Goal: Task Accomplishment & Management: Complete application form

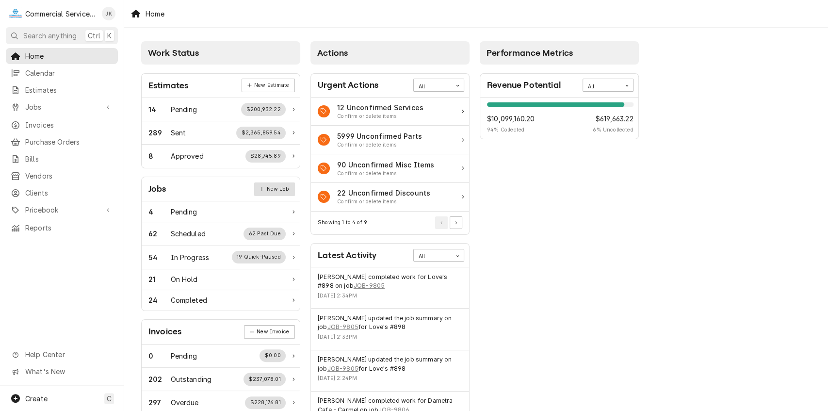
click at [286, 185] on link "New Job" at bounding box center [274, 189] width 41 height 14
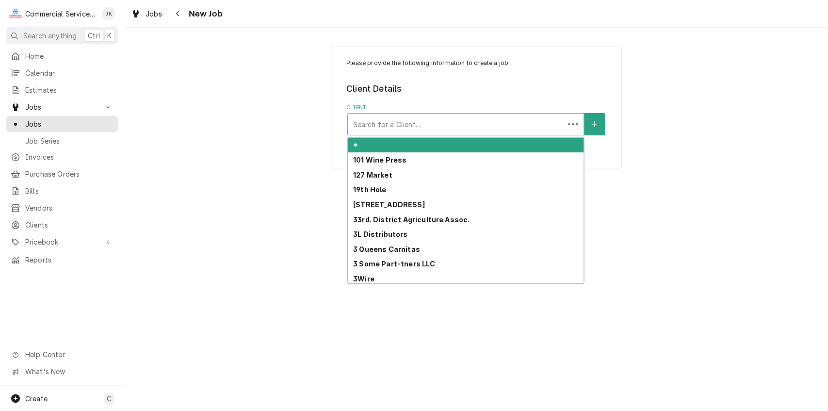
click at [361, 122] on div "Client" at bounding box center [456, 123] width 207 height 17
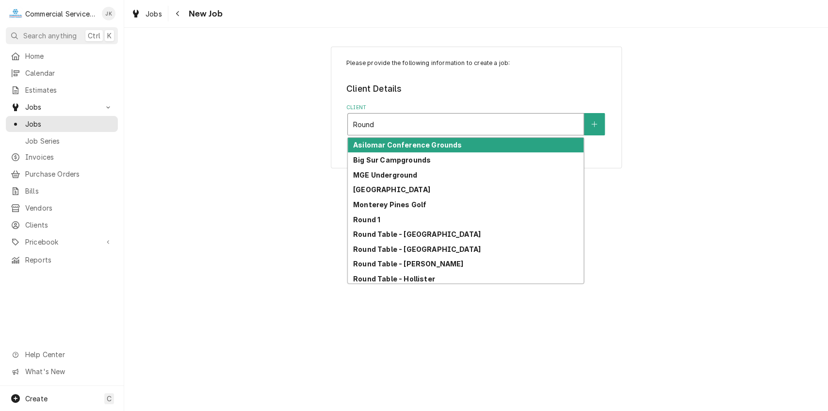
type input "Round 1"
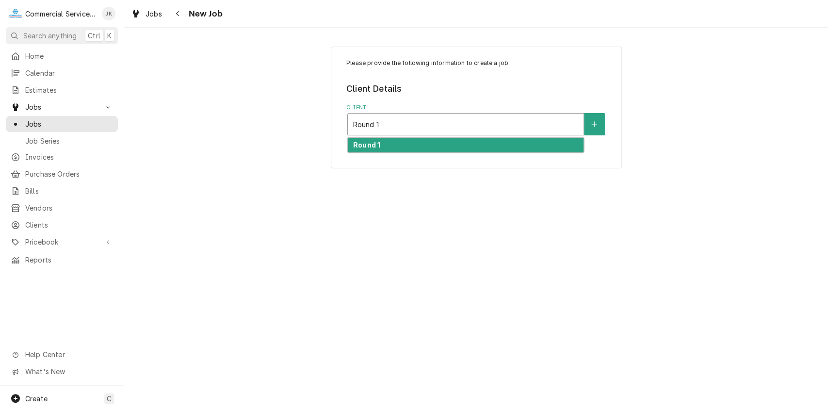
click at [366, 146] on strong "Round 1" at bounding box center [366, 145] width 27 height 8
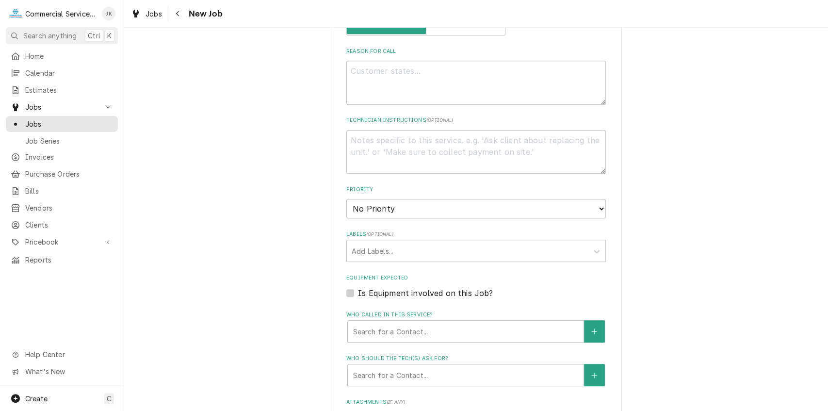
scroll to position [454, 0]
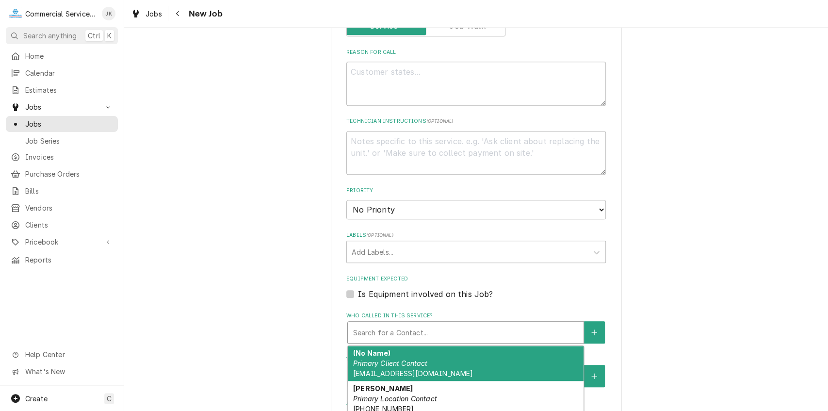
click at [392, 325] on div "Who called in this service?" at bounding box center [466, 332] width 226 height 17
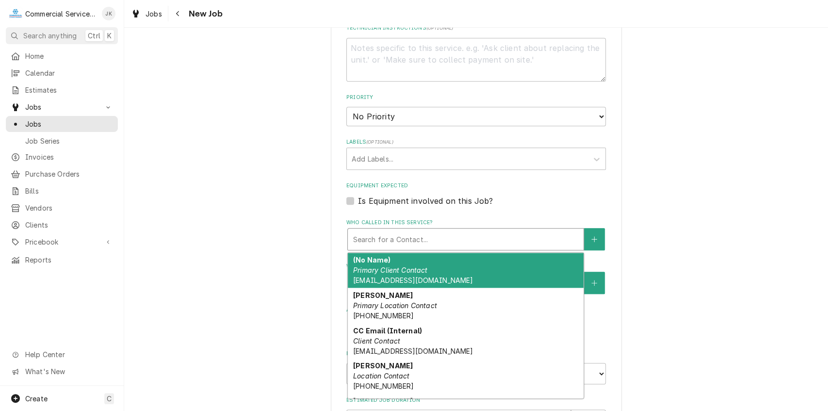
scroll to position [556, 0]
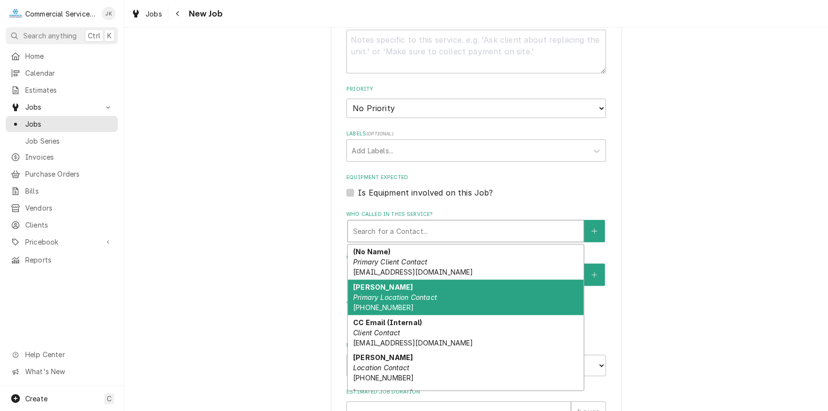
click at [376, 294] on em "Primary Location Contact" at bounding box center [395, 297] width 84 height 8
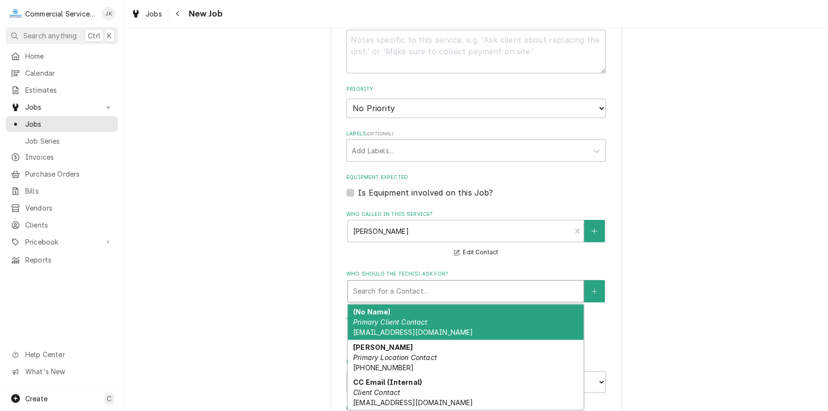
click at [356, 297] on div "Who should the tech(s) ask for?" at bounding box center [466, 290] width 226 height 17
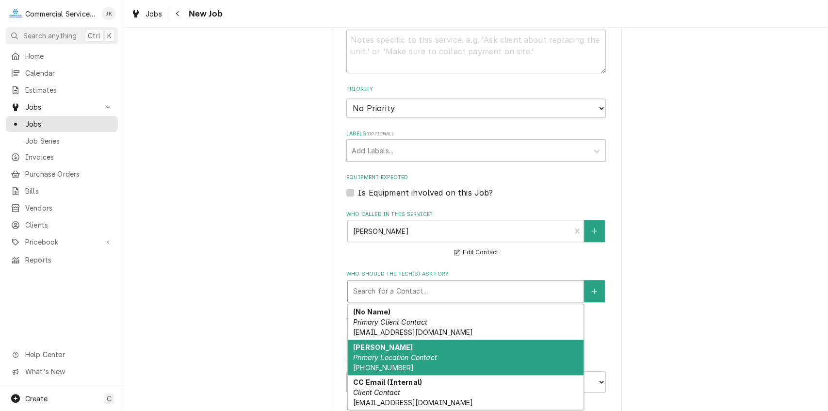
click at [369, 360] on em "Primary Location Contact" at bounding box center [395, 357] width 84 height 8
type textarea "x"
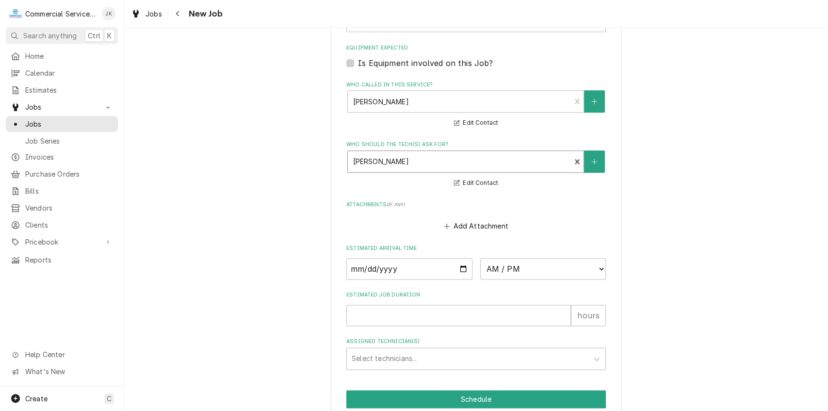
scroll to position [696, 0]
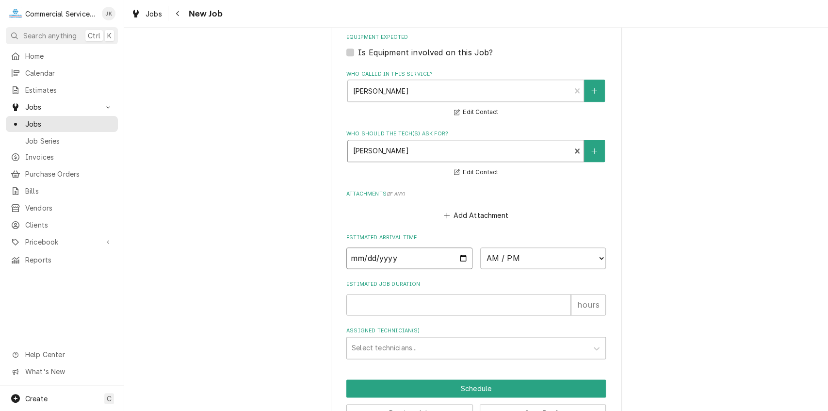
click at [462, 261] on input "Date" at bounding box center [409, 257] width 126 height 21
type input "2025-10-06"
type textarea "x"
click at [600, 257] on select "AM / PM 6:00 AM 6:15 AM 6:30 AM 6:45 AM 7:00 AM 7:15 AM 7:30 AM 7:45 AM 8:00 AM…" at bounding box center [543, 257] width 126 height 21
select select "15:00:00"
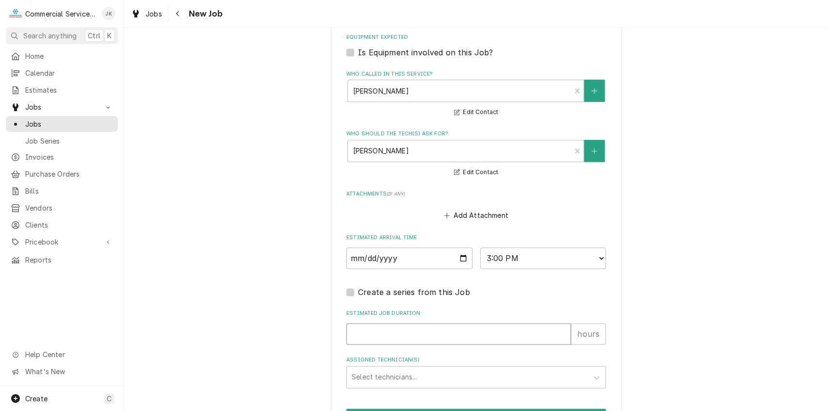
click at [355, 334] on input "Estimated Job Duration" at bounding box center [458, 333] width 225 height 21
type textarea "x"
type input "3"
type textarea "x"
type input "3"
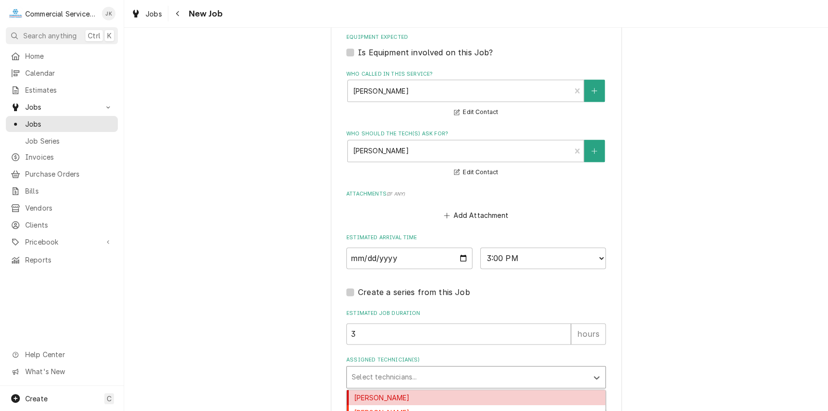
click at [379, 375] on div "Assigned Technician(s)" at bounding box center [467, 376] width 231 height 17
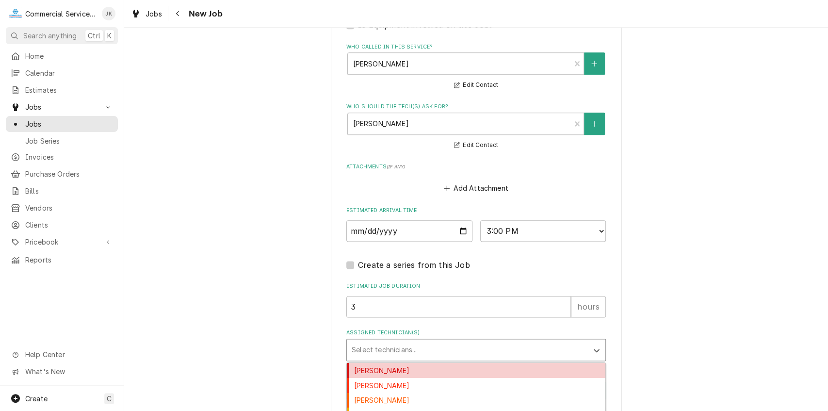
scroll to position [822, 0]
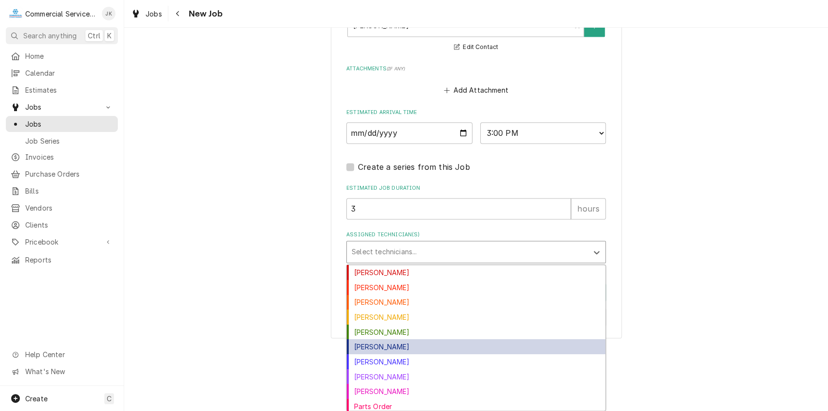
click at [367, 345] on div "David Waite" at bounding box center [476, 346] width 259 height 15
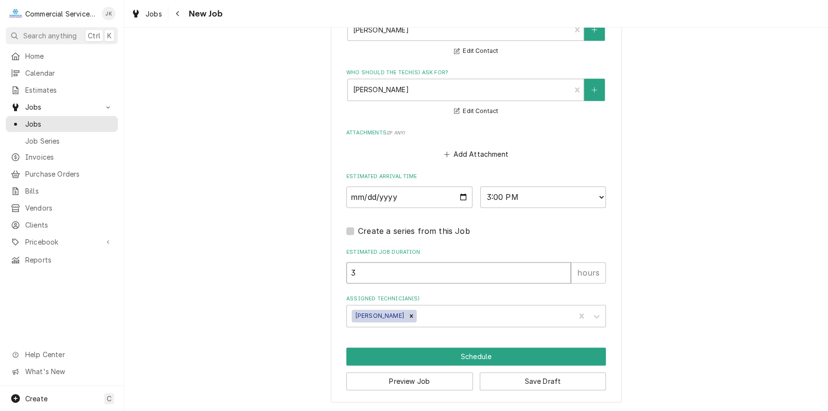
click at [367, 272] on input "3" at bounding box center [458, 272] width 225 height 21
type textarea "x"
type input "2"
type textarea "x"
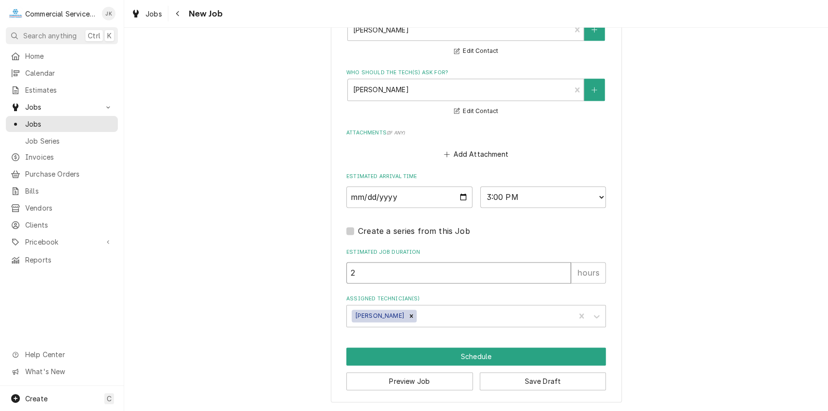
type input "2.5"
type textarea "x"
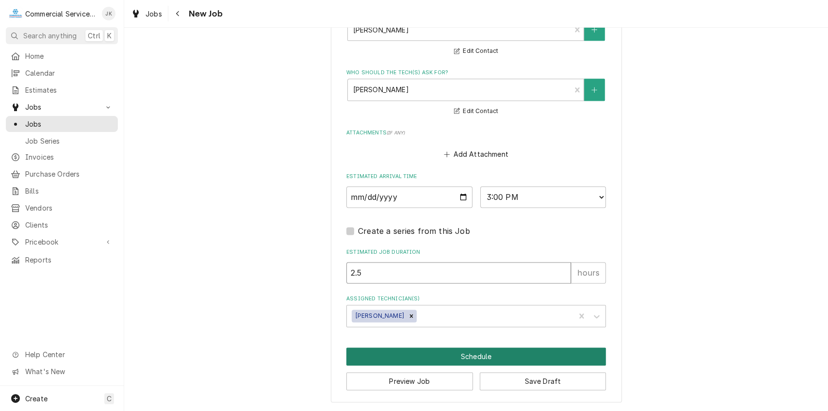
type input "2.5"
click at [448, 351] on button "Schedule" at bounding box center [476, 356] width 260 height 18
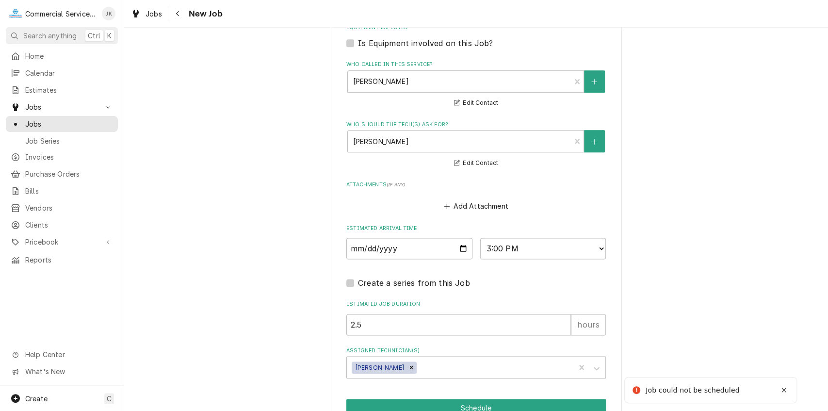
scroll to position [385, 0]
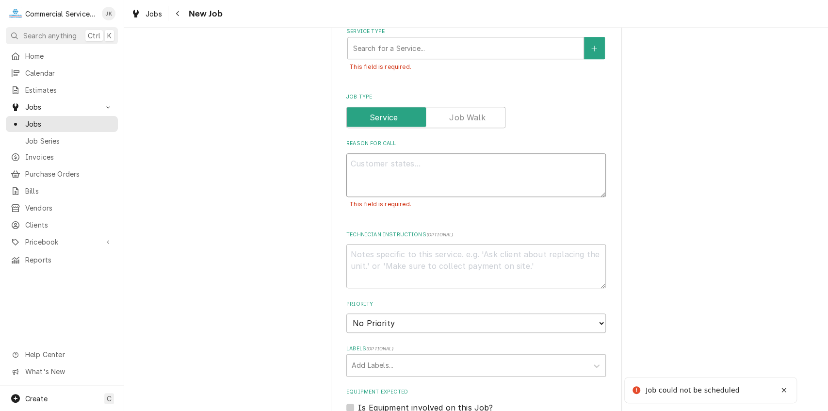
click at [361, 177] on textarea "Reason For Call" at bounding box center [476, 175] width 260 height 44
type textarea "x"
type textarea "B"
type textarea "x"
type textarea "Bu"
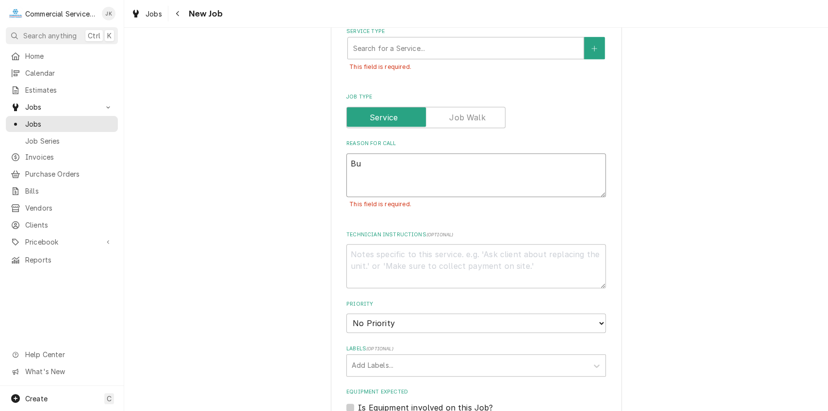
type textarea "x"
type textarea "Bur"
type textarea "x"
type textarea "Burn"
type textarea "x"
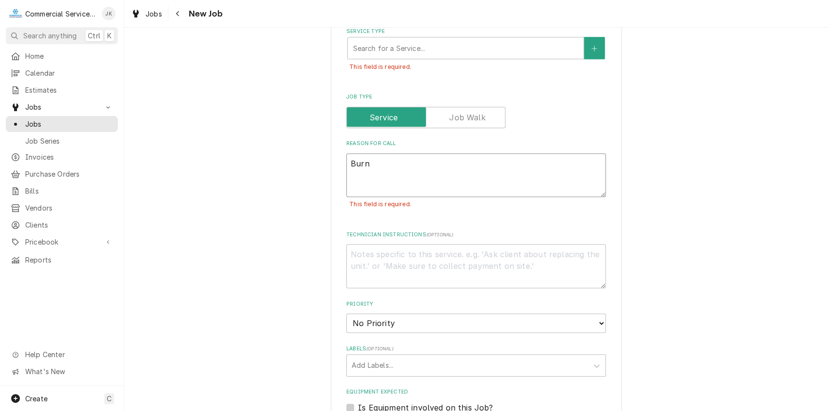
type textarea "Burnt"
type textarea "x"
type textarea "Burnt"
type textarea "x"
type textarea "Burnt e"
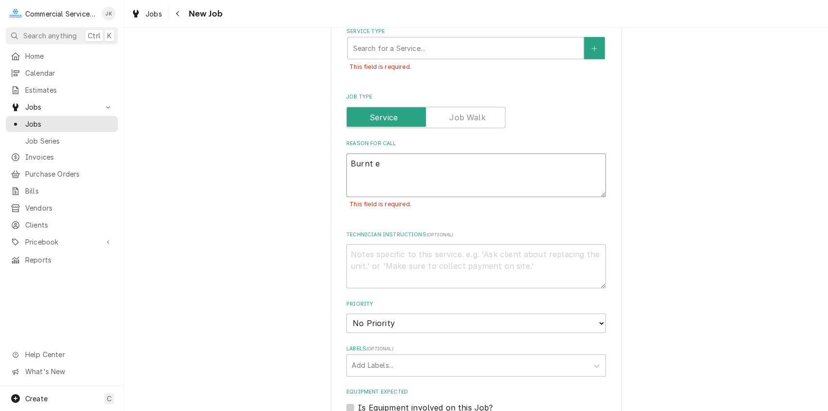
type textarea "x"
type textarea "Burnt el"
type textarea "x"
type textarea "Burnt ele"
type textarea "x"
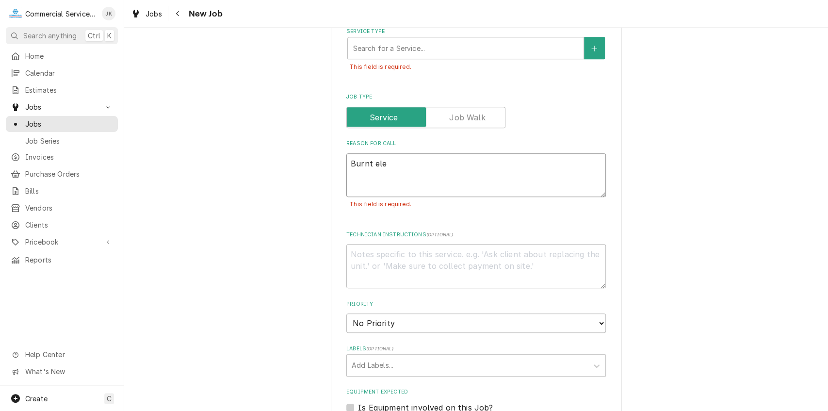
type textarea "Burnt elec"
type textarea "x"
type textarea "Burnt elect"
type textarea "x"
type textarea "Burnt electr"
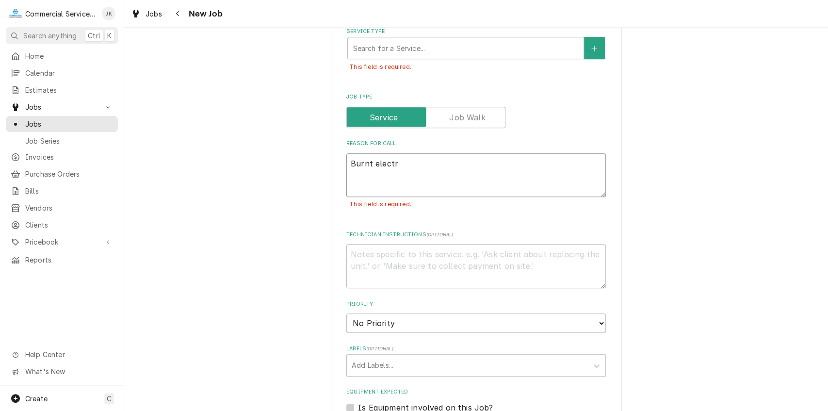
type textarea "x"
type textarea "Burnt electri"
type textarea "x"
type textarea "Burnt electric"
type textarea "x"
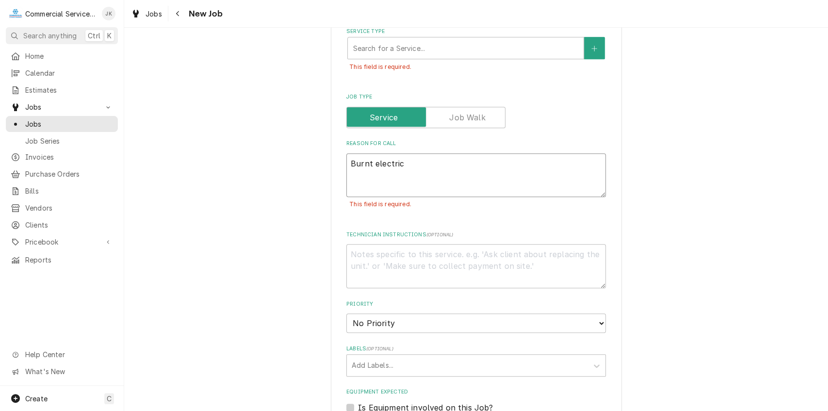
type textarea "Burnt electrica"
type textarea "x"
type textarea "Burnt electrical"
type textarea "x"
type textarea "Burnt electrical"
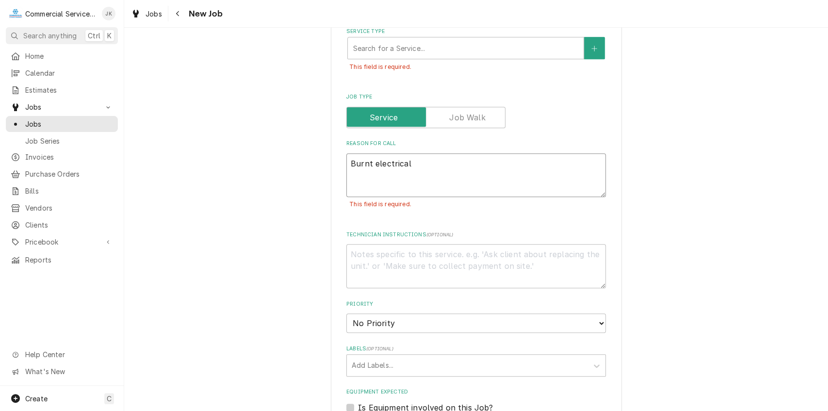
type textarea "x"
type textarea "Burnt electrical s"
type textarea "x"
type textarea "Burnt electrical sm"
type textarea "x"
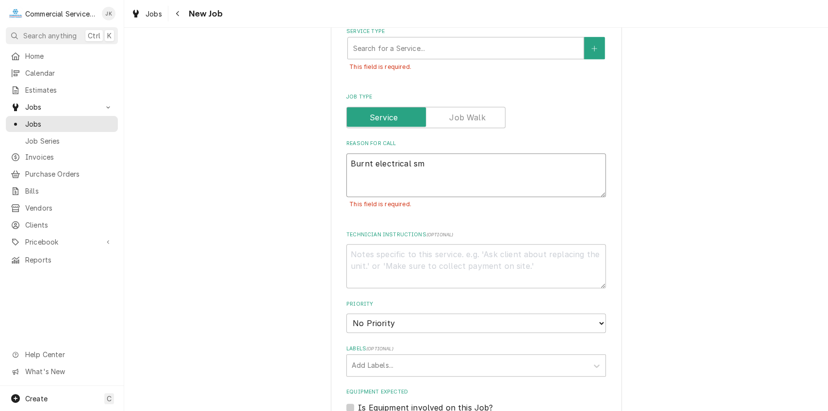
type textarea "Burnt electrical sme"
type textarea "x"
type textarea "Burnt electrical smel"
type textarea "x"
type textarea "Burnt electrical smell"
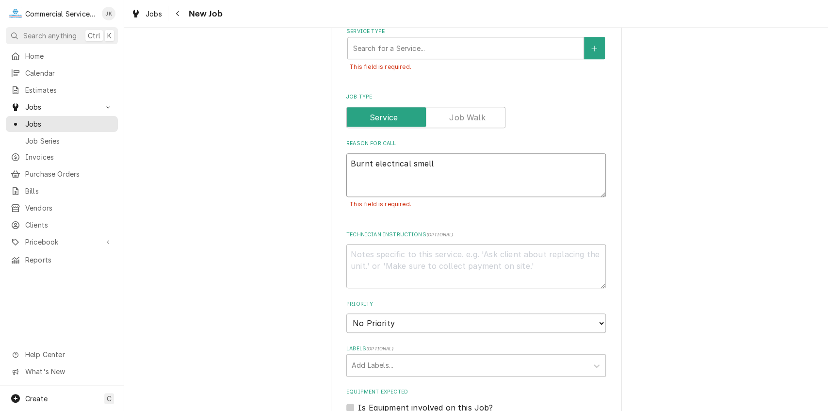
type textarea "x"
type textarea "Burnt electrical smell"
type textarea "x"
type textarea "Burnt electrical smell T"
type textarea "x"
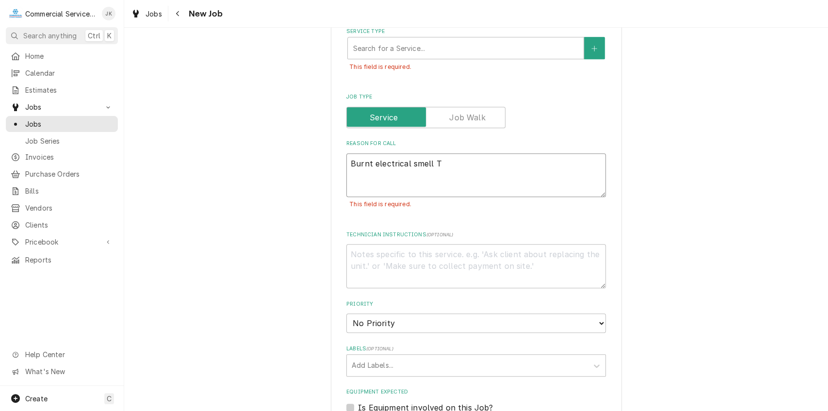
type textarea "Burnt electrical smell Tr"
type textarea "x"
type textarea "Burnt electrical smell Tru"
type textarea "x"
type textarea "Burnt electrical smell True"
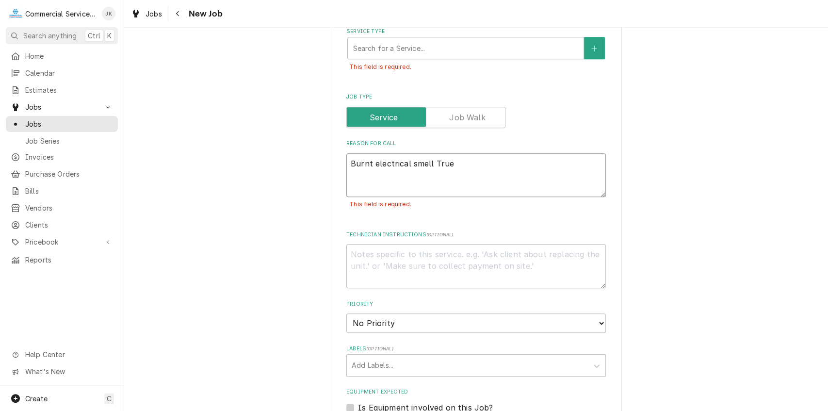
type textarea "x"
type textarea "Burnt electrical smell True"
type textarea "x"
type textarea "Burnt electrical smell True ("
type textarea "x"
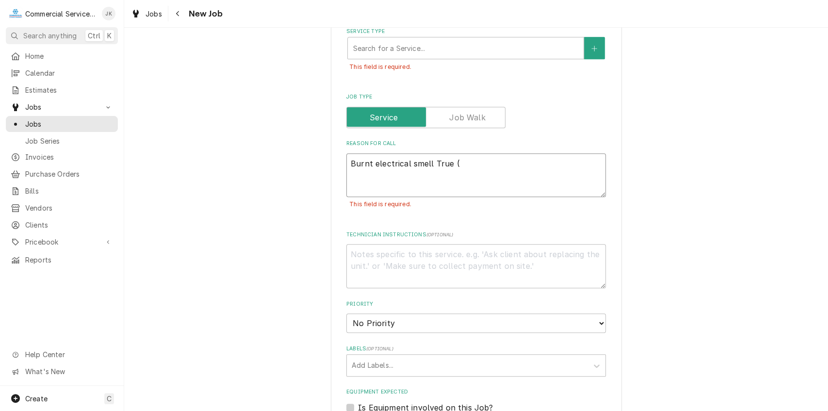
type textarea "Burnt electrical smell True (2"
type textarea "x"
type textarea "Burnt electrical smell True (2)"
type textarea "x"
type textarea "Burnt electrical smell True (2)"
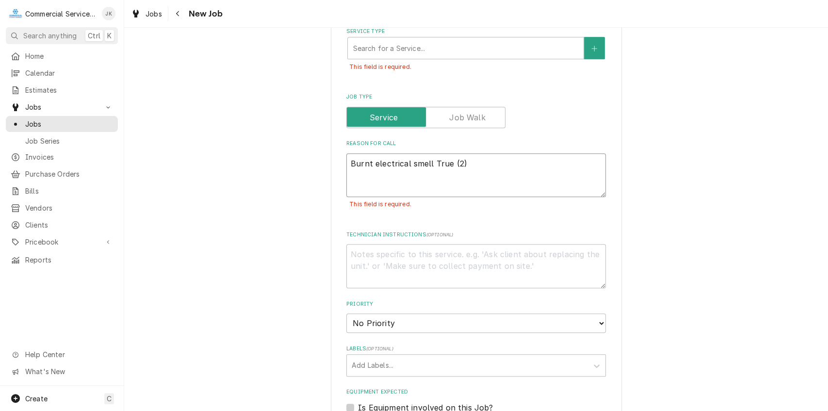
type textarea "x"
type textarea "Burnt electrical smell True (2) d"
type textarea "x"
type textarea "Burnt electrical smell True (2) do"
type textarea "x"
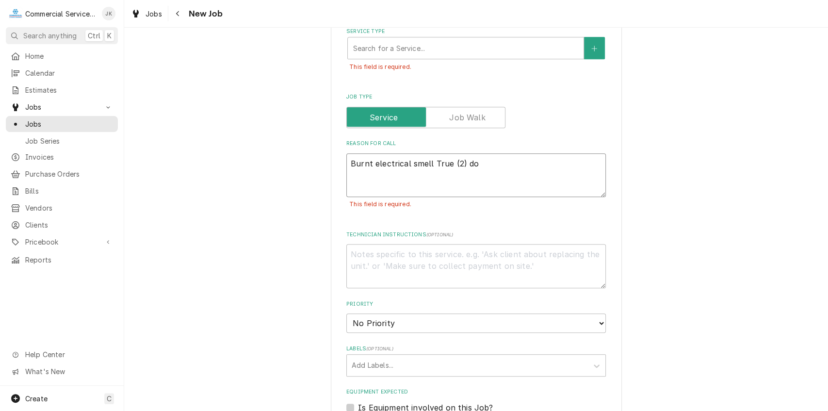
type textarea "Burnt electrical smell True (2) doo"
type textarea "x"
type textarea "Burnt electrical smell True (2) door"
type textarea "x"
type textarea "Burnt electrical smell True (2) door"
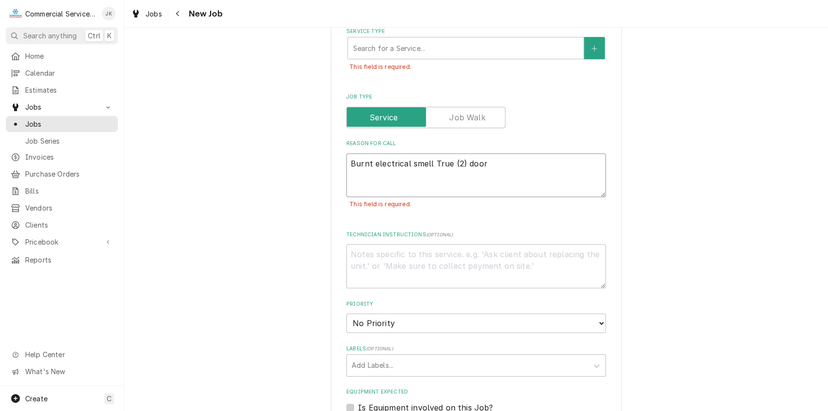
type textarea "x"
type textarea "Burnt electrical smell True (2) door f"
type textarea "x"
type textarea "Burnt electrical smell True (2) door fr"
type textarea "x"
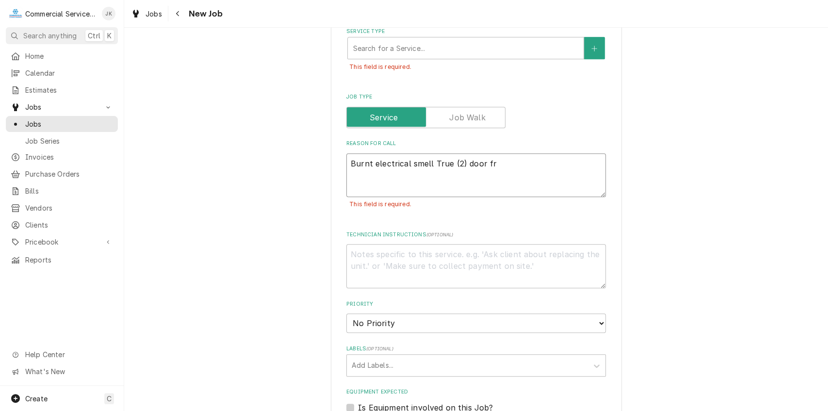
type textarea "Burnt electrical smell True (2) door fre"
type textarea "x"
type textarea "Burnt electrical smell True (2) door free"
type textarea "x"
type textarea "Burnt electrical smell True (2) door freez"
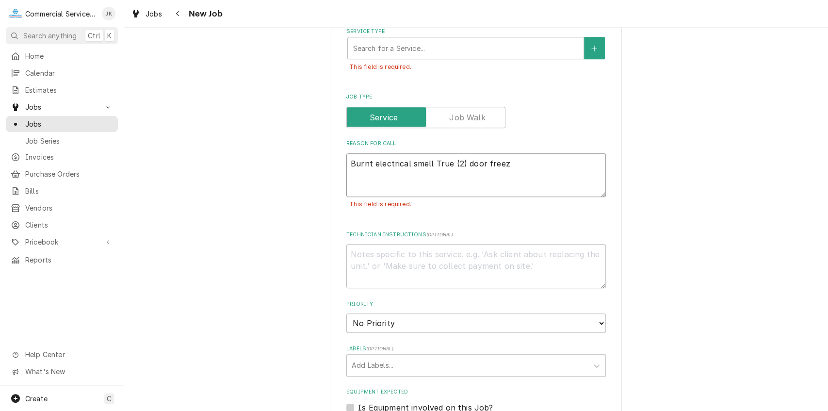
type textarea "x"
type textarea "Burnt electrical smell True (2) door freeze"
type textarea "x"
type textarea "Burnt electrical smell True (2) door freezer"
type textarea "x"
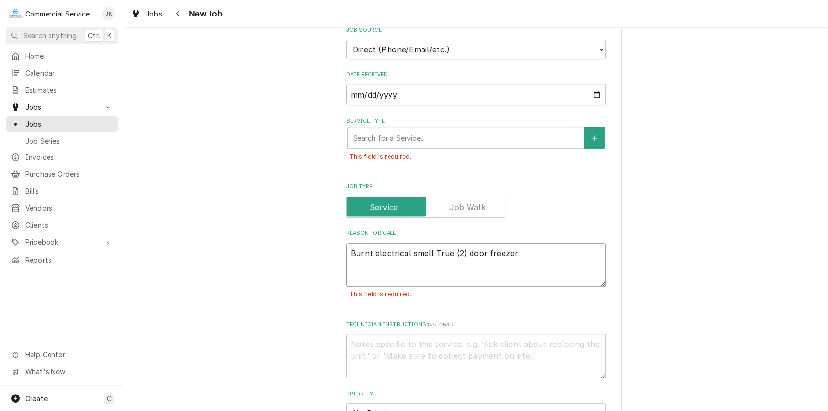
scroll to position [269, 0]
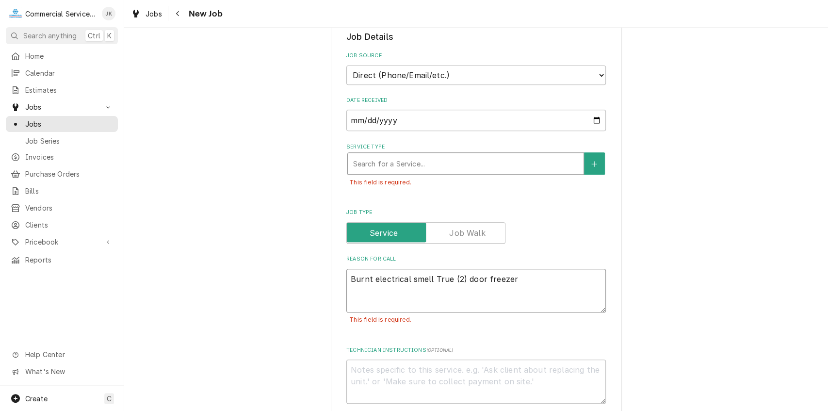
type textarea "Burnt electrical smell True (2) door freezer"
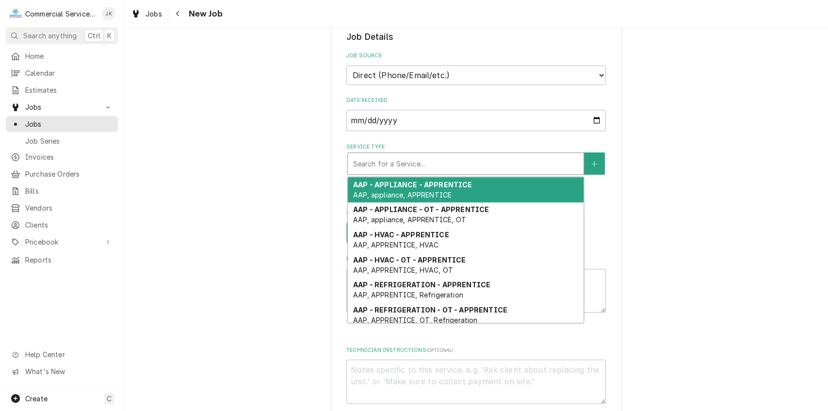
click at [364, 163] on div "Service Type" at bounding box center [466, 163] width 226 height 17
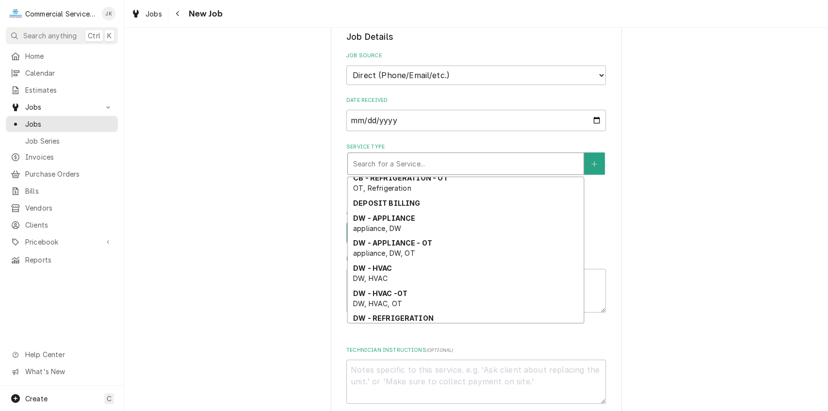
scroll to position [907, 0]
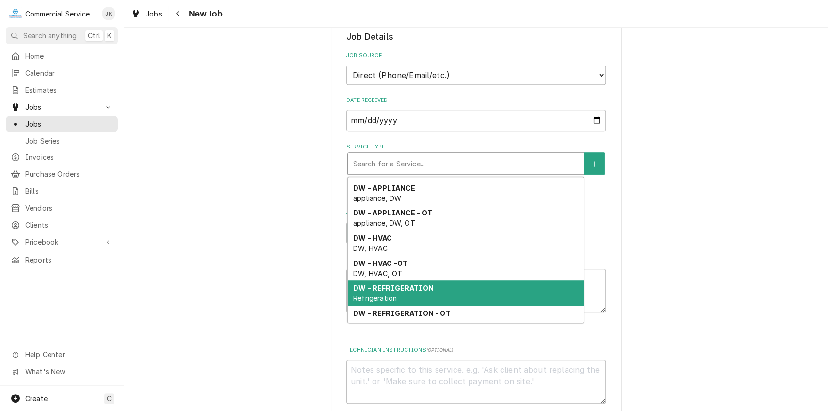
click at [368, 291] on strong "DW - REFRIGERATION" at bounding box center [393, 288] width 81 height 8
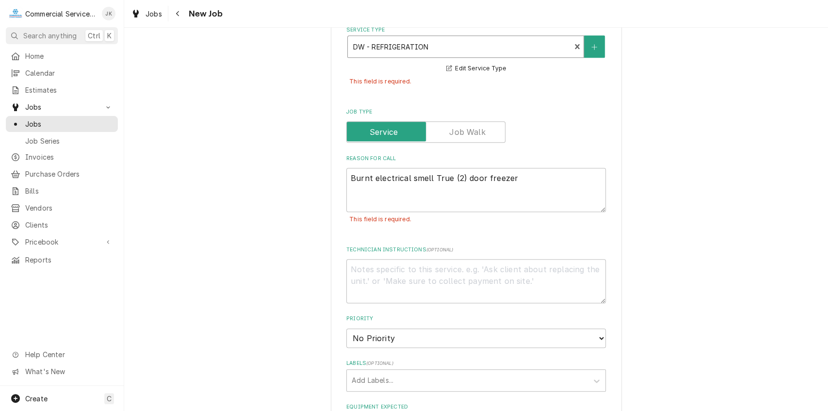
scroll to position [441, 0]
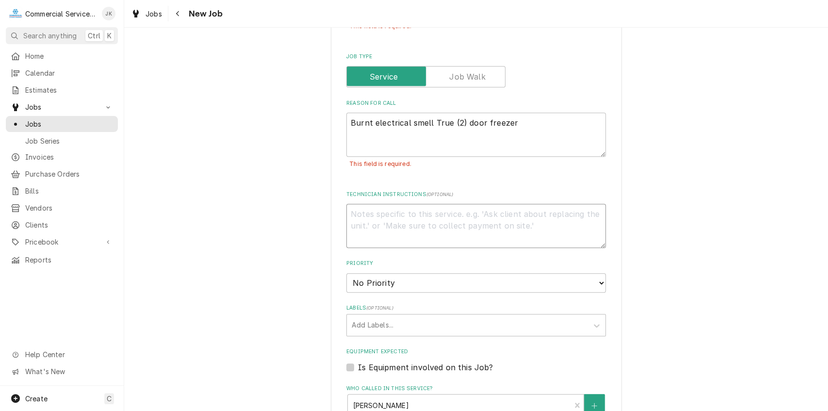
click at [385, 213] on textarea "Technician Instructions ( optional )" at bounding box center [476, 226] width 260 height 44
type textarea "x"
type textarea "C"
type textarea "x"
type textarea "Cr"
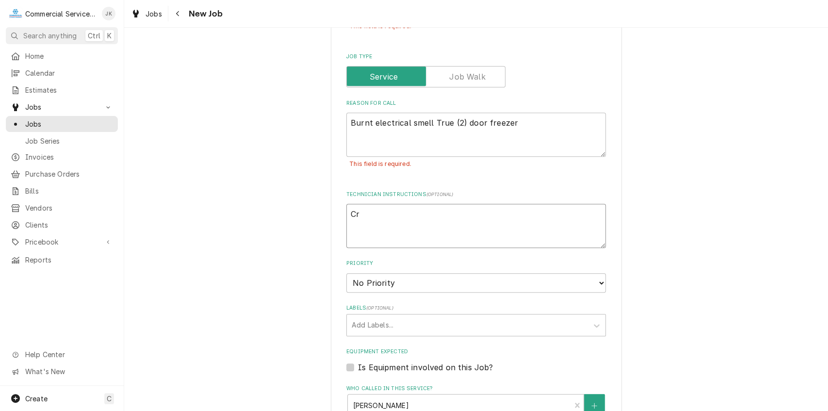
type textarea "x"
type textarea "Cre"
type textarea "x"
type textarea "Cred"
type textarea "x"
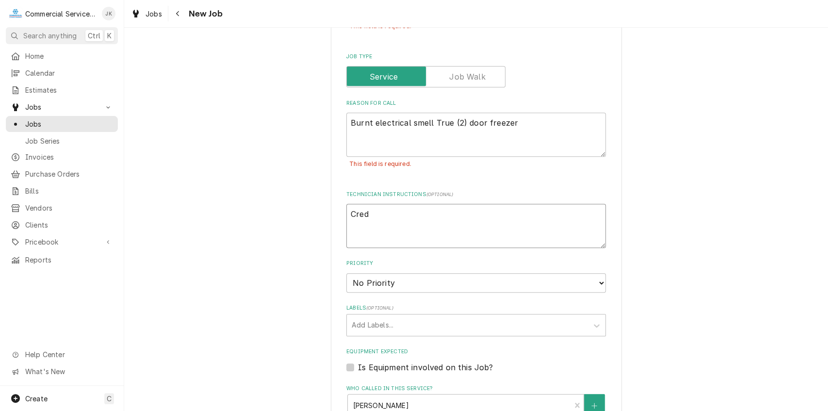
type textarea "Credi"
type textarea "x"
type textarea "Credit"
type textarea "x"
type textarea "Credit"
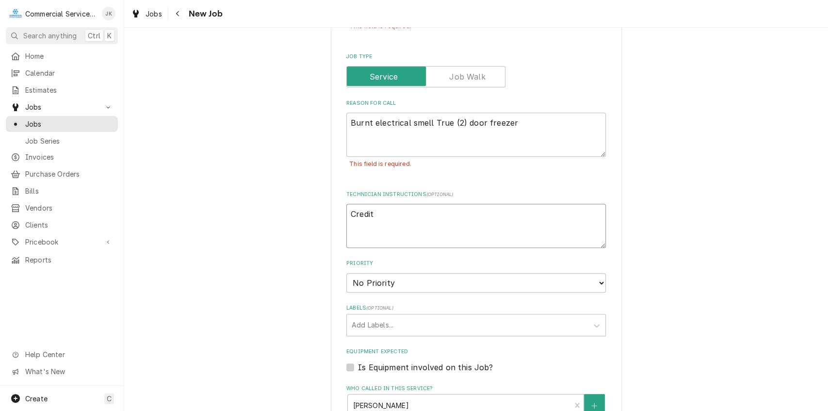
type textarea "x"
type textarea "Credit C"
type textarea "x"
type textarea "Credit Ca"
type textarea "x"
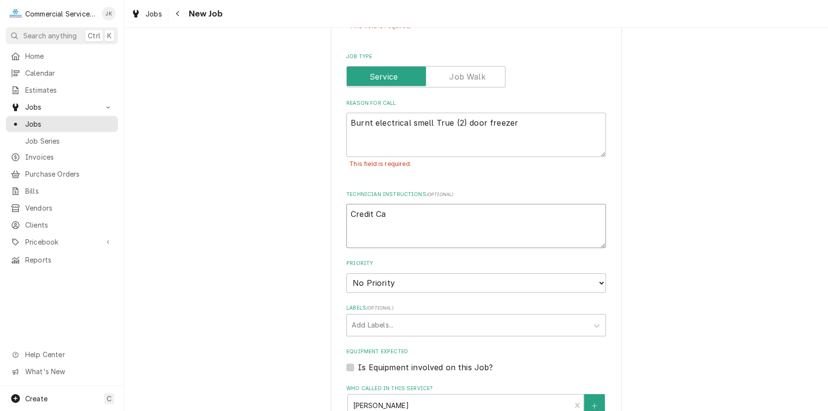
type textarea "Credit Car"
type textarea "x"
type textarea "Credit Card"
type textarea "x"
type textarea "Credit Card"
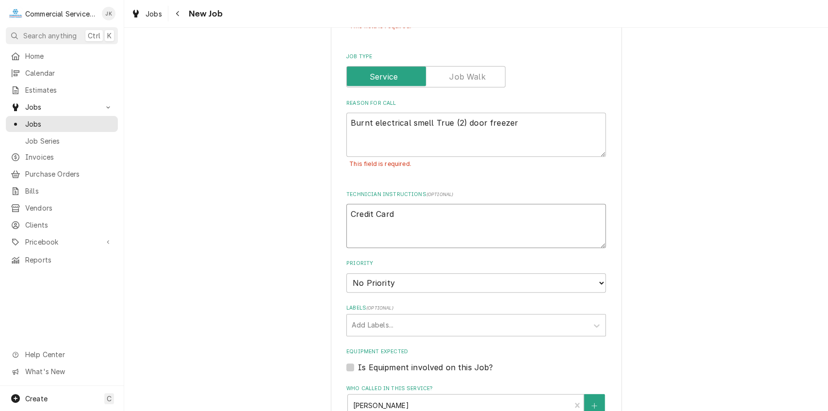
type textarea "x"
type textarea "Credit Card i"
type textarea "x"
type textarea "Credit Card in"
type textarea "x"
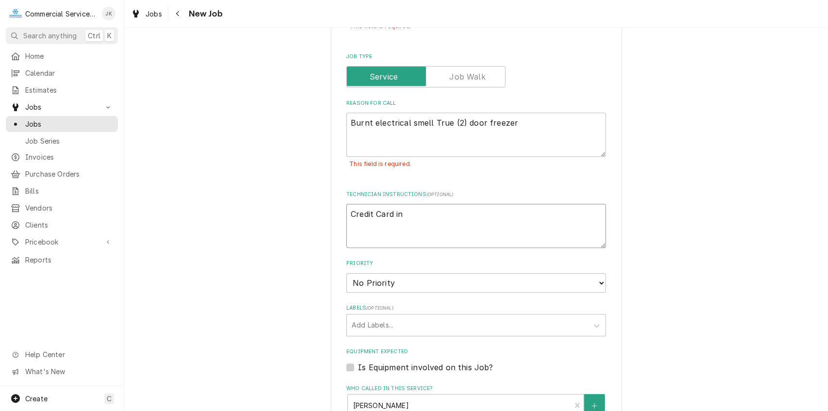
type textarea "Credit Card inf"
type textarea "x"
type textarea "Credit Card info"
type textarea "x"
type textarea "Credit Card info"
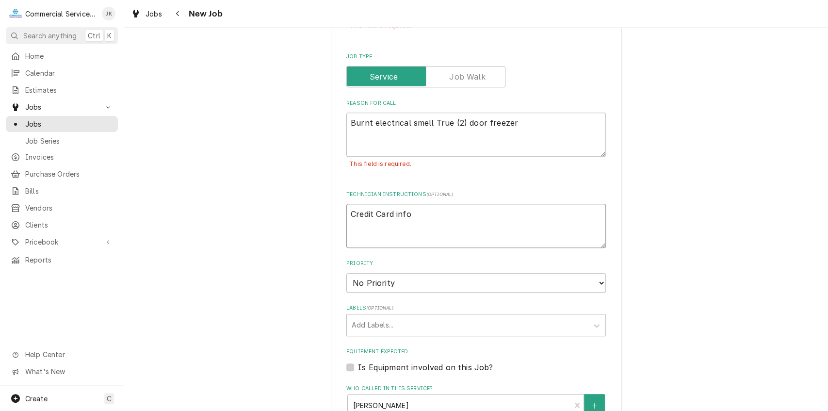
type textarea "x"
type textarea "Credit Card info c"
type textarea "x"
type textarea "Credit Card info co"
type textarea "x"
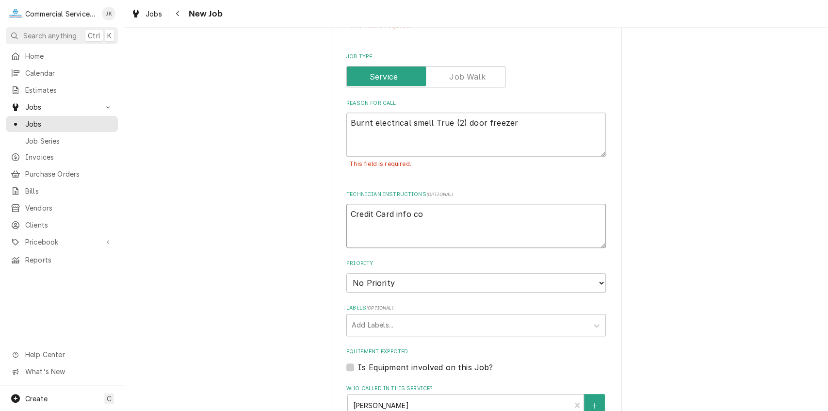
type textarea "Credit Card info col"
type textarea "x"
type textarea "Credit Card info cole"
type textarea "x"
type textarea "Credit Card info colec"
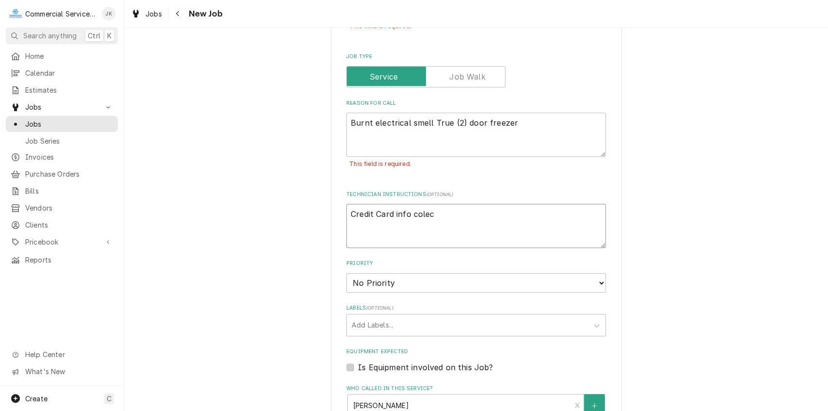
type textarea "x"
type textarea "Credit Card info colect"
type textarea "x"
type textarea "Credit Card info colecte"
type textarea "x"
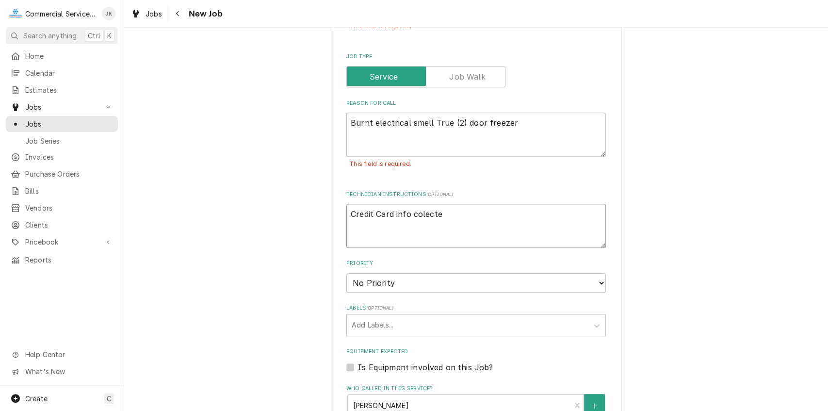
type textarea "Credit Card info colected"
type textarea "x"
type textarea "Credit Card info colected"
type textarea "x"
type textarea "Credit Card info colected b"
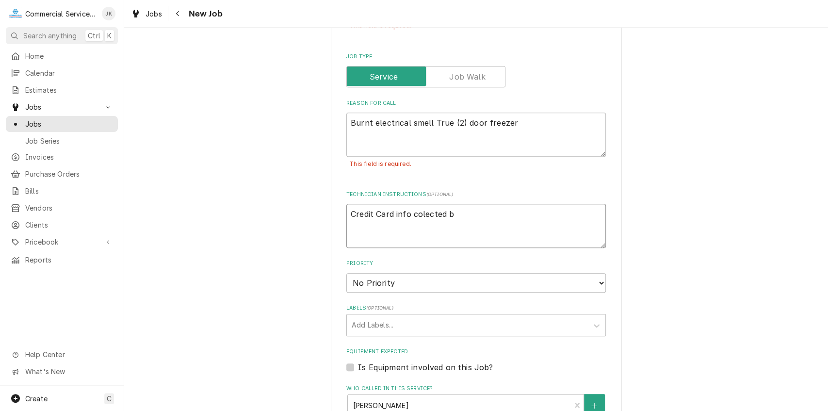
type textarea "x"
type textarea "Credit Card info colected by"
type textarea "x"
type textarea "Credit Card info colected by"
type textarea "x"
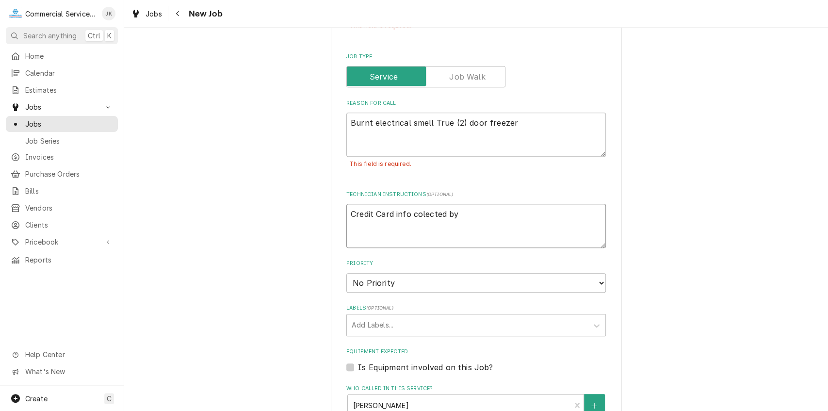
type textarea "Credit Card info colected by J"
type textarea "x"
type textarea "Credit Card info colected by Jo"
type textarea "x"
type textarea "Credit Card info colected by Joh"
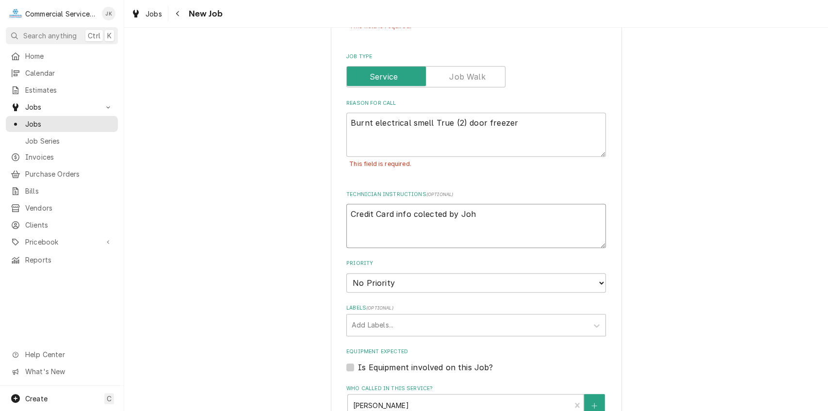
type textarea "x"
type textarea "Credit Card info colected by John"
click at [421, 213] on textarea "Credit Card info colected by John" at bounding box center [476, 226] width 260 height 44
type textarea "x"
type textarea "Credit Card info collected by John"
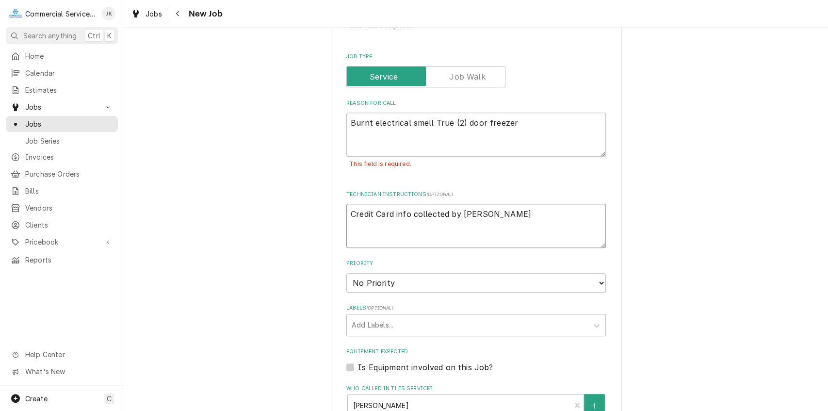
type textarea "x"
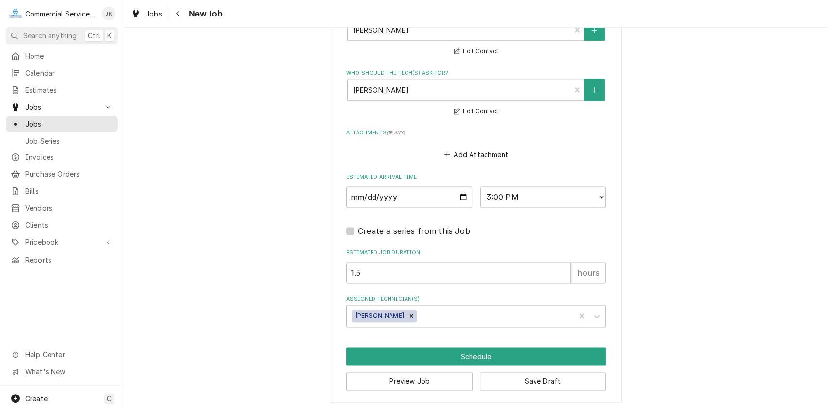
scroll to position [818, 0]
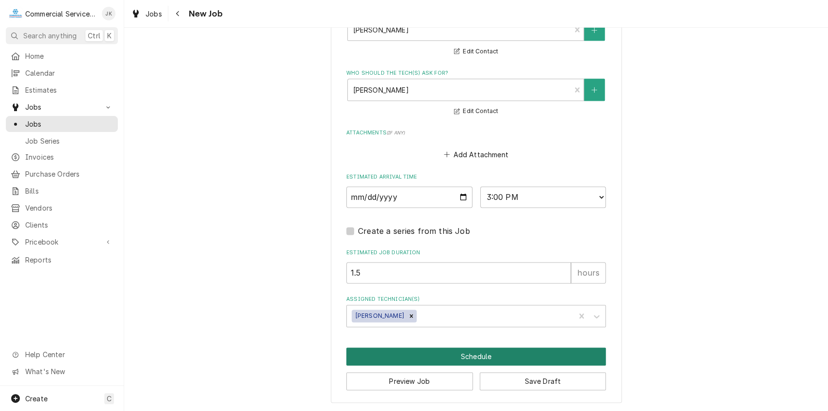
type textarea "Credit Card info collected by John"
click at [465, 357] on button "Schedule" at bounding box center [476, 356] width 260 height 18
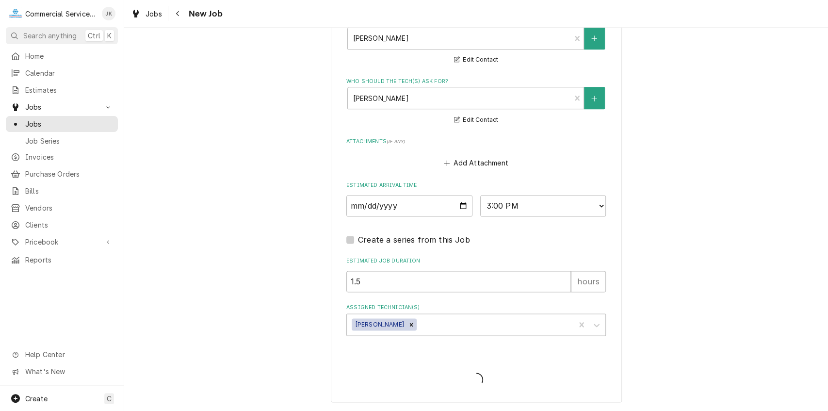
scroll to position [765, 0]
type textarea "x"
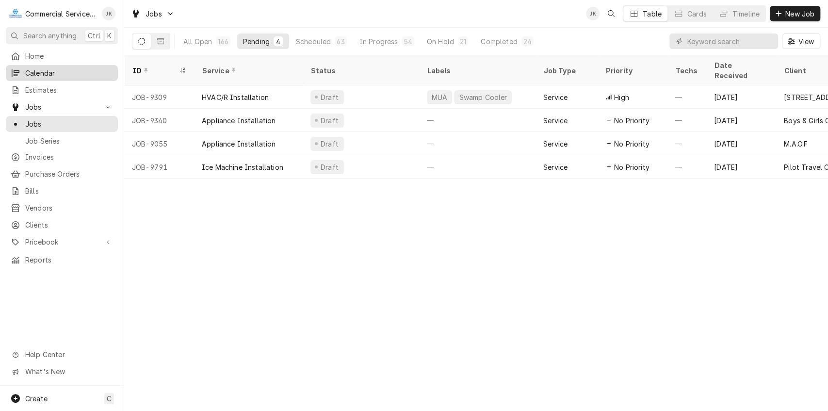
click at [82, 73] on span "Calendar" at bounding box center [69, 73] width 88 height 10
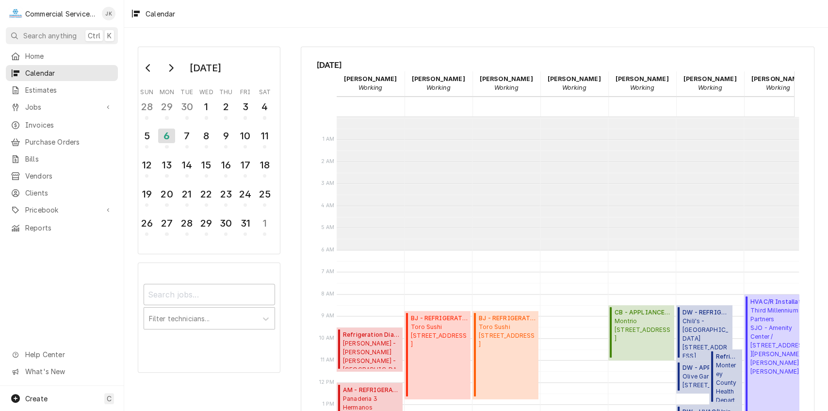
scroll to position [132, 0]
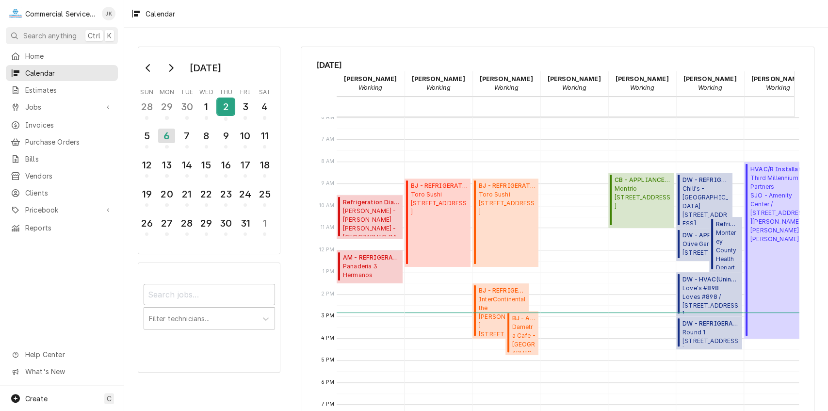
click at [226, 107] on div "2" at bounding box center [225, 106] width 17 height 16
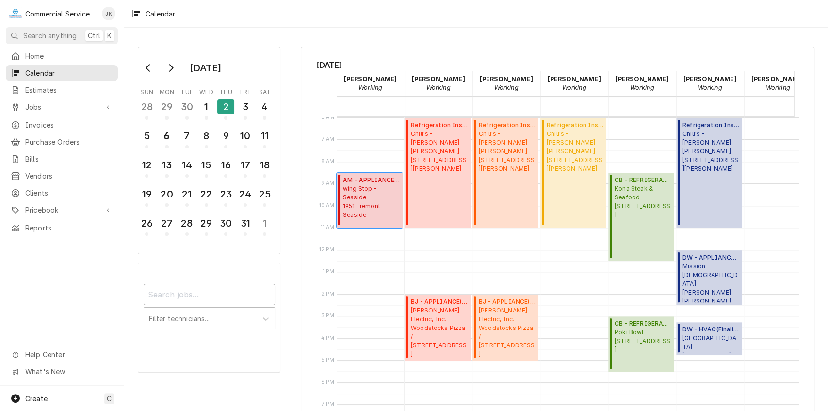
click at [365, 203] on span "wing Stop - Seaside 1951 Fremont Seaside" at bounding box center [371, 201] width 57 height 35
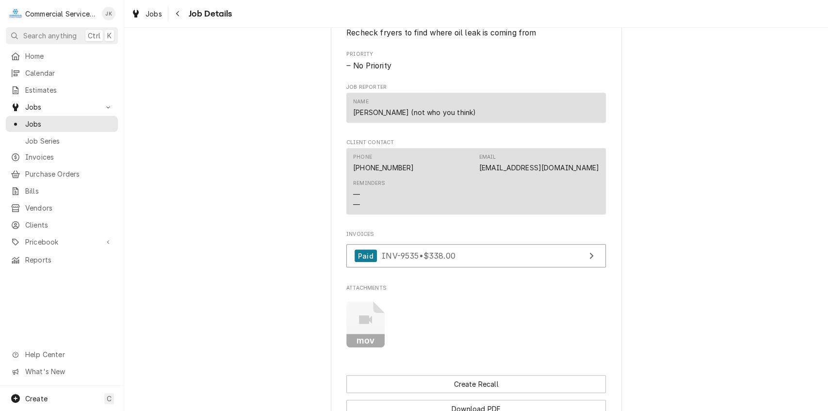
scroll to position [502, 0]
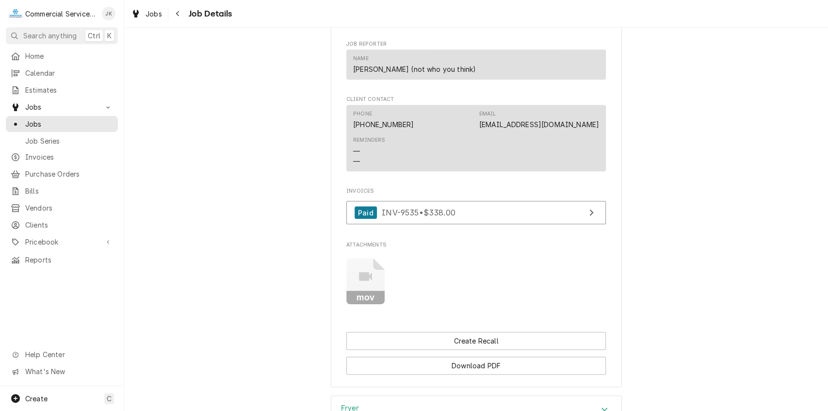
click at [375, 272] on icon "Attachments" at bounding box center [365, 281] width 38 height 46
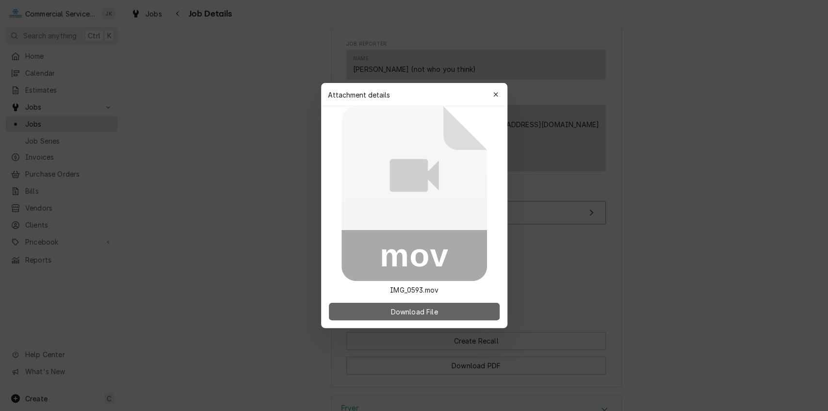
click at [427, 313] on span "Download File" at bounding box center [414, 312] width 51 height 10
click at [448, 315] on button "Download File" at bounding box center [414, 311] width 171 height 17
click at [494, 91] on div "button" at bounding box center [496, 95] width 10 height 10
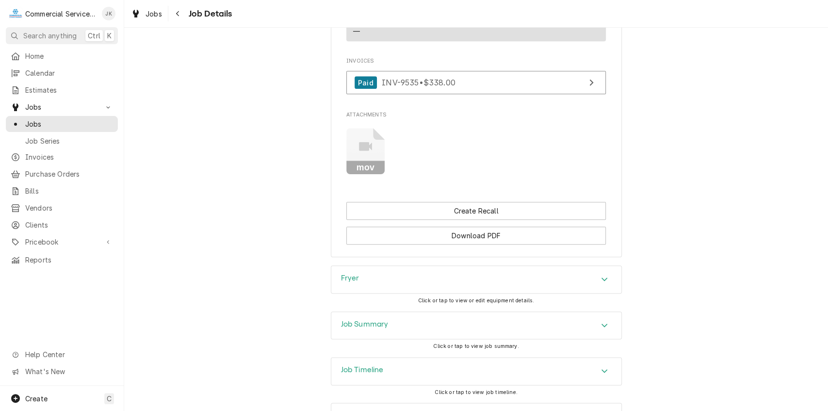
scroll to position [669, 0]
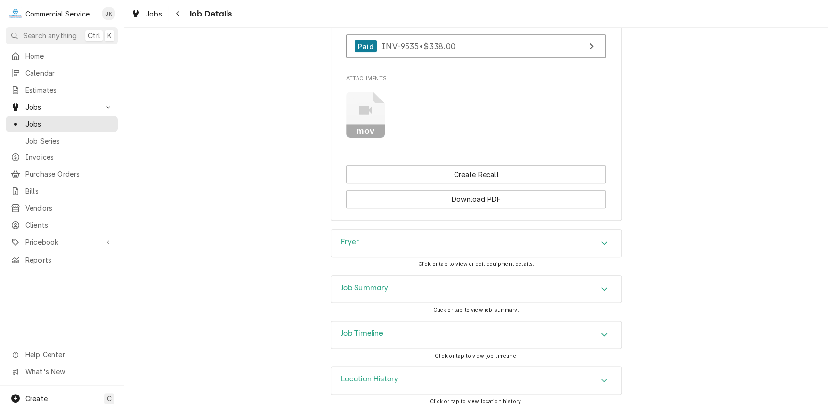
click at [384, 243] on div "Fryer" at bounding box center [476, 242] width 290 height 27
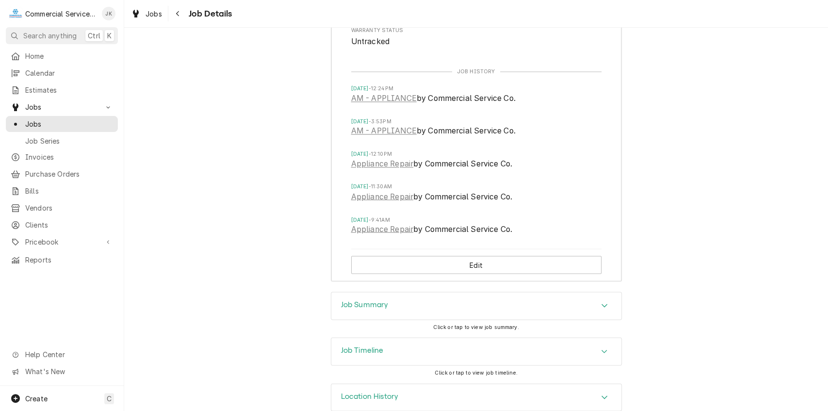
scroll to position [1090, 0]
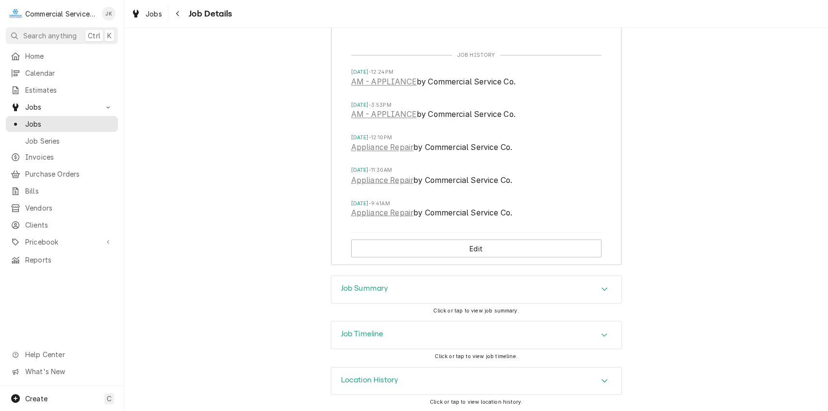
click at [403, 284] on div "Job Summary" at bounding box center [476, 289] width 290 height 27
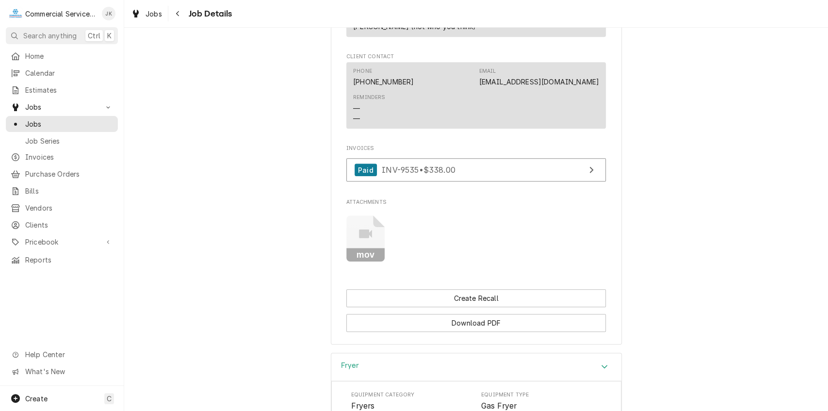
scroll to position [499, 0]
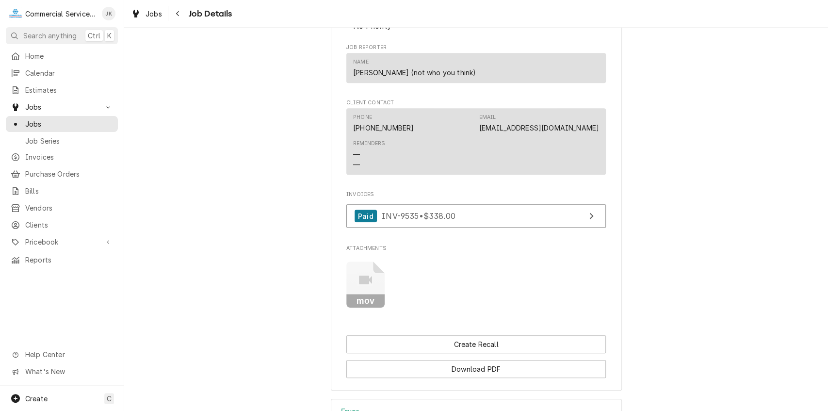
click at [44, 88] on span "Estimates" at bounding box center [69, 90] width 88 height 10
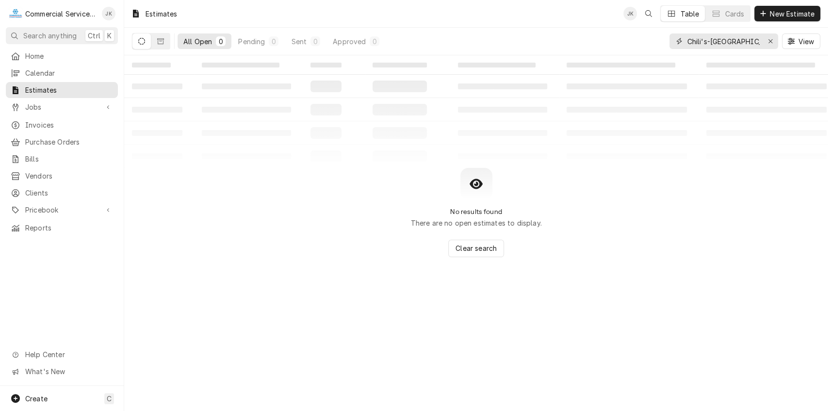
click at [735, 40] on input "Chili's-[GEOGRAPHIC_DATA]" at bounding box center [723, 41] width 73 height 16
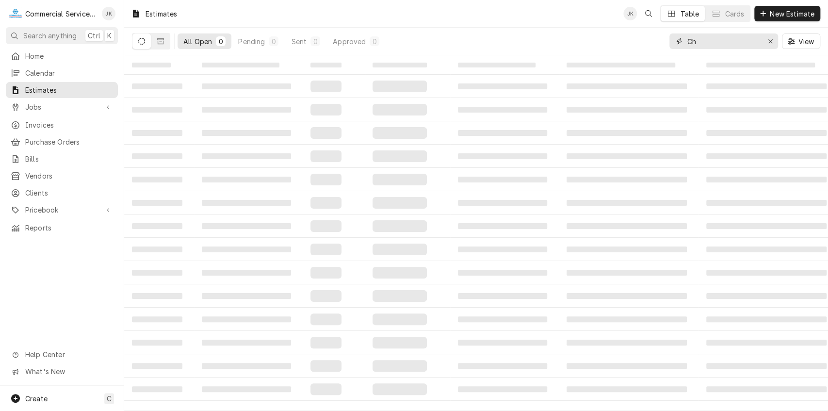
type input "C"
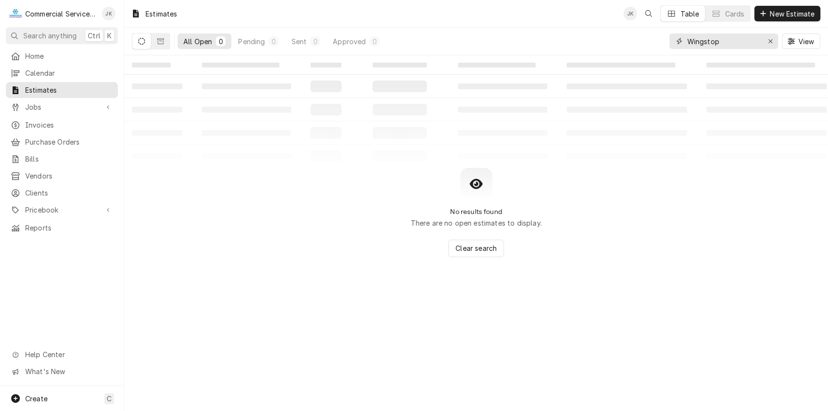
click at [704, 40] on input "Wingstop" at bounding box center [723, 41] width 73 height 16
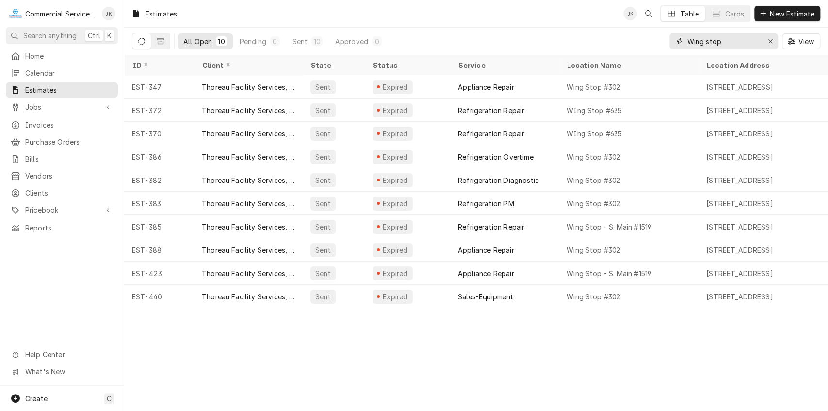
click at [736, 40] on input "Wing stop" at bounding box center [723, 41] width 73 height 16
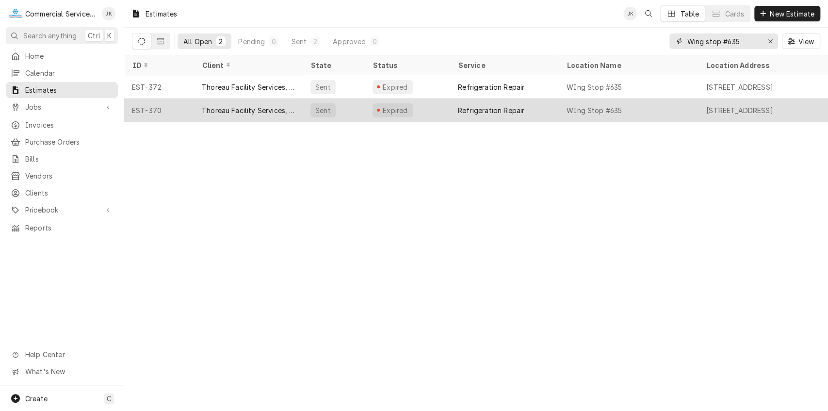
type input "Wing stop #635"
click at [510, 106] on div "Refrigeration Repair" at bounding box center [491, 110] width 66 height 10
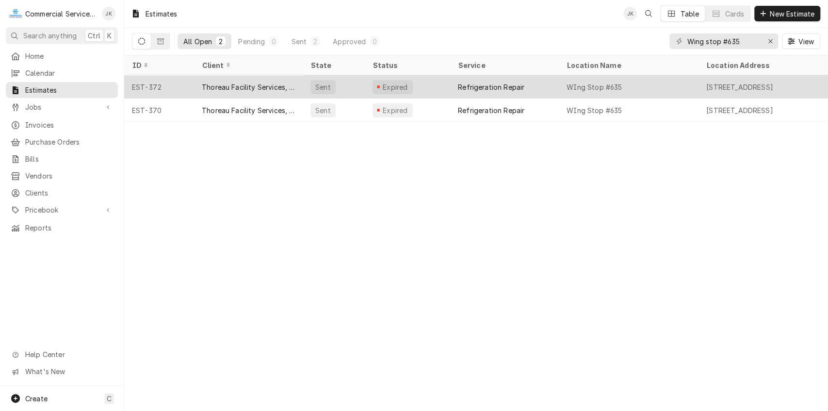
click at [417, 84] on div "Expired" at bounding box center [407, 86] width 85 height 23
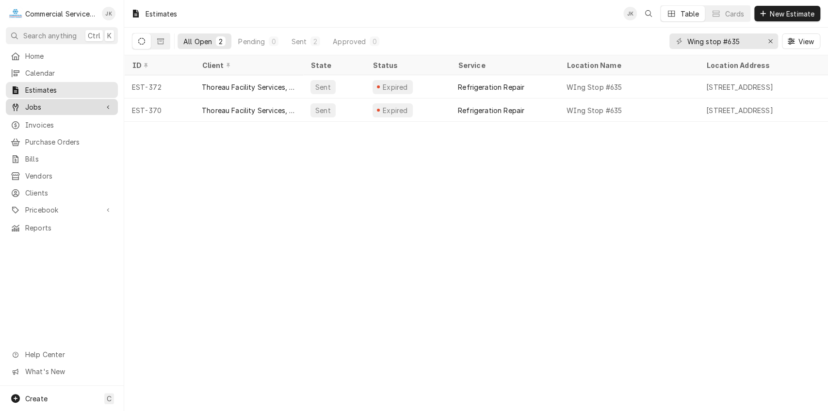
click at [38, 105] on span "Jobs" at bounding box center [61, 107] width 73 height 10
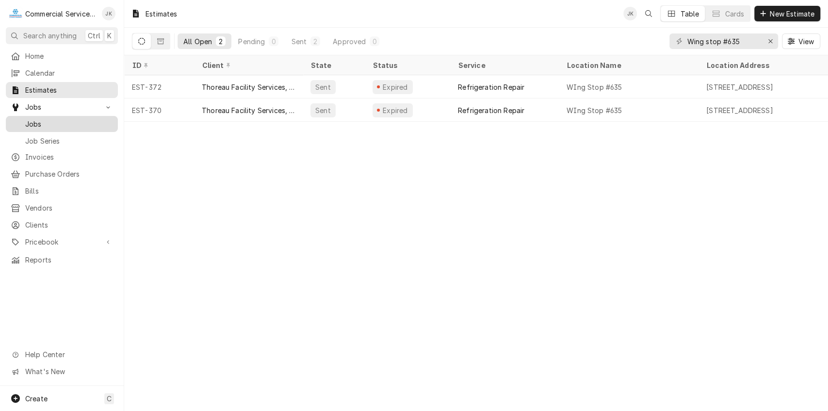
click at [39, 120] on span "Jobs" at bounding box center [69, 124] width 88 height 10
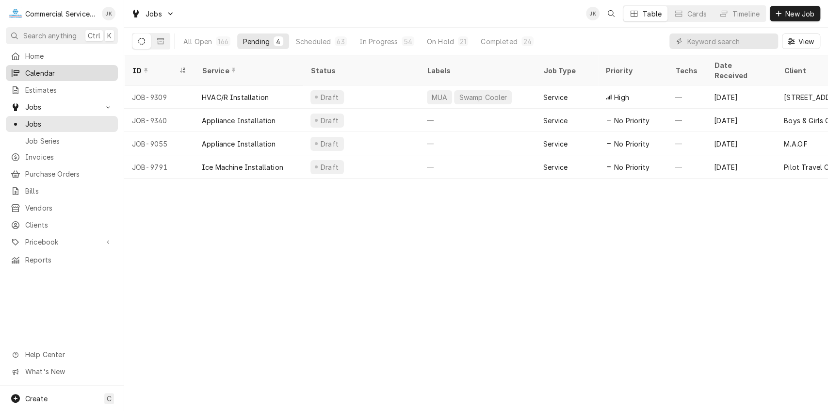
click at [49, 68] on span "Calendar" at bounding box center [69, 73] width 88 height 10
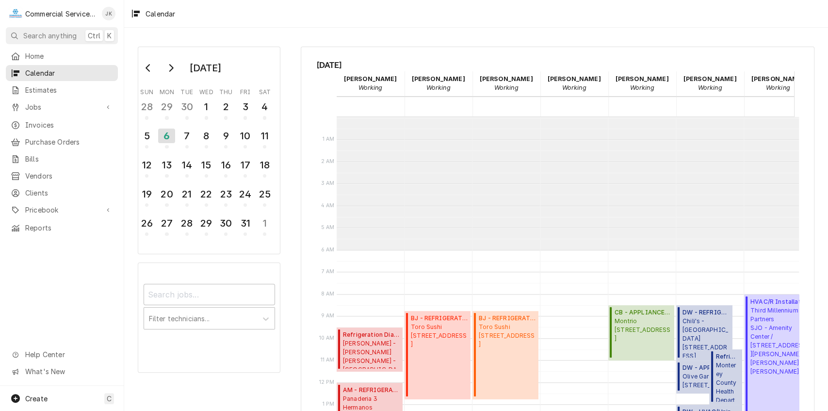
scroll to position [132, 0]
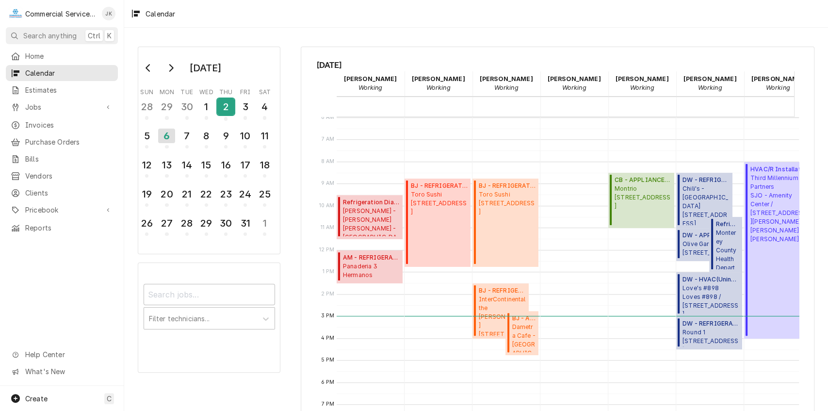
click at [228, 106] on div "2" at bounding box center [225, 106] width 17 height 16
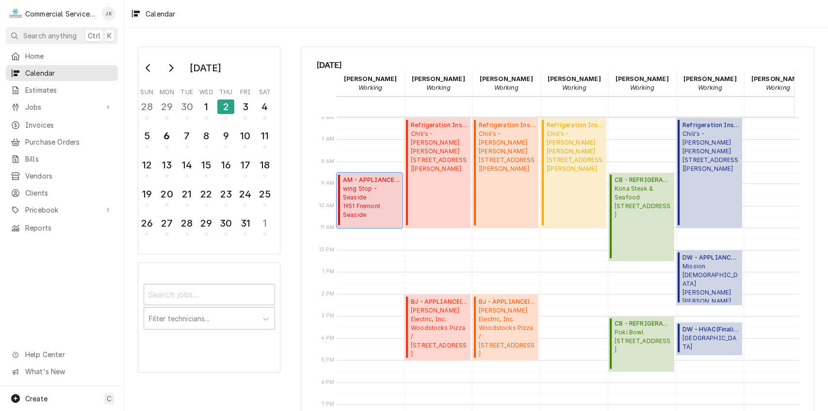
click at [378, 201] on span "wing Stop - Seaside 1951 Fremont Seaside" at bounding box center [371, 201] width 57 height 35
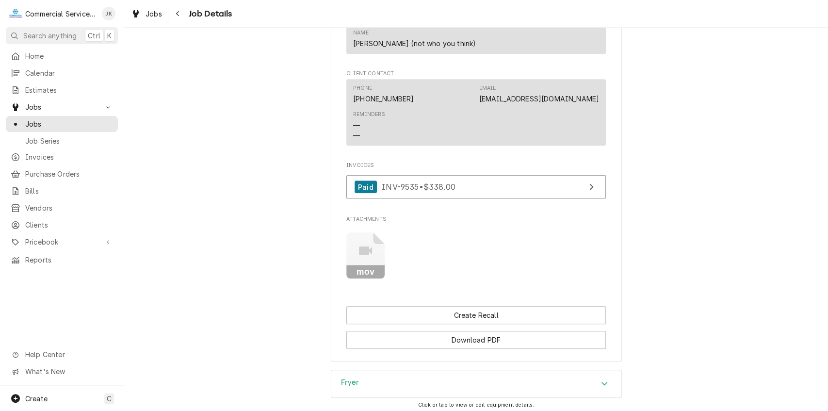
scroll to position [669, 0]
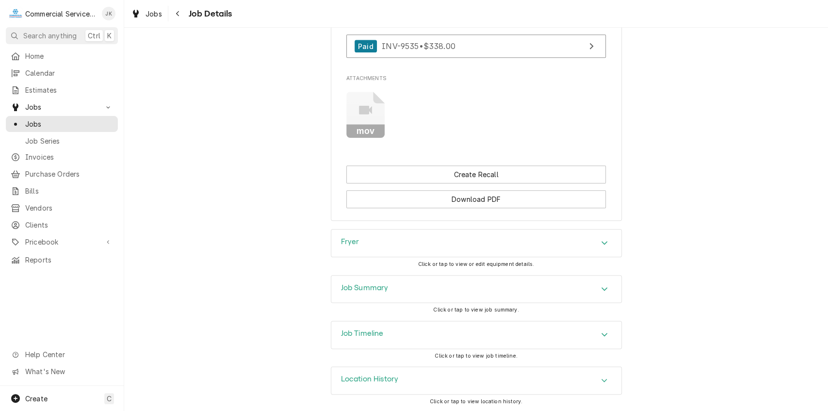
click at [394, 282] on div "Job Summary" at bounding box center [476, 289] width 290 height 27
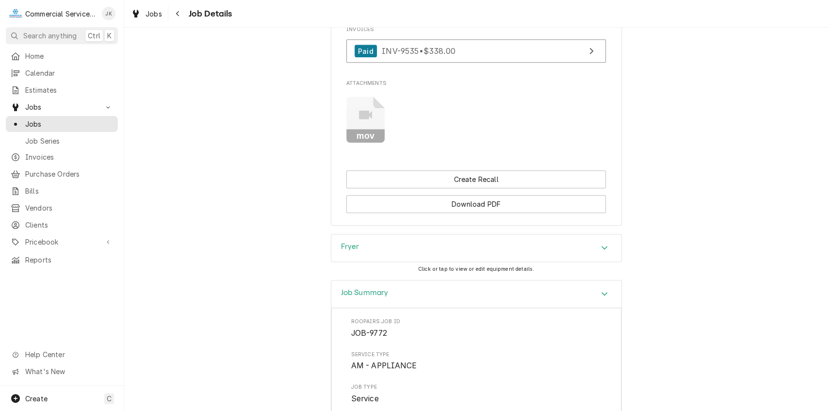
scroll to position [698, 0]
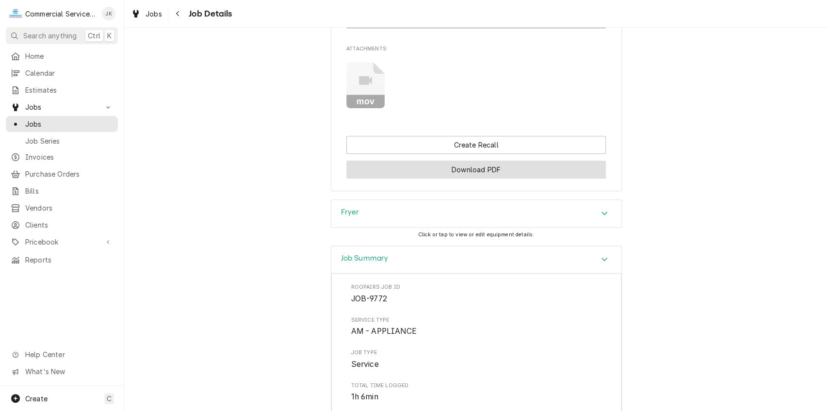
click at [461, 173] on button "Download PDF" at bounding box center [476, 170] width 260 height 18
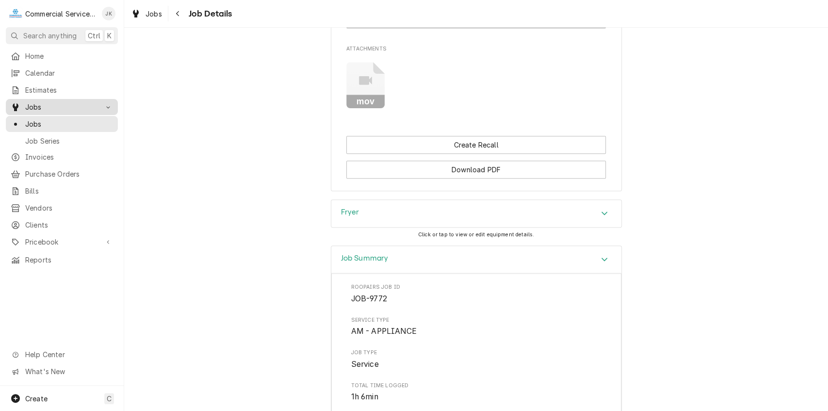
click at [60, 102] on span "Jobs" at bounding box center [61, 107] width 73 height 10
click at [41, 99] on link "Jobs" at bounding box center [62, 107] width 112 height 16
click at [47, 123] on span "Jobs" at bounding box center [69, 124] width 88 height 10
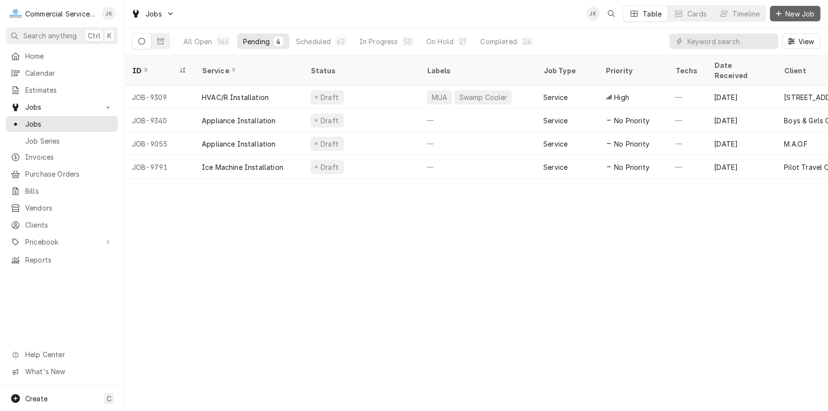
click at [803, 10] on span "New Job" at bounding box center [800, 14] width 33 height 10
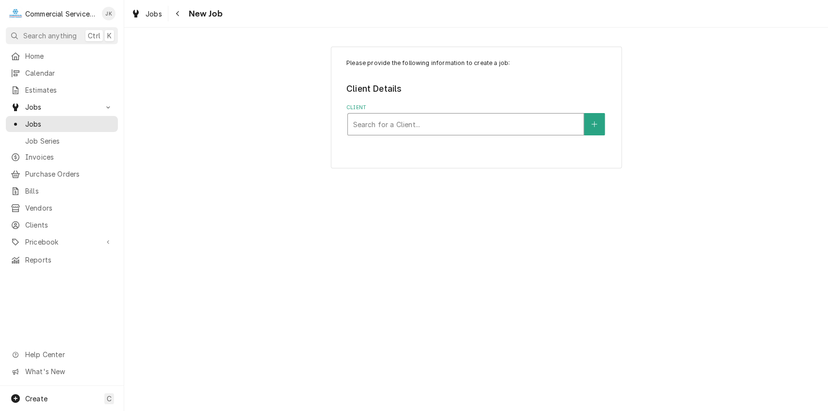
click at [365, 120] on div "Client" at bounding box center [466, 123] width 226 height 17
type input "[GEOGRAPHIC_DATA]"
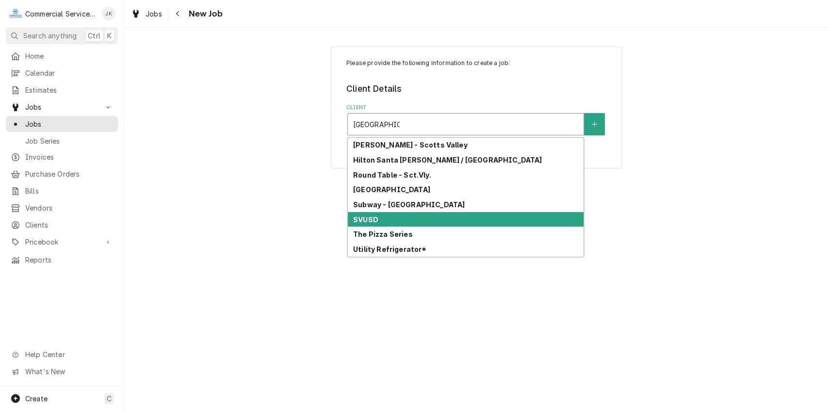
click at [373, 216] on strong "SVUSD" at bounding box center [365, 219] width 25 height 8
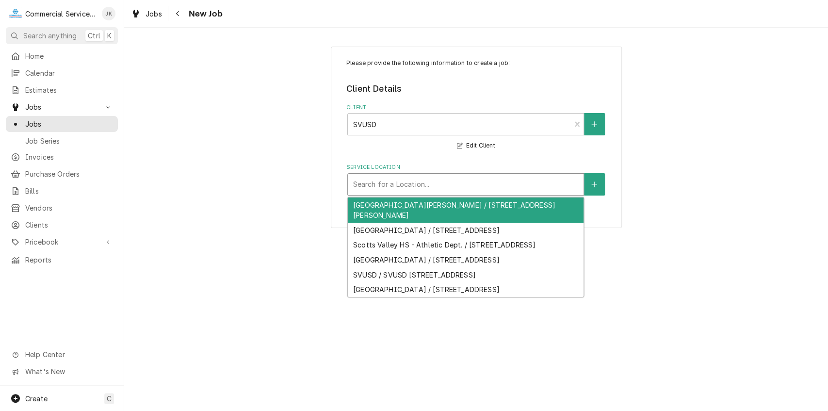
click at [380, 188] on div "Service Location" at bounding box center [466, 184] width 226 height 17
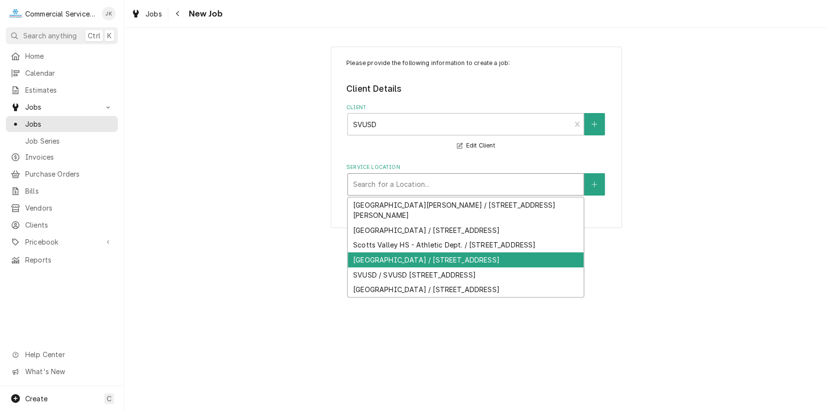
click at [409, 267] on div "Scotts Valley Middle School / 8 Bean Creek Rd, Scotts Valley, CA 95066" at bounding box center [466, 259] width 236 height 15
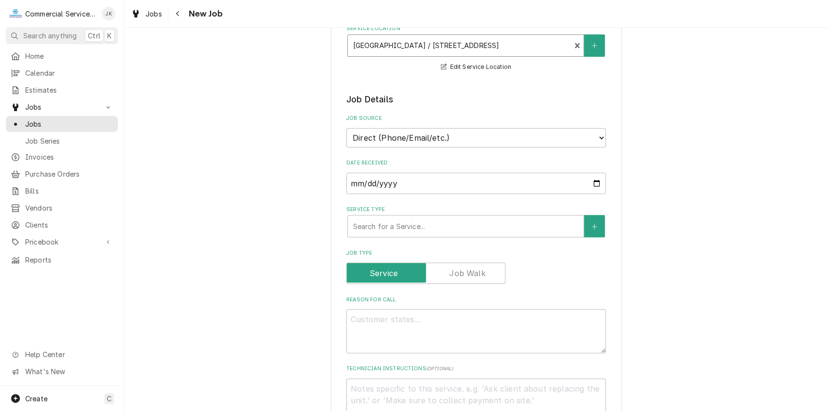
scroll to position [230, 0]
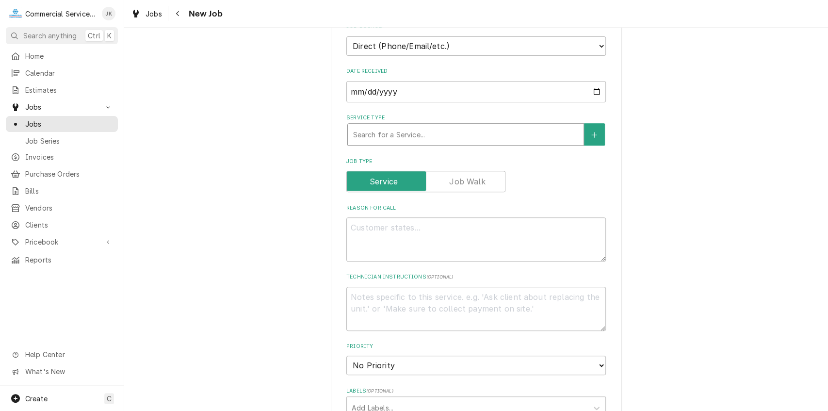
click at [363, 132] on div "Service Type" at bounding box center [466, 134] width 226 height 17
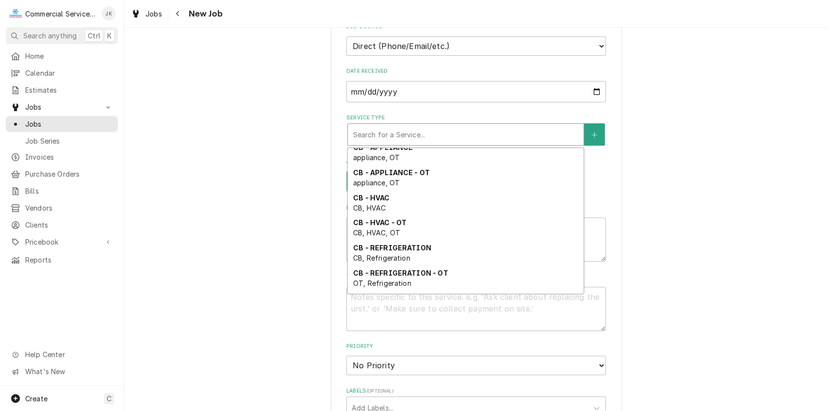
scroll to position [765, 0]
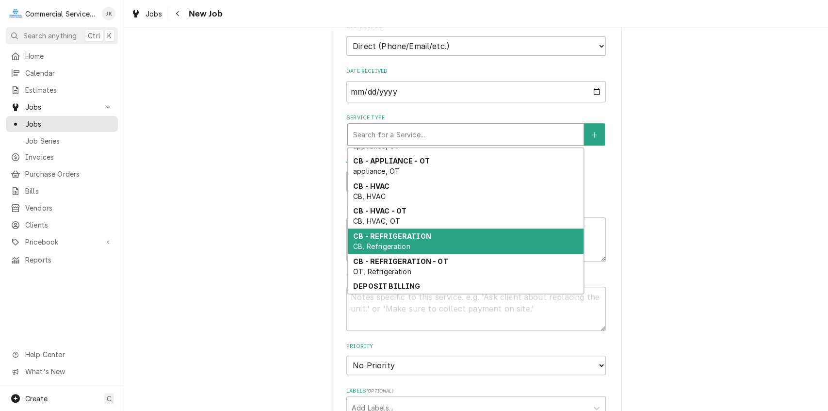
click at [432, 239] on div "CB - REFRIGERATION CB, Refrigeration" at bounding box center [466, 241] width 236 height 25
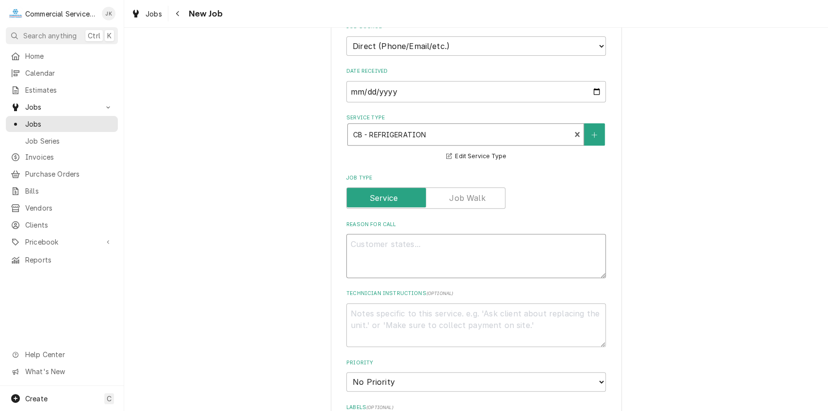
click at [388, 245] on textarea "Reason For Call" at bounding box center [476, 256] width 260 height 44
type textarea "x"
type textarea "S"
type textarea "x"
type textarea "Si"
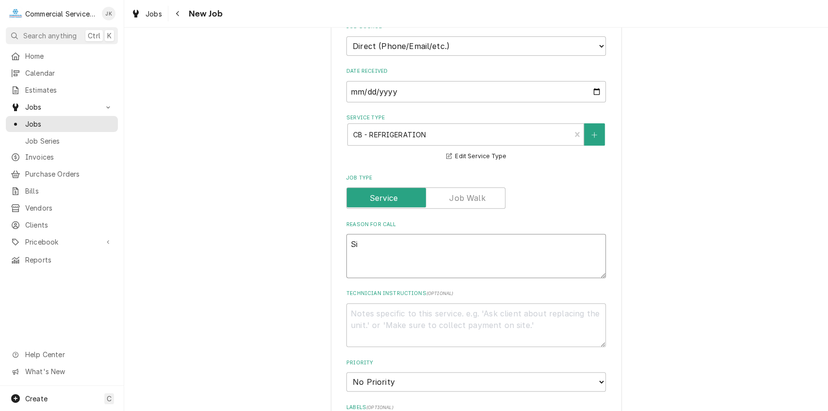
type textarea "x"
type textarea "Sin"
type textarea "x"
type textarea "Sing"
type textarea "x"
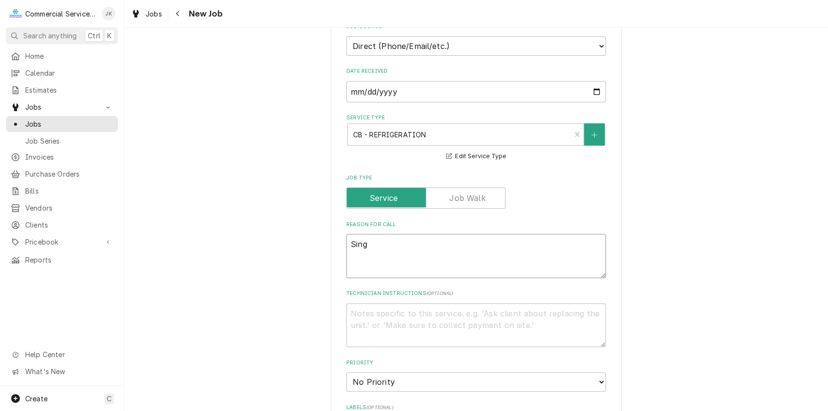
type textarea "Singl"
type textarea "x"
type textarea "Single"
type textarea "x"
type textarea "Single"
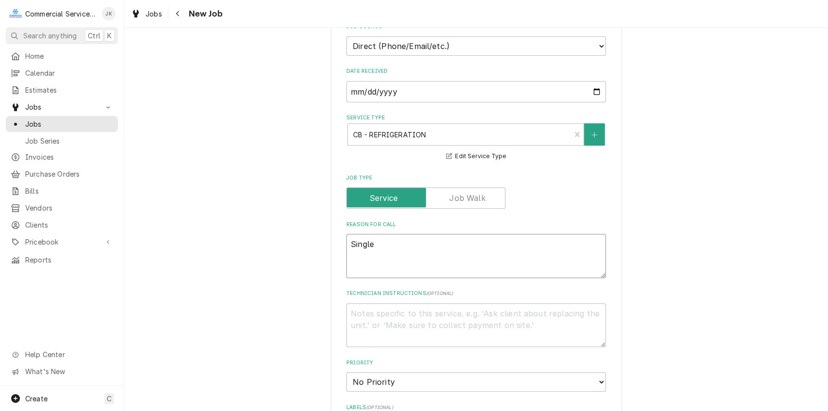
type textarea "x"
type textarea "Single d"
type textarea "x"
type textarea "Single do"
type textarea "x"
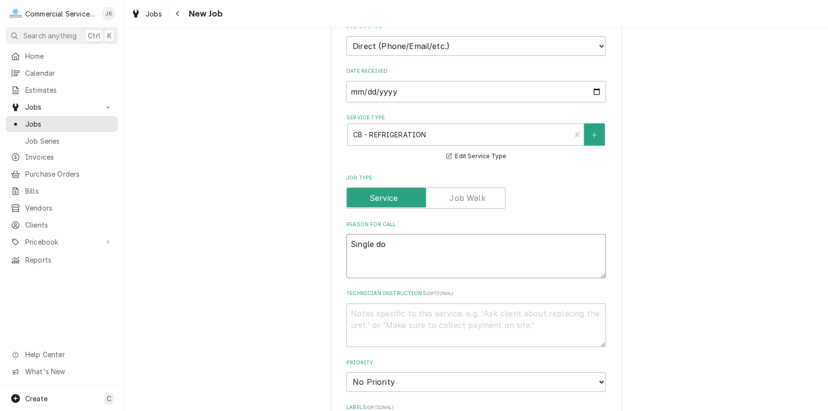
type textarea "Single doo"
type textarea "x"
type textarea "Single door"
type textarea "x"
type textarea "Single door"
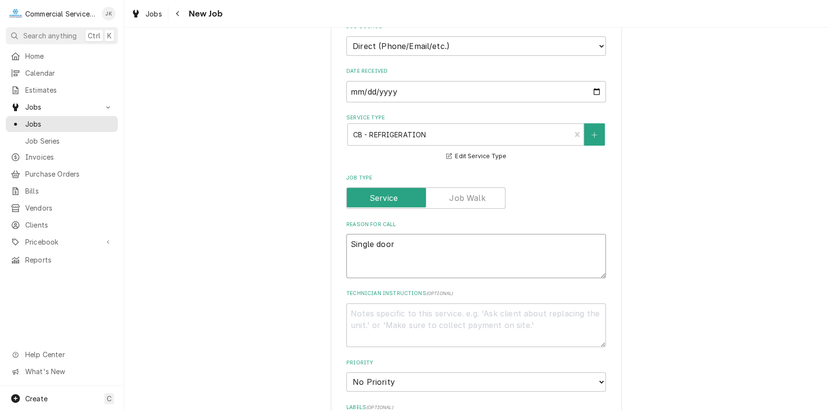
type textarea "x"
type textarea "Single door f"
type textarea "x"
type textarea "Single door fr"
type textarea "x"
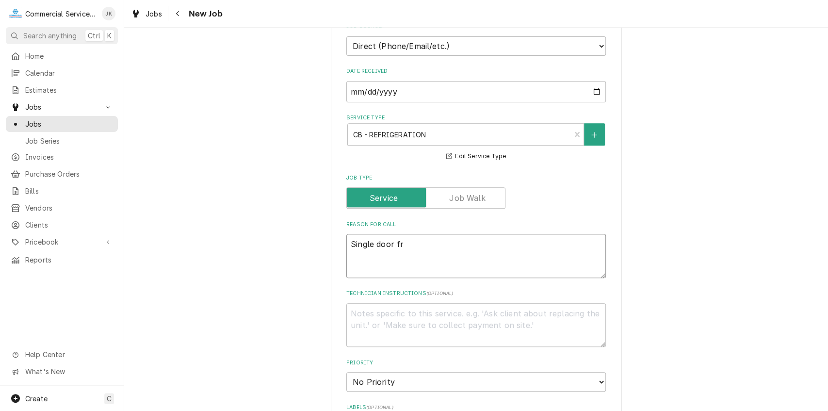
type textarea "Single door fre"
type textarea "x"
type textarea "Single door free"
type textarea "x"
type textarea "Single door freez"
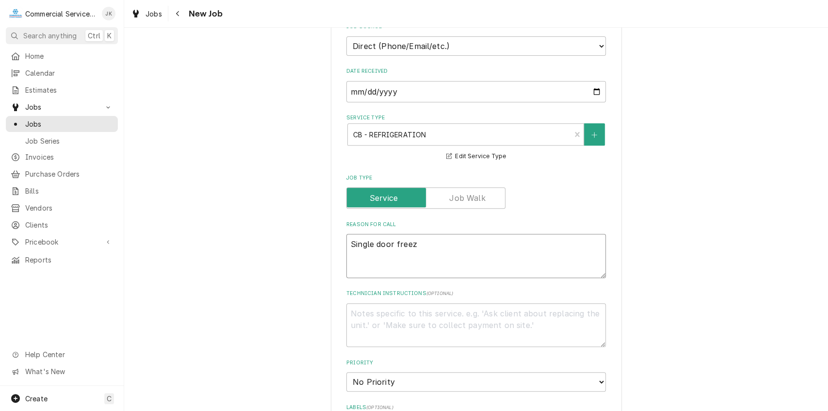
type textarea "x"
type textarea "Single door freeze"
type textarea "x"
type textarea "Single door freezer"
type textarea "x"
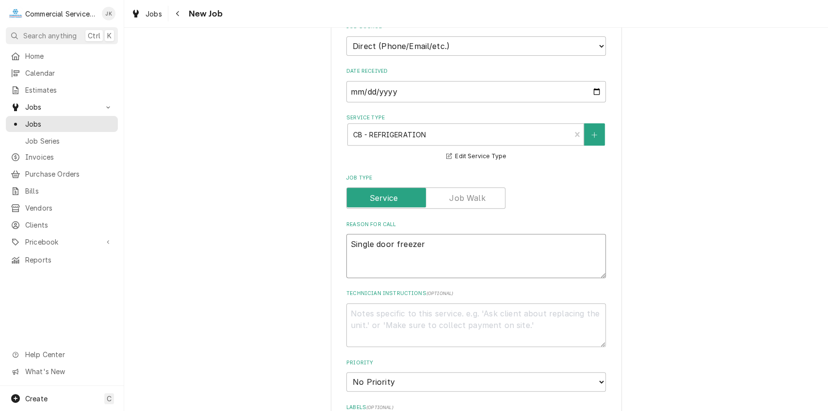
type textarea "Single door freezer"
type textarea "x"
type textarea "Single door freezer n"
type textarea "x"
type textarea "Single door freezer no"
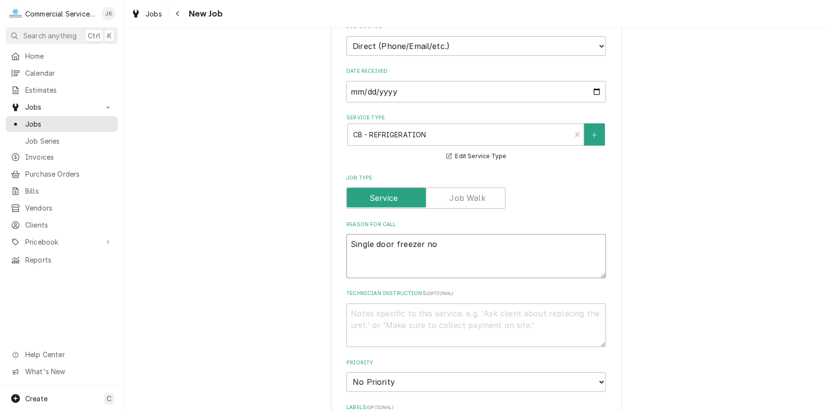
type textarea "x"
type textarea "Single door freezer not"
type textarea "x"
type textarea "Single door freezer not"
type textarea "x"
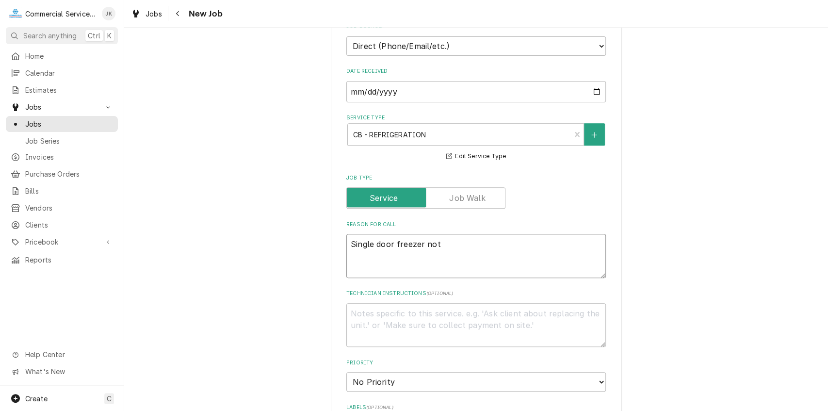
type textarea "Single door freezer not h"
type textarea "x"
type textarea "Single door freezer not ho"
type textarea "x"
type textarea "Single door freezer not hol"
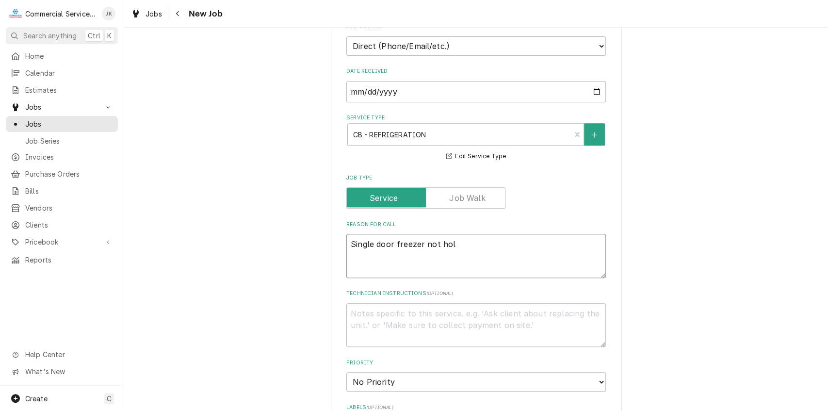
type textarea "x"
type textarea "Single door freezer not hold"
type textarea "x"
type textarea "Single door freezer not holdi"
type textarea "x"
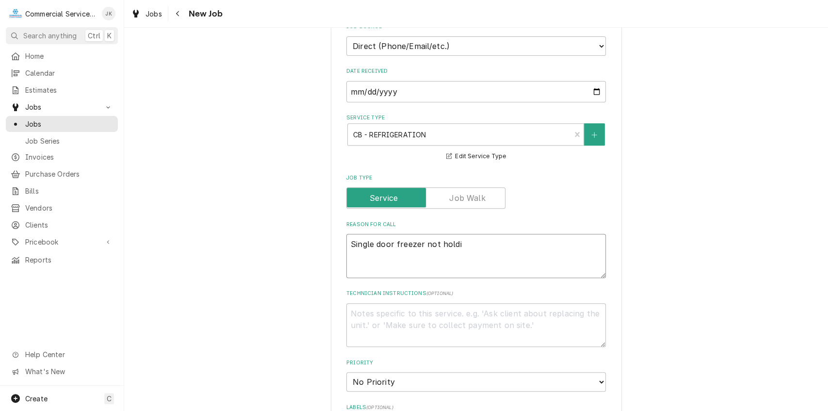
type textarea "Single door freezer not holdin"
type textarea "x"
type textarea "Single door freezer not holding"
type textarea "x"
type textarea "Single door freezer not holding"
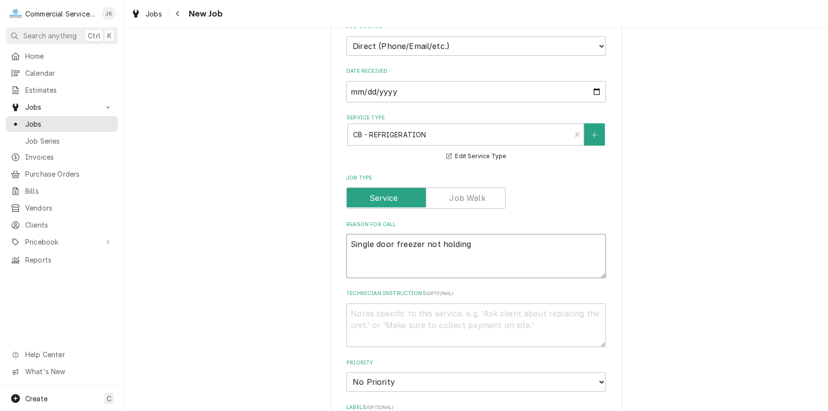
type textarea "x"
type textarea "Single door freezer not holding"
type textarea "x"
type textarea "Single door freezer not holdin"
type textarea "x"
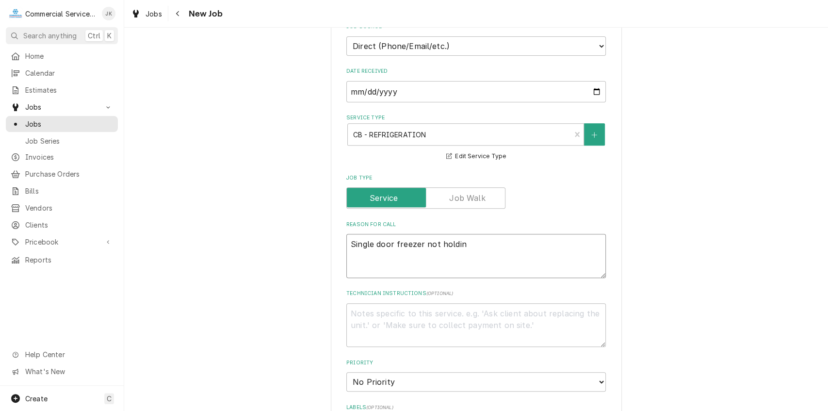
type textarea "Single door freezer not holdi"
type textarea "x"
type textarea "Single door freezer not hold"
type textarea "x"
type textarea "Single door freezer not hol"
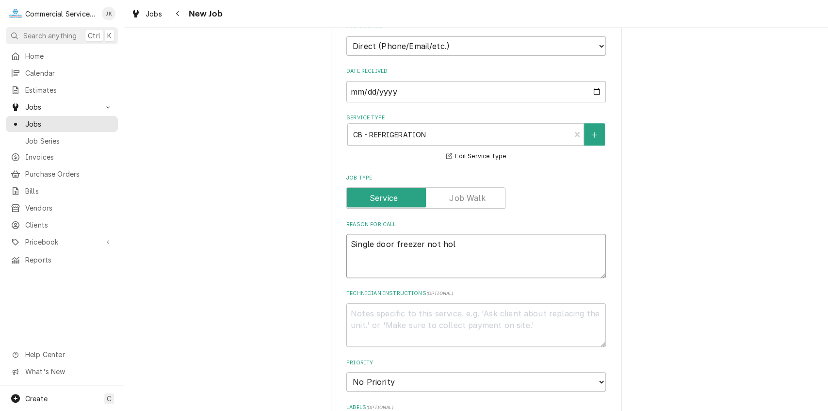
type textarea "x"
type textarea "Single door freezer not ho"
type textarea "x"
type textarea "Single door freezer not h"
type textarea "x"
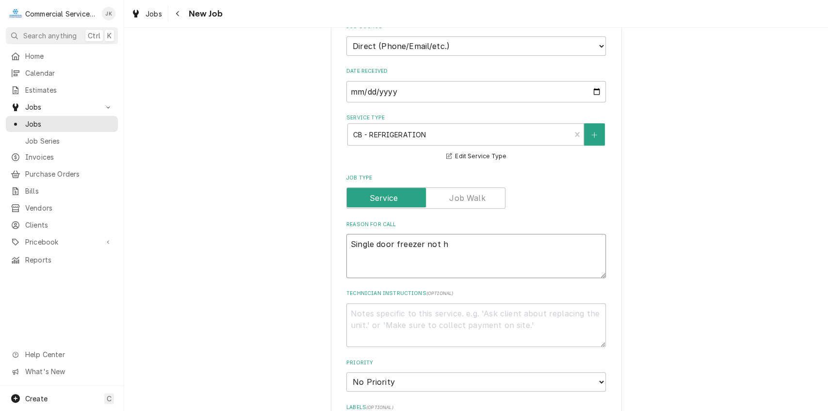
type textarea "Single door freezer not"
type textarea "x"
type textarea "Single door freezer not"
type textarea "x"
type textarea "Single door freezer no"
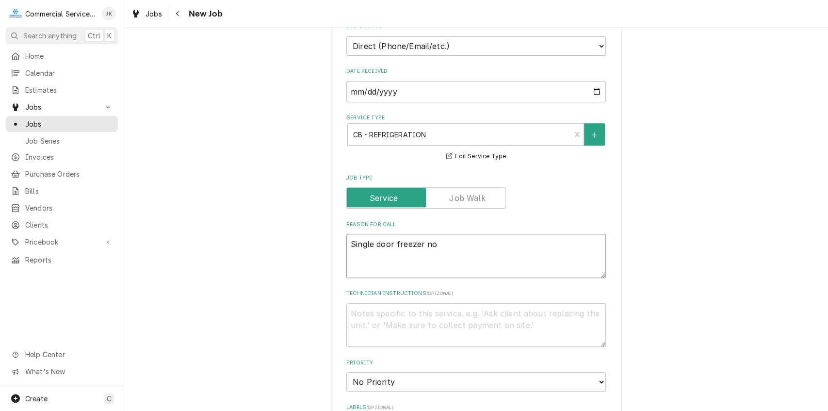
type textarea "x"
type textarea "Single door freezer n"
type textarea "x"
type textarea "Single door freezer"
type textarea "x"
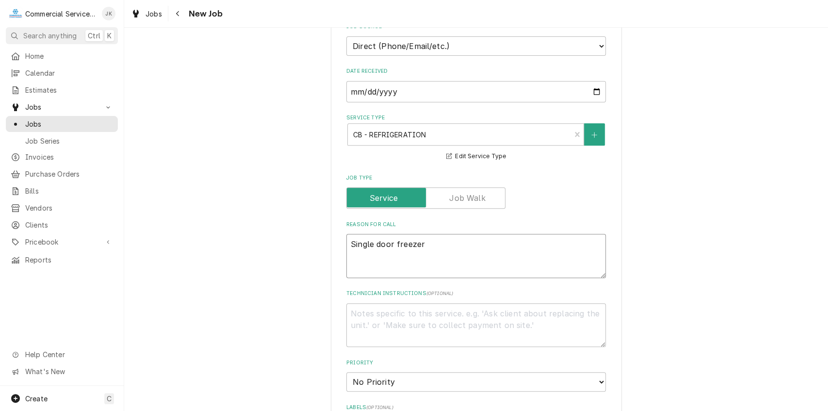
type textarea "Single door freezer t"
type textarea "x"
type textarea "Single door freezer te"
type textarea "x"
type textarea "Single door freezer tem"
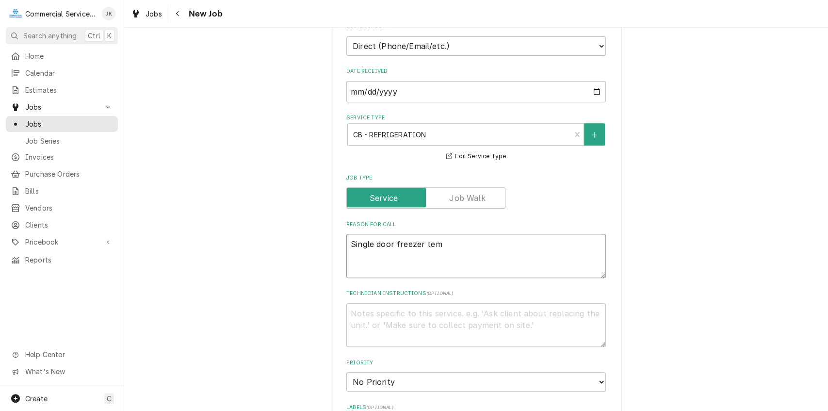
type textarea "x"
type textarea "Single door freezer temp"
type textarea "x"
type textarea "Single door freezer temp"
type textarea "x"
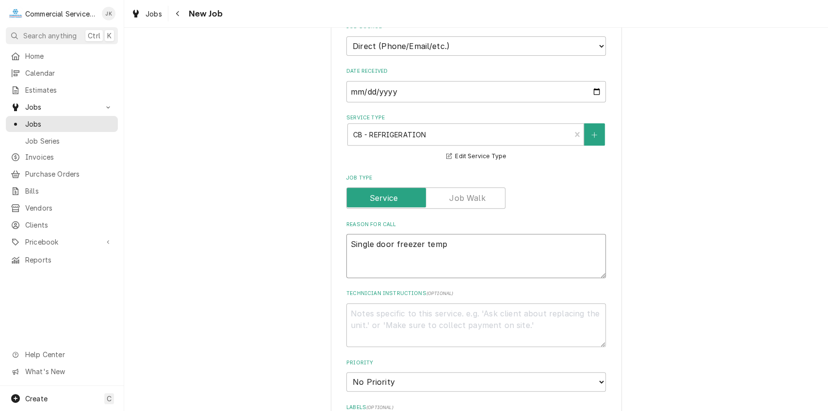
type textarea "Single door freezer temp h"
type textarea "x"
type textarea "Single door freezer temp hi"
type textarea "x"
type textarea "Single door freezer temp hig"
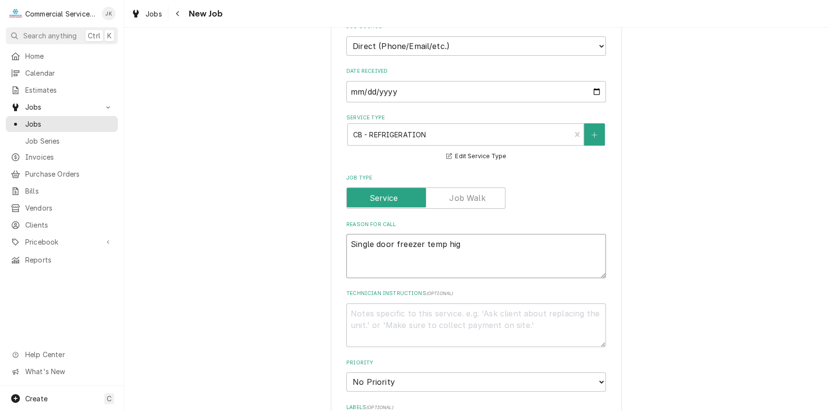
type textarea "x"
type textarea "Single door freezer temp high"
type textarea "x"
type textarea "Single door freezer temp high"
type textarea "x"
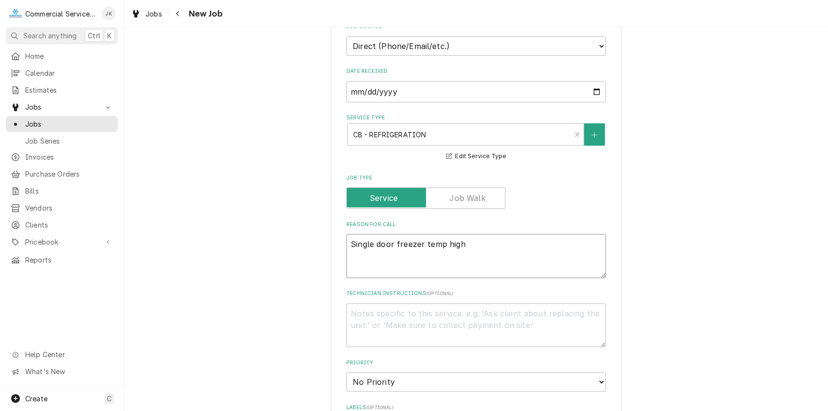
type textarea "Single door freezer temp high p"
type textarea "x"
type textarea "Single door freezer temp high pr"
type textarea "x"
type textarea "Single door freezer temp high pro"
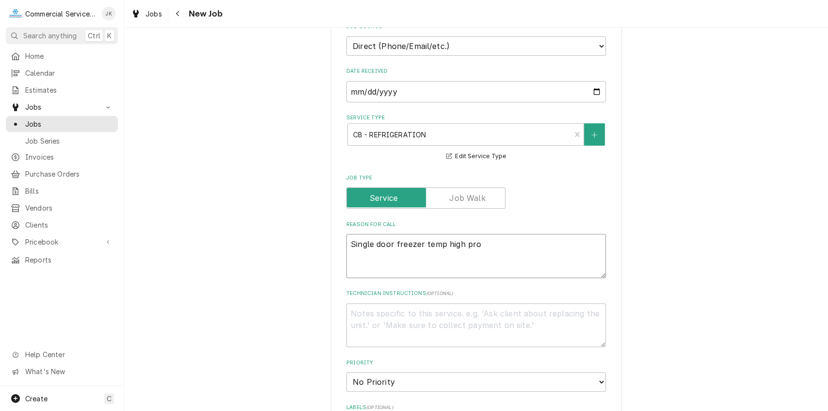
type textarea "x"
type textarea "Single door freezer temp high prod"
type textarea "x"
type textarea "Single door freezer temp high produ"
type textarea "x"
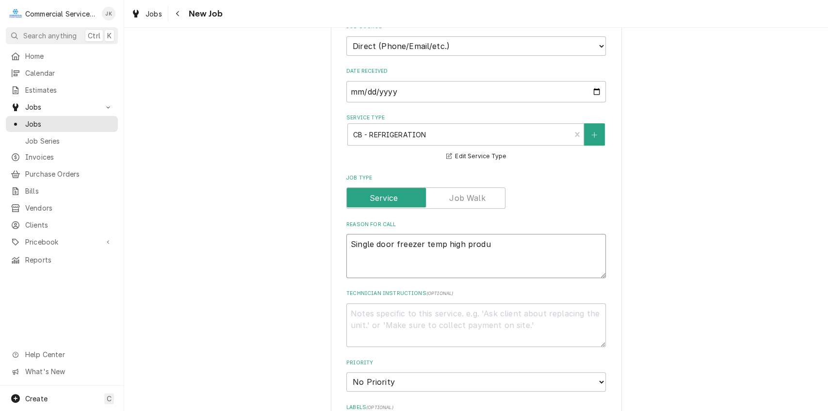
type textarea "Single door freezer temp high produc"
type textarea "x"
type textarea "Single door freezer temp high product"
type textarea "x"
type textarea "Single door freezer temp high product"
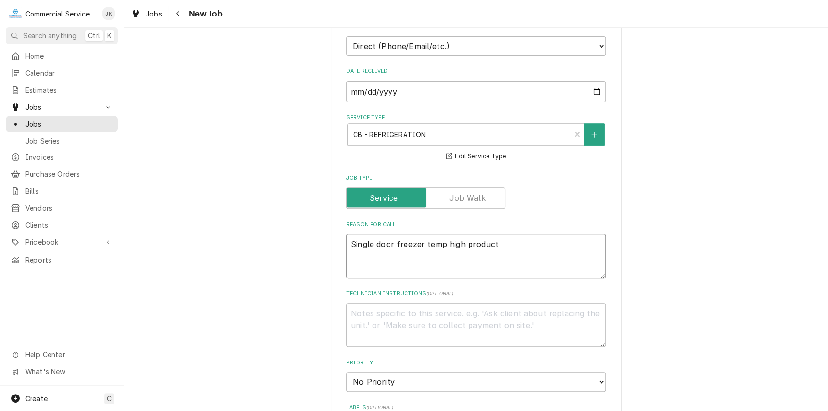
type textarea "x"
type textarea "Single door freezer temp high product m"
type textarea "x"
type textarea "Single door freezer temp high product mo"
type textarea "x"
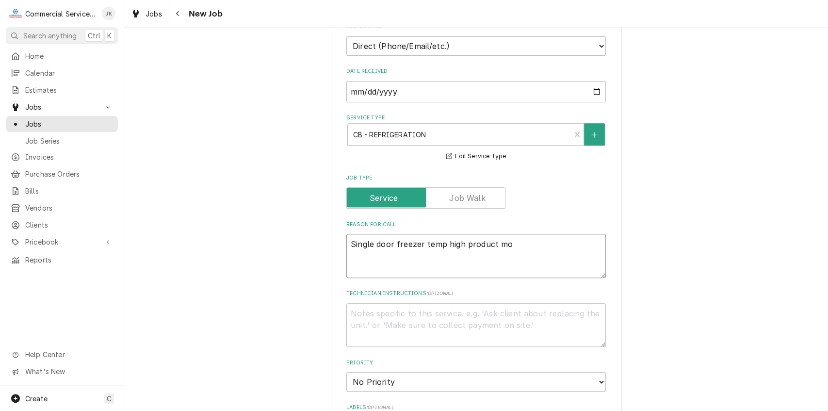
type textarea "Single door freezer temp high product mov"
type textarea "x"
type textarea "Single door freezer temp high product move"
type textarea "x"
type textarea "Single door freezer temp high product moved"
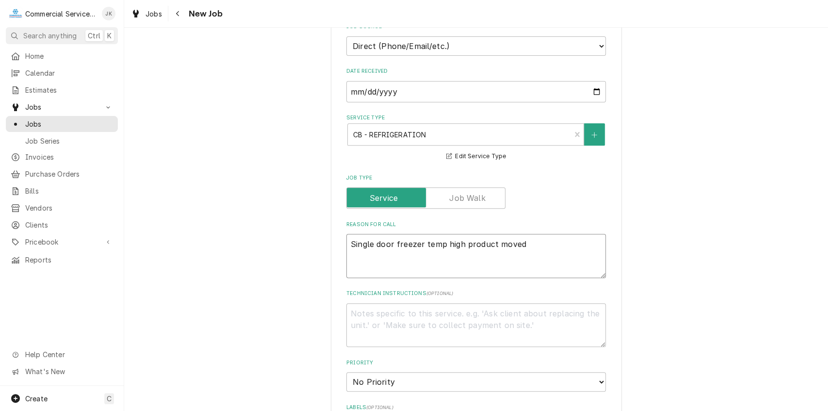
click at [350, 242] on textarea "Single door freezer temp high product moved" at bounding box center [476, 256] width 260 height 44
type textarea "x"
type textarea "(Single door freezer temp high product moved"
type textarea "x"
type textarea "(1Single door freezer temp high product moved"
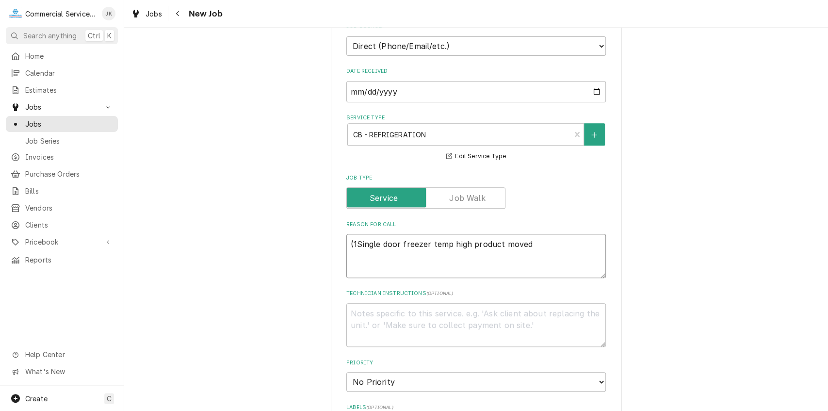
type textarea "x"
type textarea "(1)Single door freezer temp high product moved"
type textarea "x"
type textarea "(1) Single door freezer temp high product moved"
click at [545, 245] on textarea "(1) Single door freezer temp high product moved" at bounding box center [476, 256] width 260 height 44
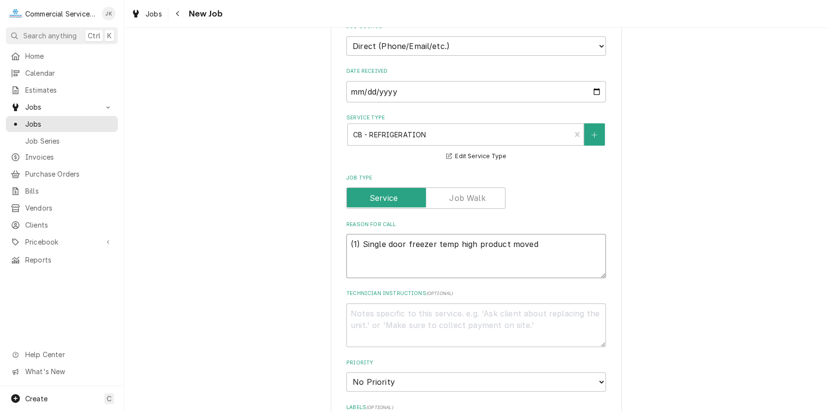
type textarea "x"
type textarea "(1) Single door freezer temp high product moved"
type textarea "x"
type textarea "(1) Single door freezer temp high product moved ("
type textarea "x"
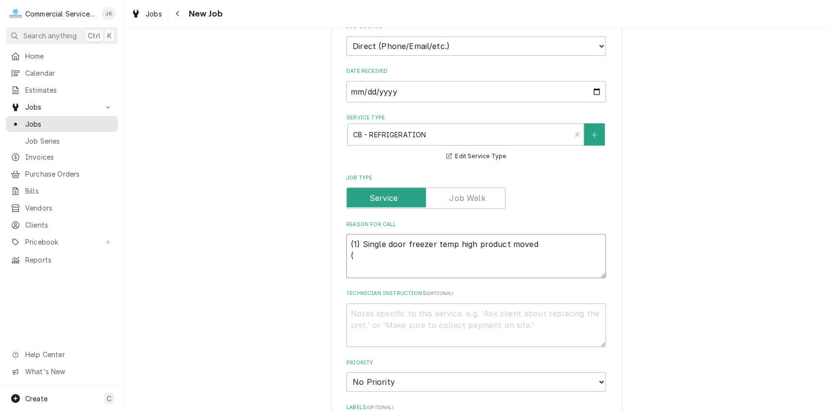
type textarea "(1) Single door freezer temp high product moved (2"
type textarea "x"
type textarea "(1) Single door freezer temp high product moved (2)"
type textarea "x"
type textarea "(1) Single door freezer temp high product moved (2)"
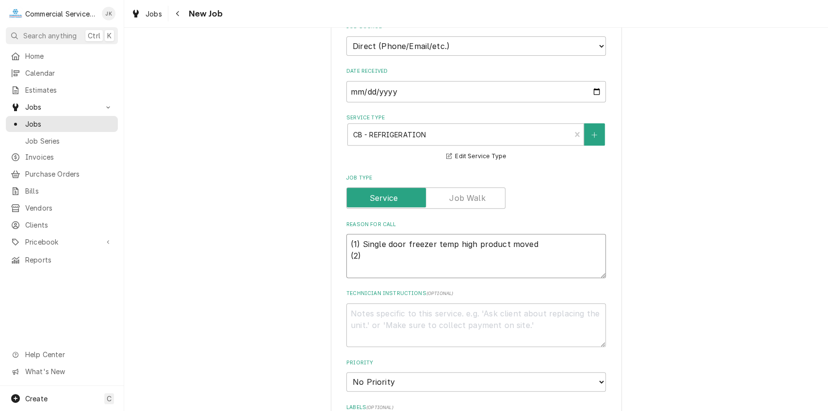
type textarea "x"
type textarea "(1) Single door freezer temp high product moved (2) C"
type textarea "x"
type textarea "(1) Single door freezer temp high product moved (2) Co"
type textarea "x"
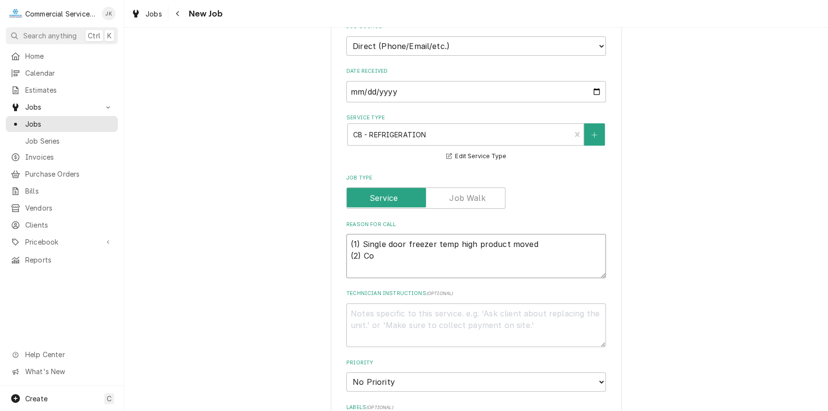
type textarea "(1) Single door freezer temp high product moved (2) Cor"
type textarea "x"
type textarea "(1) Single door freezer temp high product moved (2) Cork"
type textarea "x"
type textarea "(1) Single door freezer temp high product moved (2) Cork"
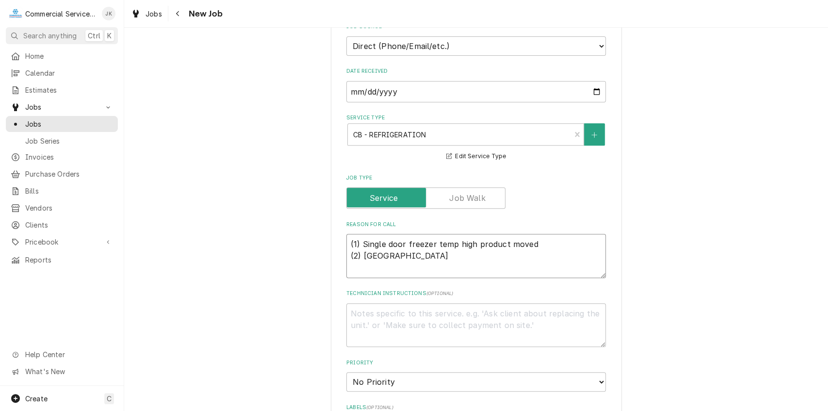
type textarea "x"
type textarea "(1) Single door freezer temp high product moved (2) Cork b"
type textarea "x"
type textarea "(1) Single door freezer temp high product moved (2) Cork bo"
type textarea "x"
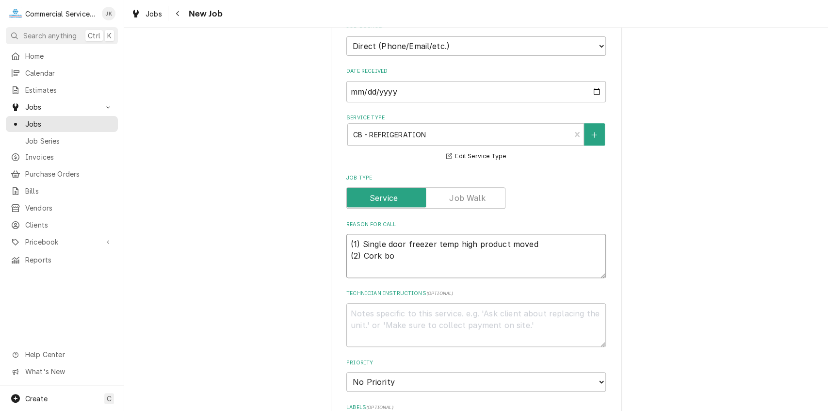
type textarea "(1) Single door freezer temp high product moved (2) Cork boa"
type textarea "x"
type textarea "(1) Single door freezer temp high product moved (2) Cork boar"
type textarea "x"
type textarea "(1) Single door freezer temp high product moved (2) Cork board"
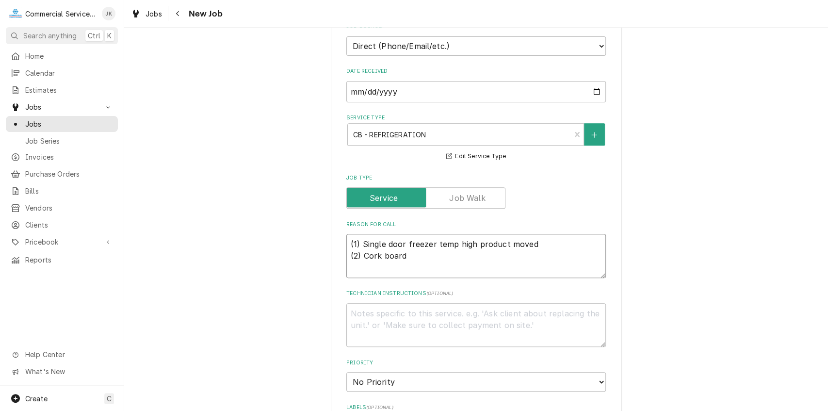
type textarea "x"
type textarea "(1) Single door freezer temp high product moved (2) Cork board"
type textarea "x"
type textarea "(1) Single door freezer temp high product moved (2) Cork board h"
type textarea "x"
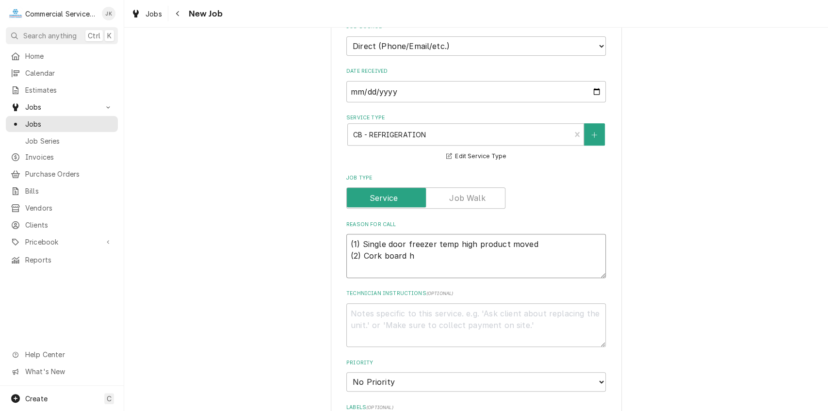
type textarea "(1) Single door freezer temp high product moved (2) Cork board ha"
type textarea "x"
type textarea "(1) Single door freezer temp high product moved (2) Cork board has"
type textarea "x"
type textarea "(1) Single door freezer temp high product moved (2) Cork board has"
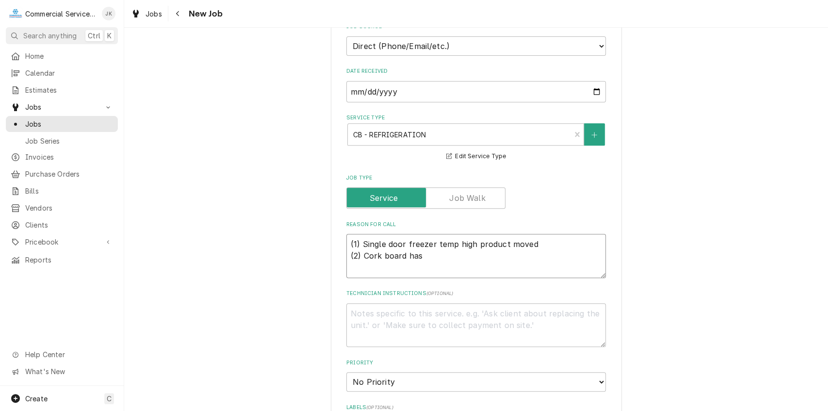
type textarea "x"
type textarea "(1) Single door freezer temp high product moved (2) Cork board has b"
type textarea "x"
type textarea "(1) Single door freezer temp high product moved (2) Cork board has be"
type textarea "x"
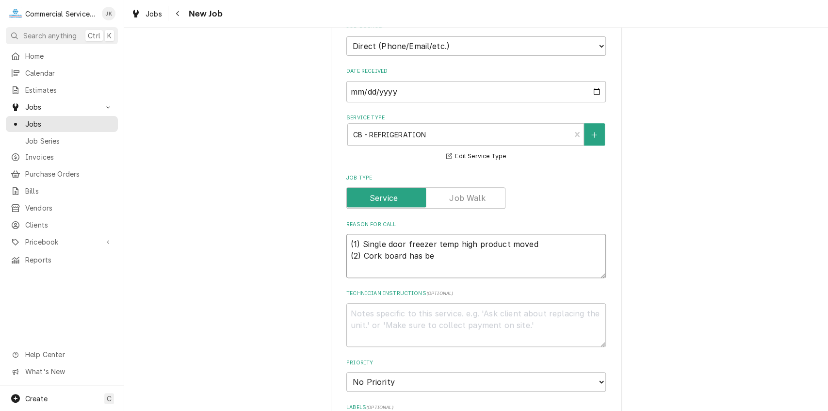
type textarea "(1) Single door freezer temp high product moved (2) Cork board has bee"
type textarea "x"
type textarea "(1) Single door freezer temp high product moved (2) Cork board has been"
type textarea "x"
type textarea "(1) Single door freezer temp high product moved (2) Cork board has been"
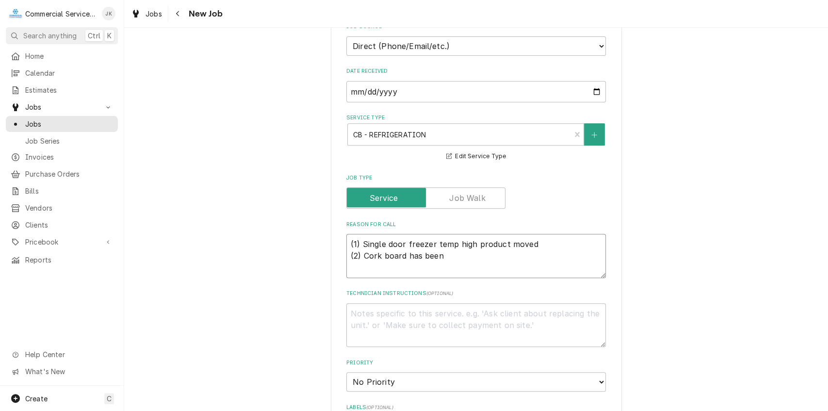
type textarea "x"
type textarea "(1) Single door freezer temp high product moved (2) Cork board has been r"
type textarea "x"
type textarea "(1) Single door freezer temp high product moved (2) Cork board has been re"
type textarea "x"
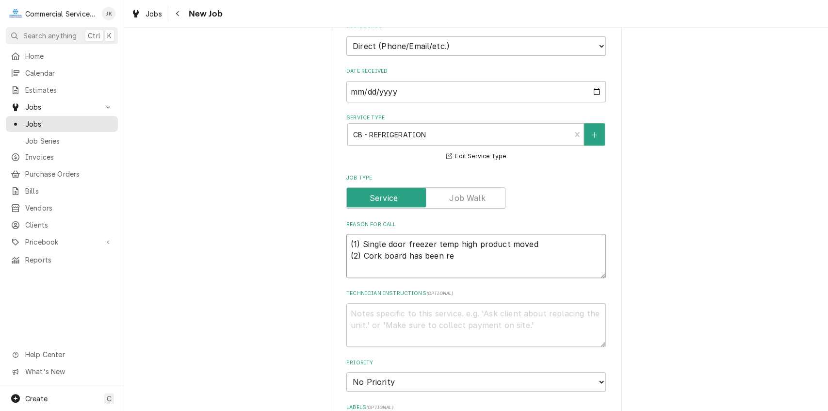
type textarea "(1) Single door freezer temp high product moved (2) Cork board has been rem"
click at [566, 255] on textarea "(1) Single door freezer temp high product moved (2) Cork board has been removed…" at bounding box center [476, 256] width 260 height 44
click at [595, 255] on textarea "(1) Single door freezer temp high product moved (2) Cork board has been removed…" at bounding box center [476, 256] width 260 height 44
click at [436, 264] on textarea "(1) Single door freezer temp high product moved (2) Cork board has been removed…" at bounding box center [476, 256] width 260 height 44
drag, startPoint x: 471, startPoint y: 272, endPoint x: 477, endPoint y: 271, distance: 6.4
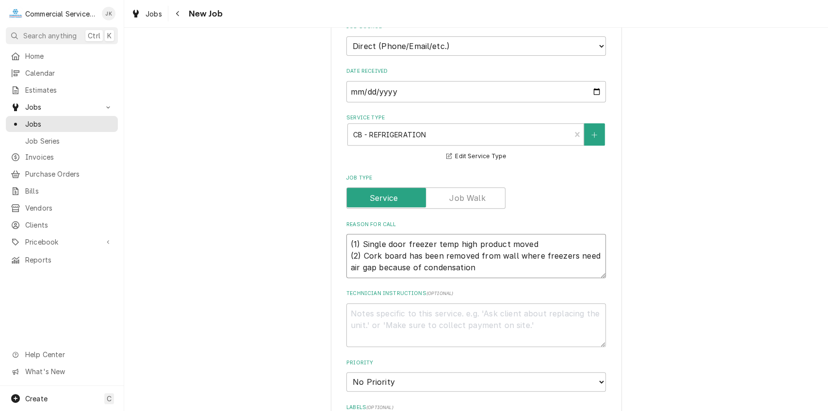
click at [475, 271] on textarea "(1) Single door freezer temp high product moved (2) Cork board has been removed…" at bounding box center [476, 256] width 260 height 44
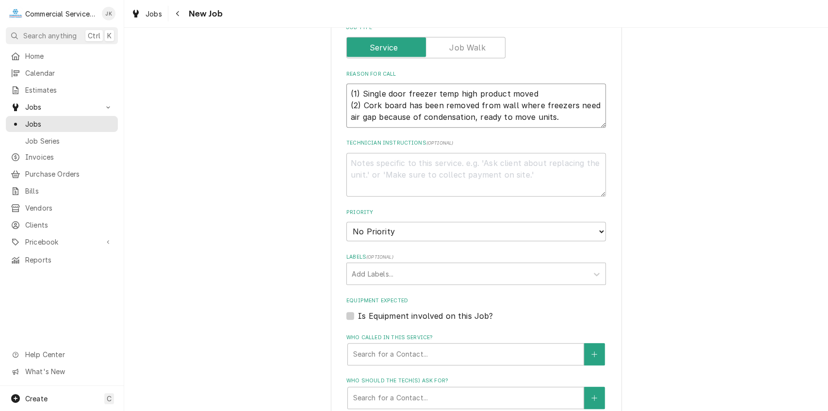
scroll to position [476, 0]
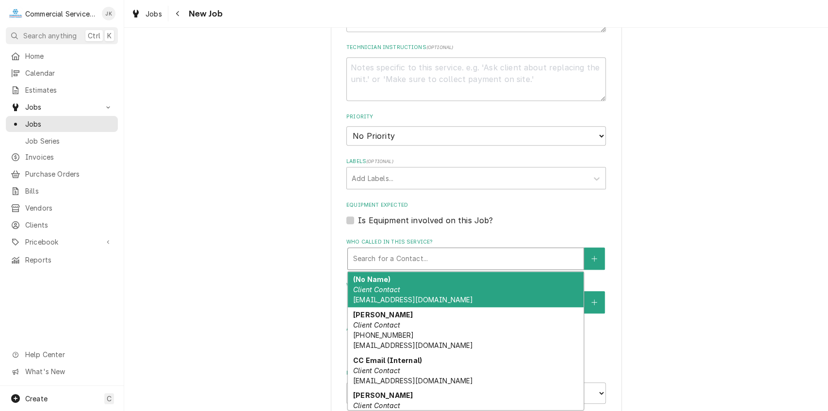
click at [372, 258] on div "Who called in this service?" at bounding box center [466, 258] width 226 height 17
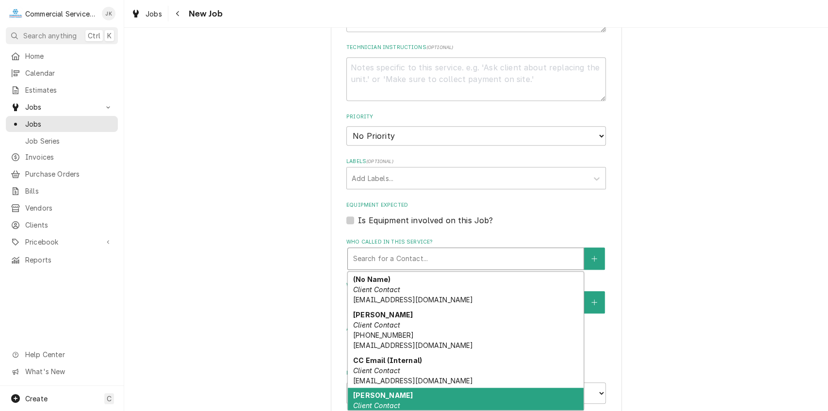
click at [407, 405] on div "Jennifer Client Contact (831) 234-9470 jrasmussen@scottsvalleyusd.org" at bounding box center [466, 411] width 236 height 46
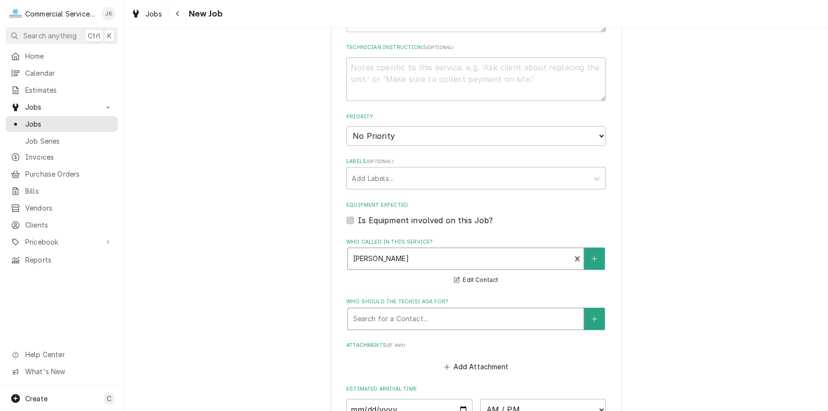
click at [400, 322] on div "Who should the tech(s) ask for?" at bounding box center [466, 318] width 226 height 17
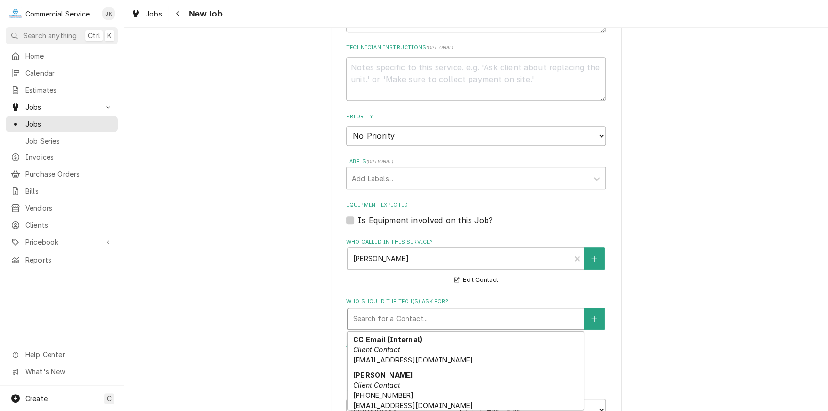
scroll to position [118, 0]
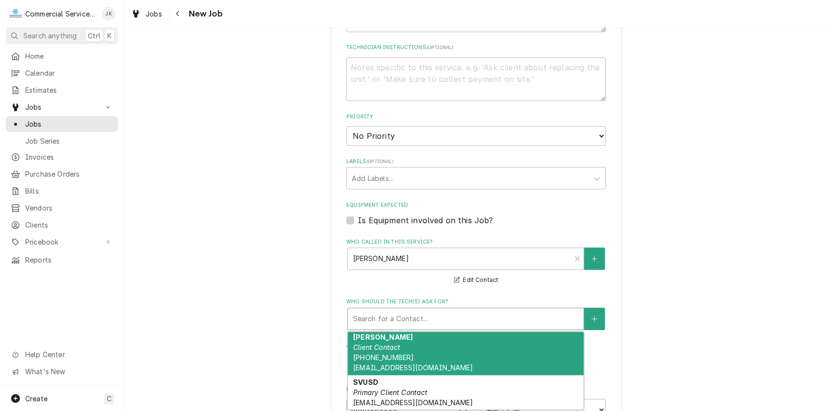
click at [358, 364] on span "(831) 234-9470 jrasmussen@scottsvalleyusd.org" at bounding box center [413, 362] width 120 height 18
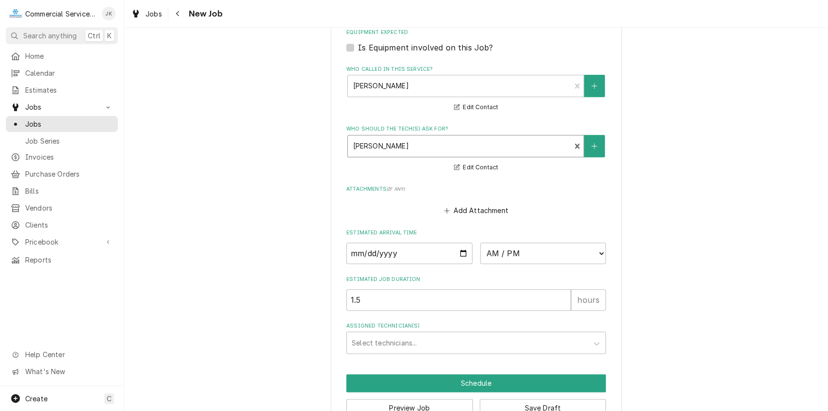
scroll to position [677, 0]
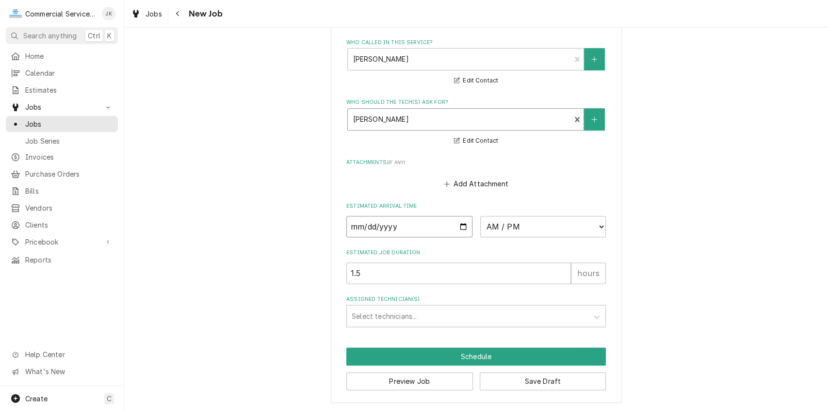
click at [460, 223] on input "Date" at bounding box center [409, 226] width 126 height 21
click at [361, 274] on input "1.5" at bounding box center [458, 272] width 225 height 21
click at [597, 224] on select "AM / PM 6:00 AM 6:15 AM 6:30 AM 6:45 AM 7:00 AM 7:15 AM 7:30 AM 7:45 AM 8:00 AM…" at bounding box center [543, 226] width 126 height 21
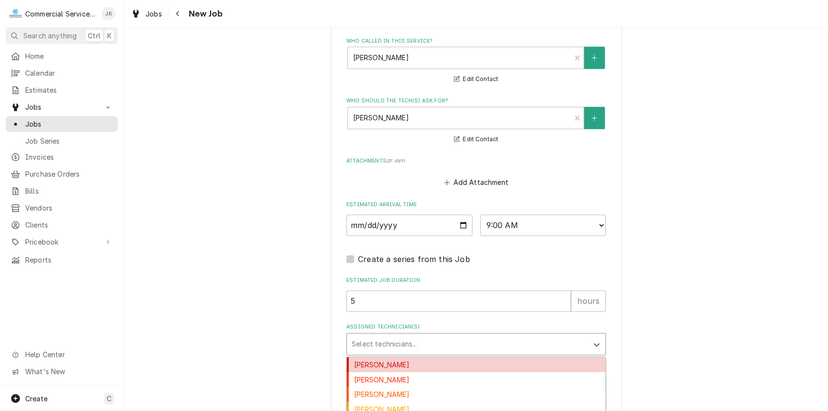
click at [360, 347] on div "Assigned Technician(s)" at bounding box center [467, 343] width 231 height 17
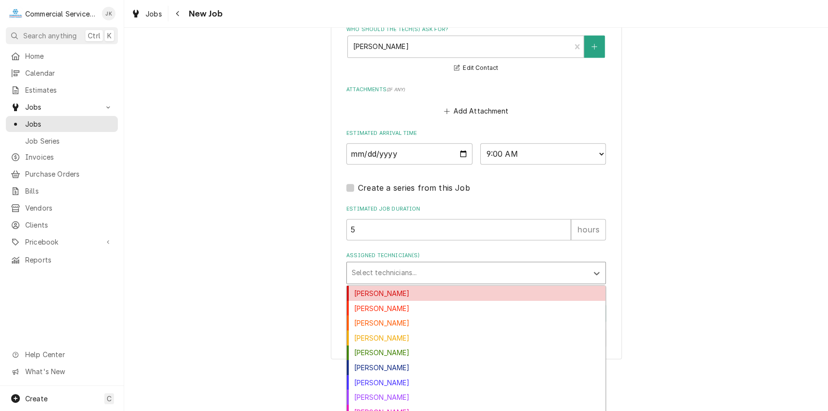
scroll to position [771, 0]
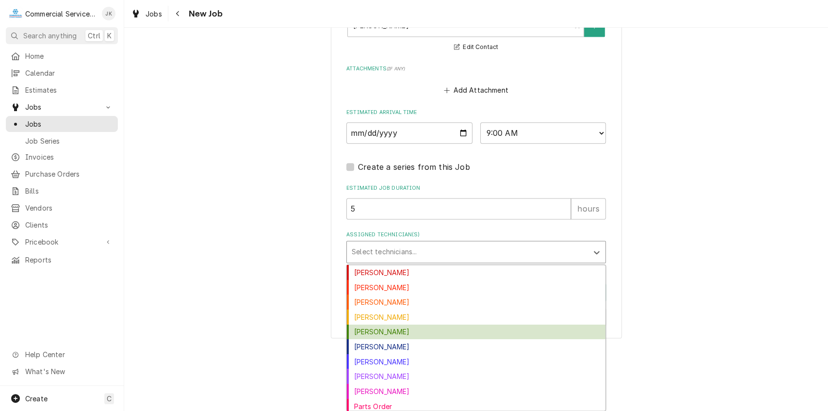
click at [386, 334] on div "[PERSON_NAME]" at bounding box center [476, 332] width 259 height 15
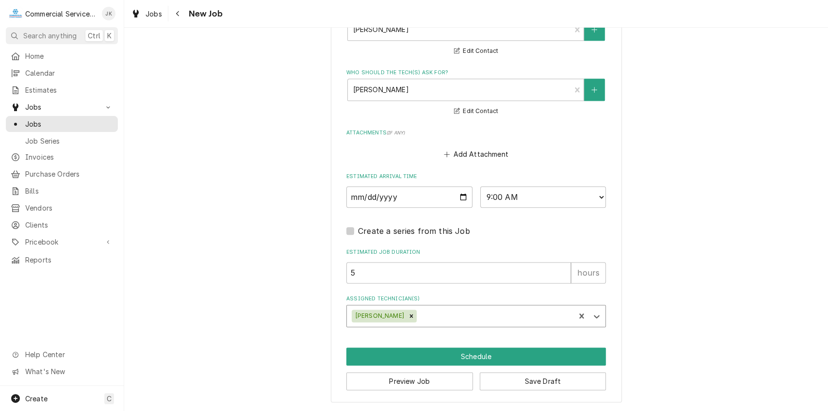
scroll to position [706, 0]
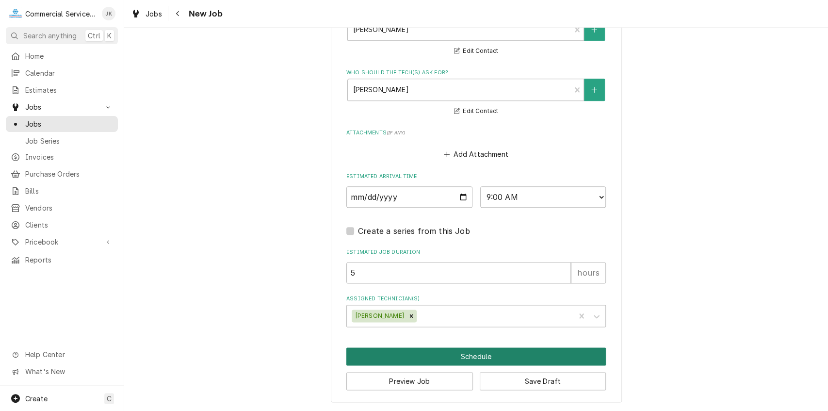
click at [436, 352] on button "Schedule" at bounding box center [476, 356] width 260 height 18
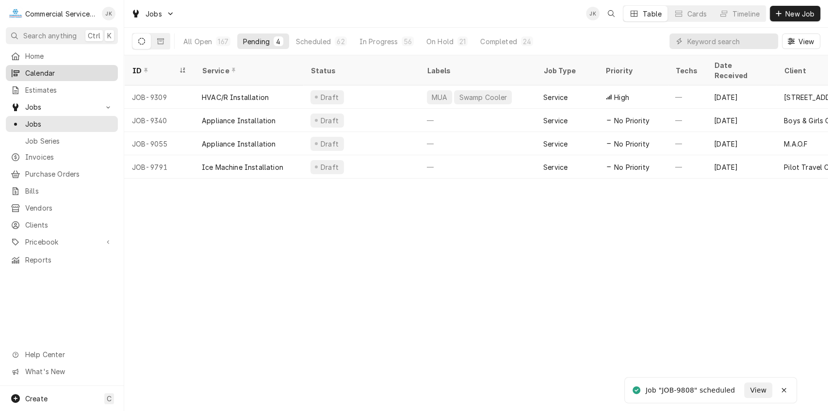
click at [64, 69] on span "Calendar" at bounding box center [69, 73] width 88 height 10
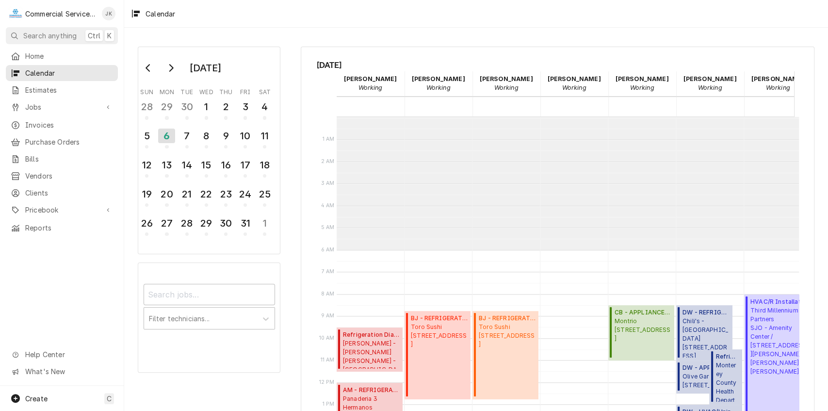
scroll to position [132, 0]
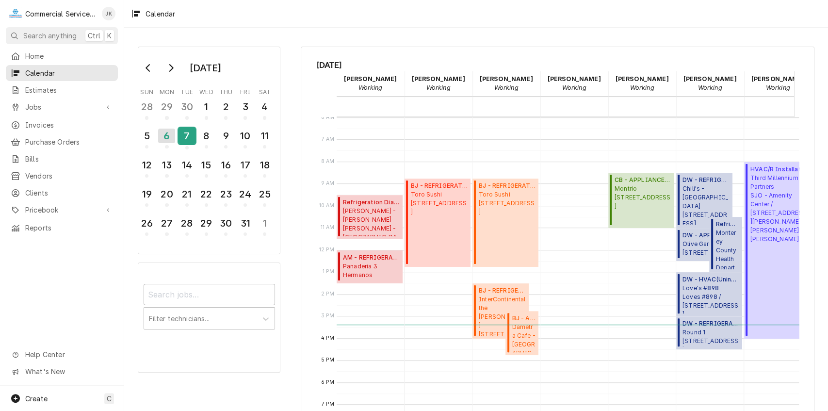
click at [184, 133] on div "7" at bounding box center [187, 136] width 17 height 16
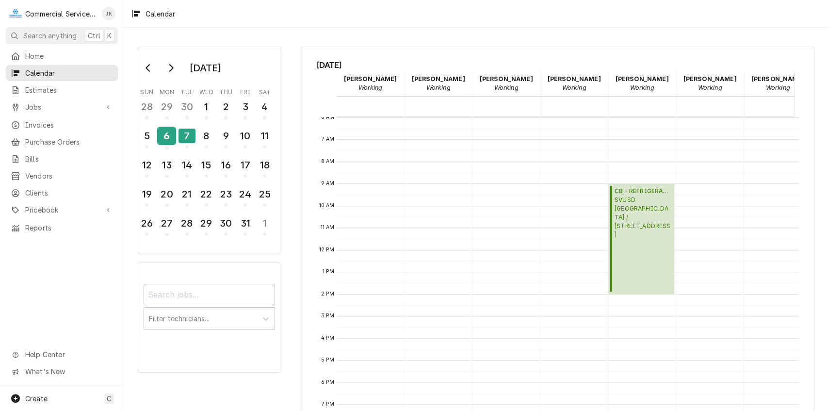
click at [170, 133] on div "6" at bounding box center [166, 136] width 17 height 16
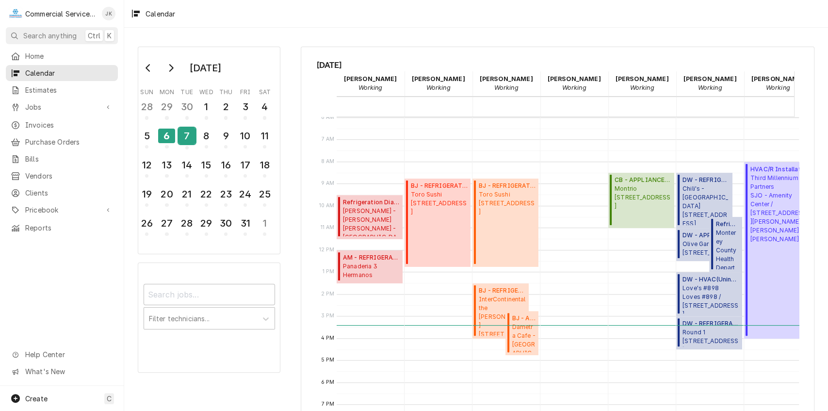
click at [187, 135] on div "7" at bounding box center [187, 136] width 17 height 16
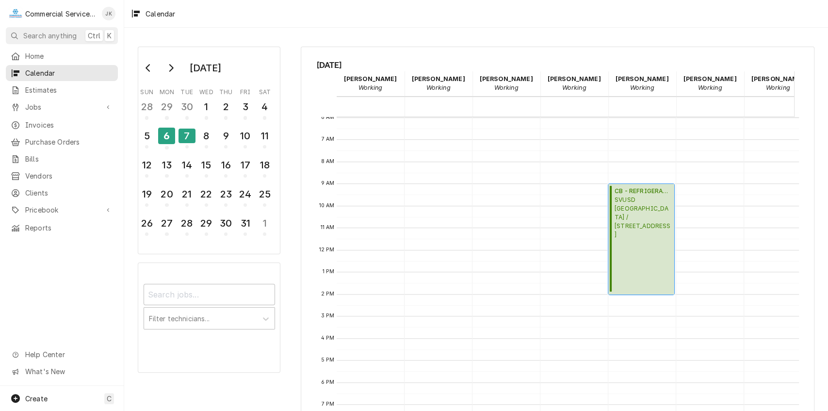
click at [625, 227] on span "SVUSD [GEOGRAPHIC_DATA] / [STREET_ADDRESS]" at bounding box center [643, 218] width 57 height 44
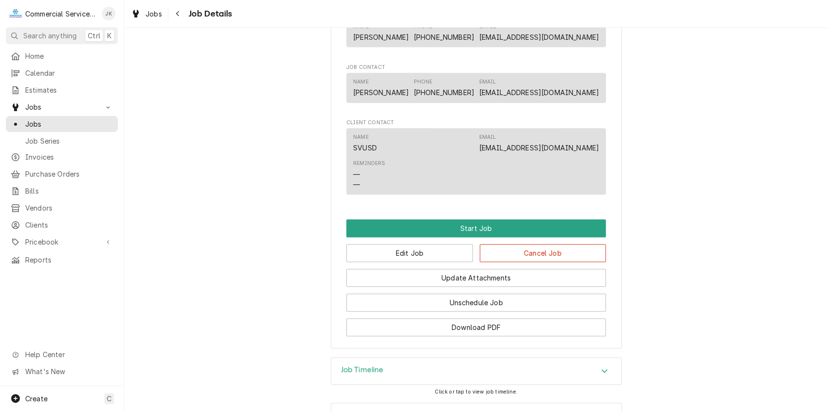
scroll to position [577, 0]
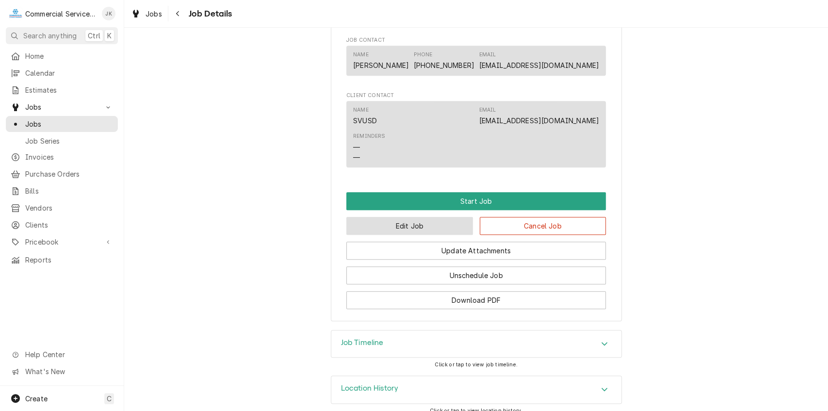
click at [410, 235] on button "Edit Job" at bounding box center [409, 226] width 127 height 18
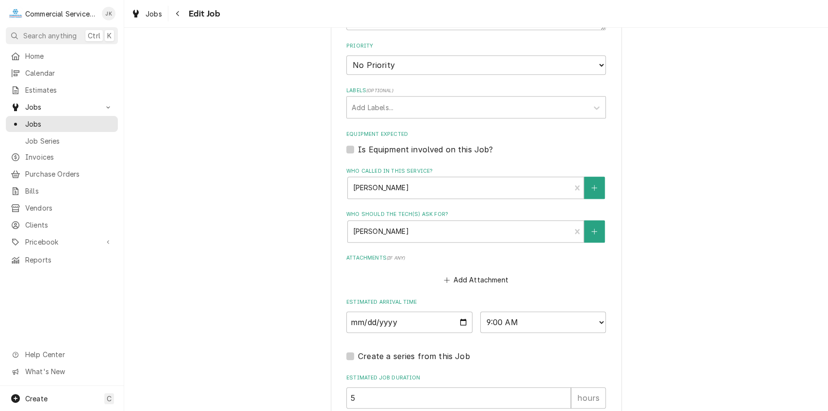
scroll to position [649, 0]
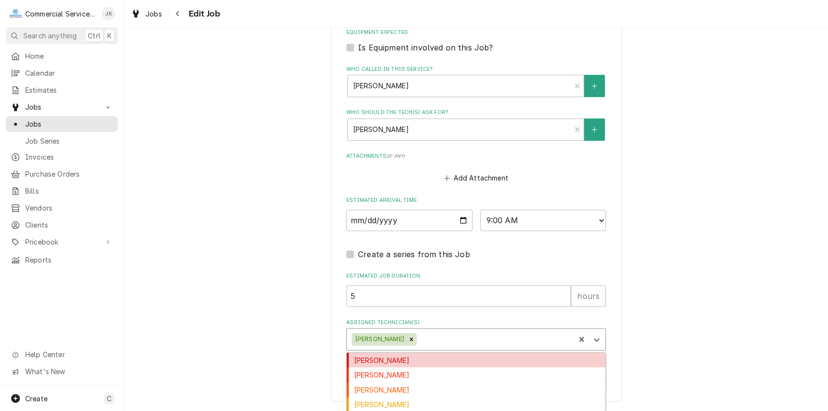
click at [441, 344] on div "Assigned Technician(s)" at bounding box center [494, 338] width 151 height 17
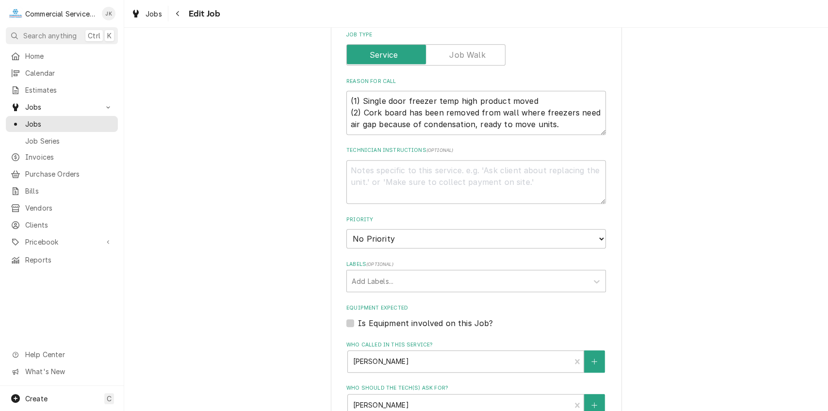
scroll to position [370, 0]
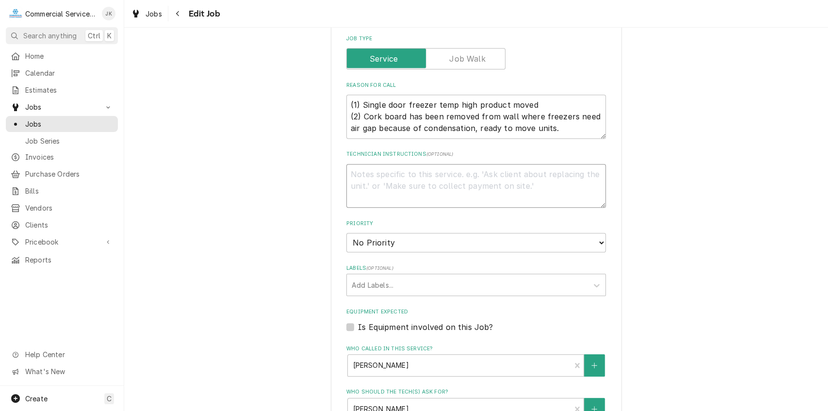
click at [361, 174] on textarea "Technician Instructions ( optional )" at bounding box center [476, 186] width 260 height 44
type textarea "x"
type textarea "T"
type textarea "x"
type textarea "TU"
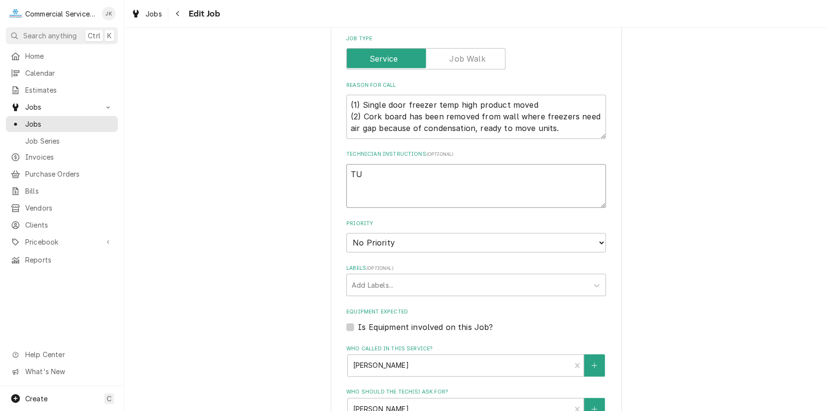
type textarea "x"
type textarea "T"
type textarea "x"
type textarea "Ta"
type textarea "x"
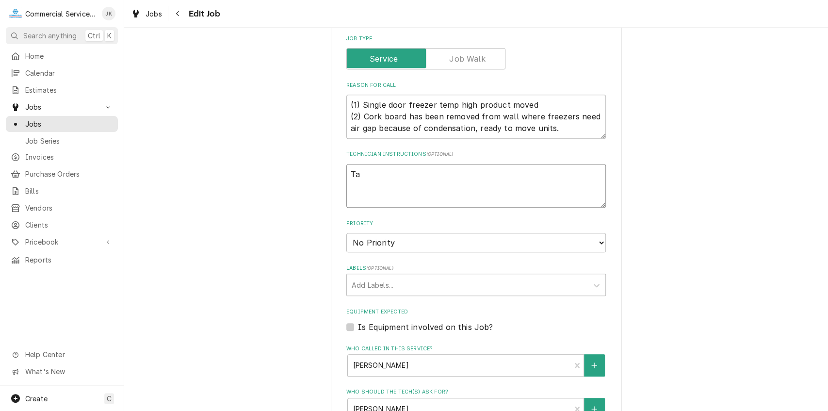
type textarea "Tak"
type textarea "x"
type textarea "Taki"
type textarea "x"
type textarea "Takin"
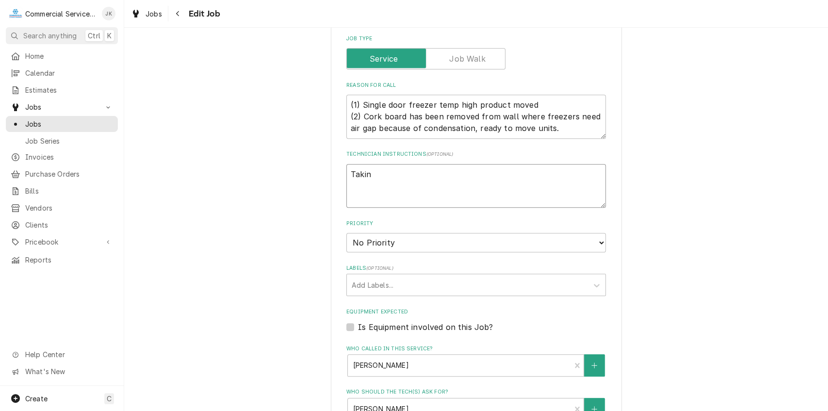
type textarea "x"
type textarea "Taking"
type textarea "x"
type textarea "Taking"
type textarea "x"
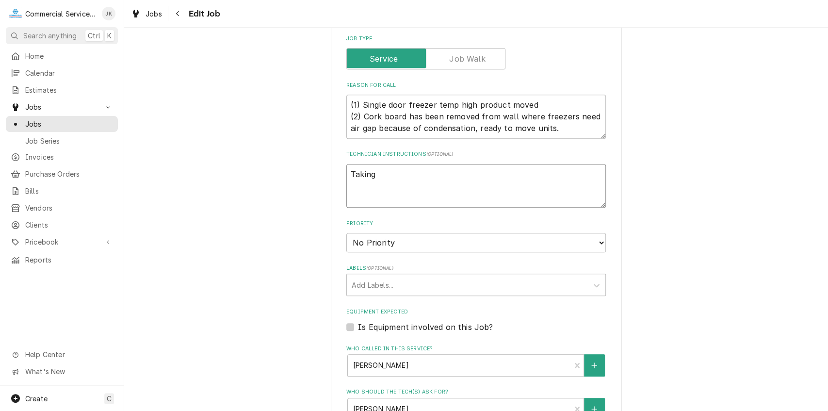
type textarea "Taking T"
type textarea "x"
type textarea "Taking TJ"
type textarea "x"
type textarea "Taking TJ"
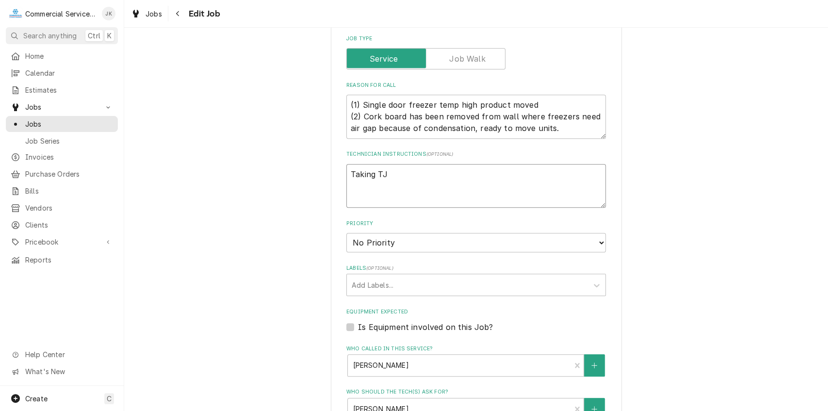
type textarea "x"
type textarea "Taking TJ t"
type textarea "x"
type textarea "Taking TJ to"
type textarea "x"
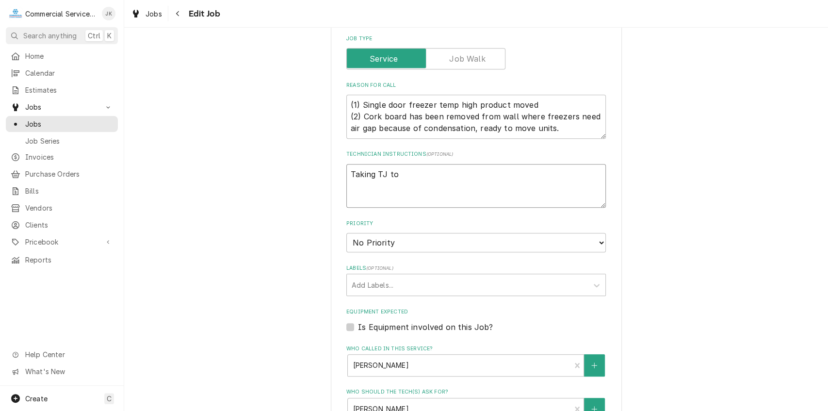
type textarea "Taking TJ to"
type textarea "x"
type textarea "Taking TJ to h"
type textarea "x"
type textarea "Taking TJ to he"
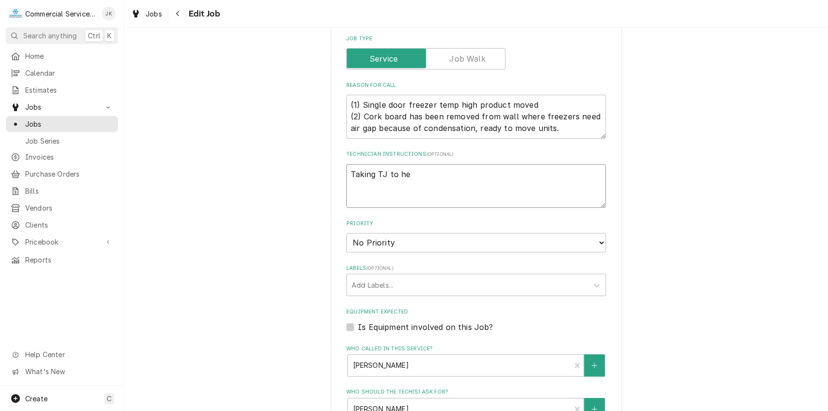
type textarea "x"
type textarea "Taking TJ to hel"
type textarea "x"
type textarea "Taking TJ to help"
type textarea "x"
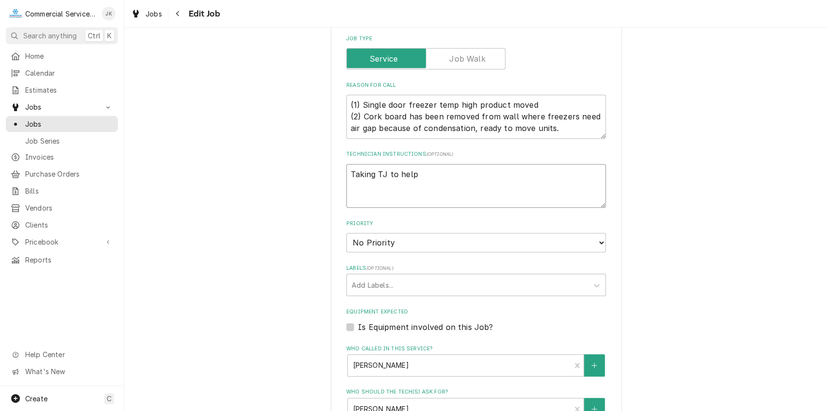
type textarea "Taking TJ to help"
type textarea "x"
type textarea "Taking TJ to help m"
type textarea "x"
type textarea "Taking TJ to help mo"
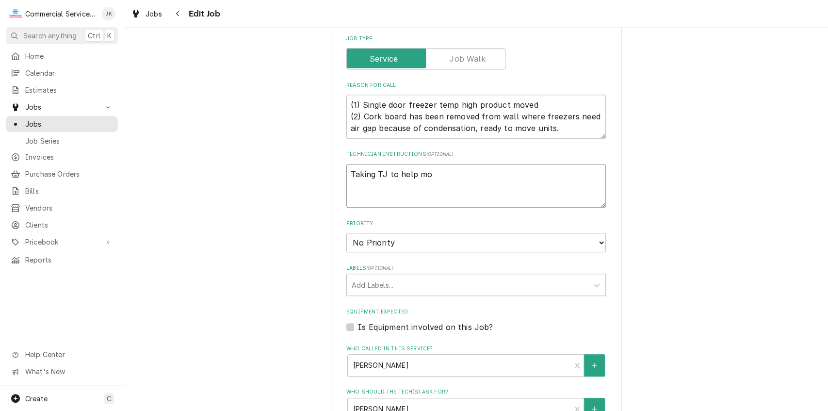
type textarea "x"
type textarea "Taking TJ to help mov"
type textarea "x"
type textarea "Taking TJ to help move"
type textarea "x"
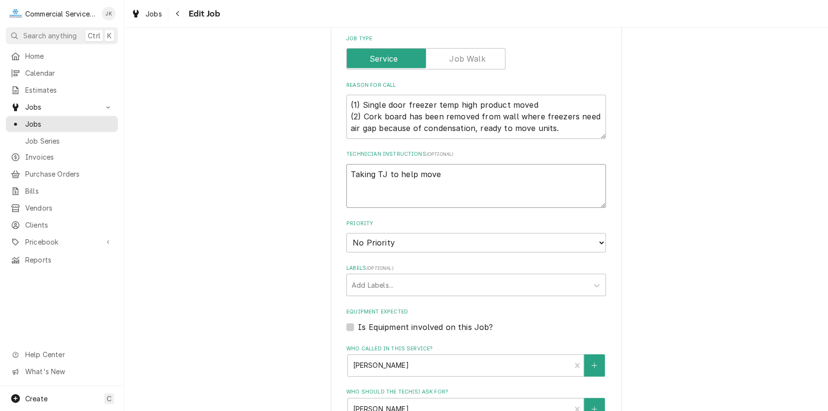
type textarea "Taking TJ to help move"
type textarea "x"
type textarea "Taking TJ to help move f"
type textarea "x"
type textarea "Taking TJ to help move fr"
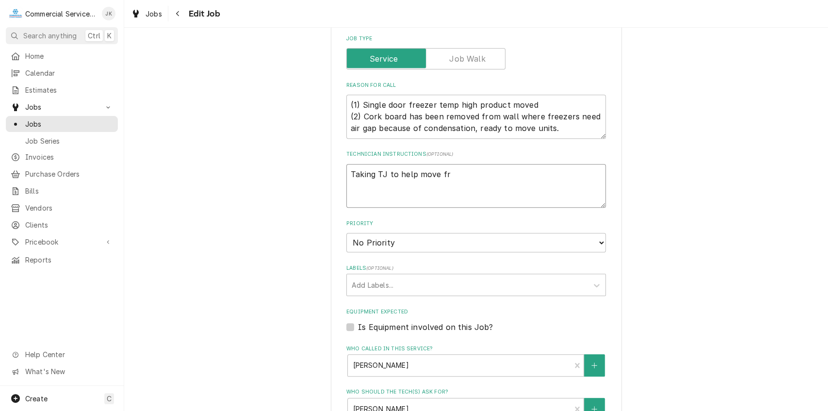
type textarea "x"
type textarea "Taking TJ to help move fre"
type textarea "x"
type textarea "Taking TJ to help move free"
type textarea "x"
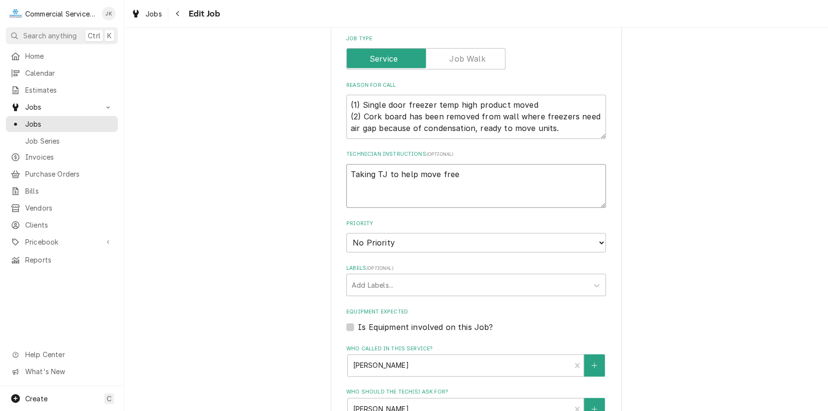
type textarea "Taking TJ to help move freez"
type textarea "x"
type textarea "Taking TJ to help move freeze"
type textarea "x"
type textarea "Taking TJ to help move freezer"
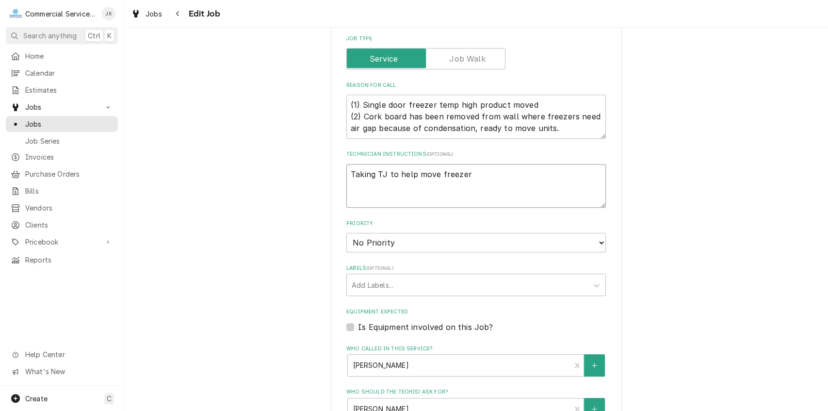
type textarea "x"
type textarea "Taking TJ to help move freezers"
type textarea "x"
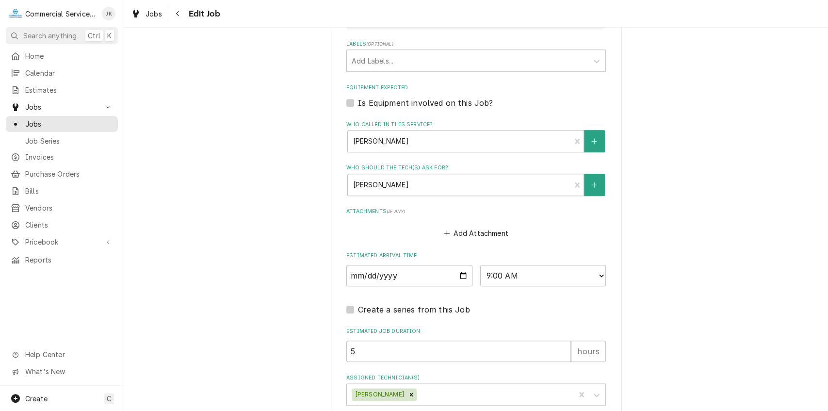
scroll to position [649, 0]
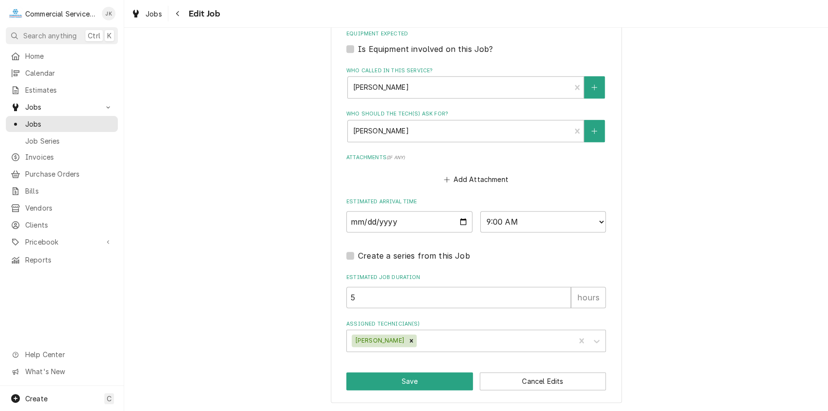
type textarea "Taking TJ to help move freezers"
click at [360, 301] on input "5" at bounding box center [458, 297] width 225 height 21
type textarea "x"
type input "6"
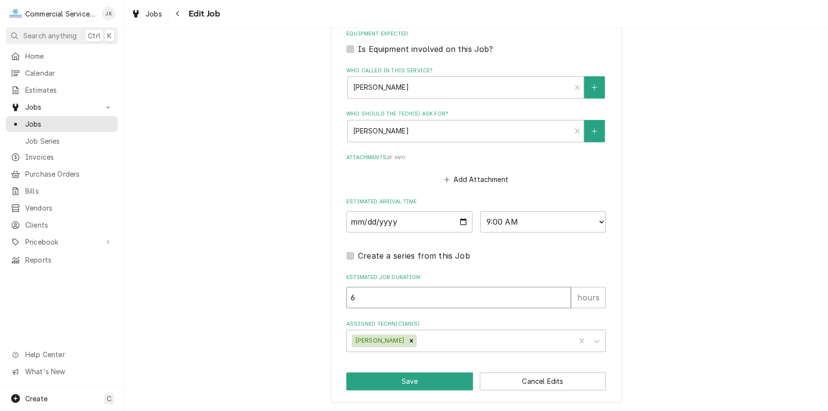
type textarea "x"
type input "6"
click at [408, 376] on button "Save" at bounding box center [409, 381] width 127 height 18
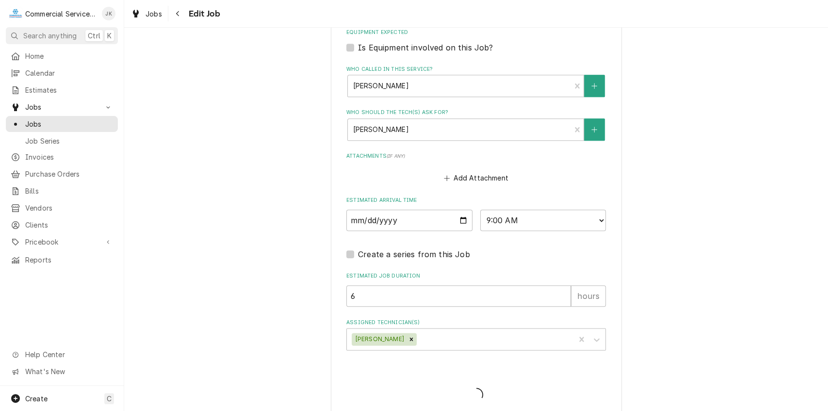
type textarea "x"
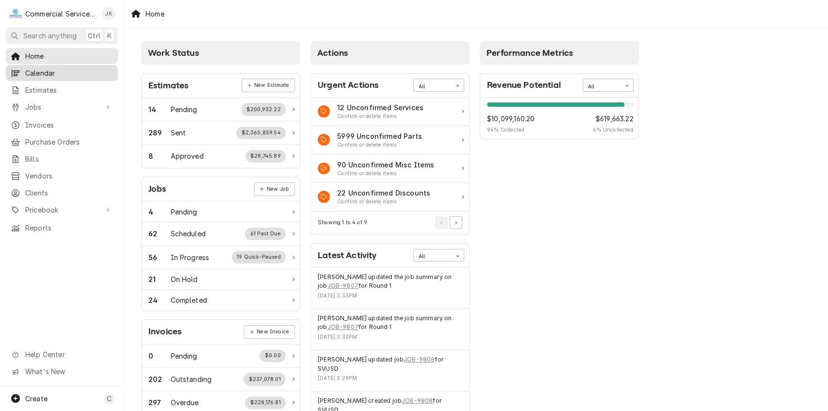
click at [52, 68] on span "Calendar" at bounding box center [69, 73] width 88 height 10
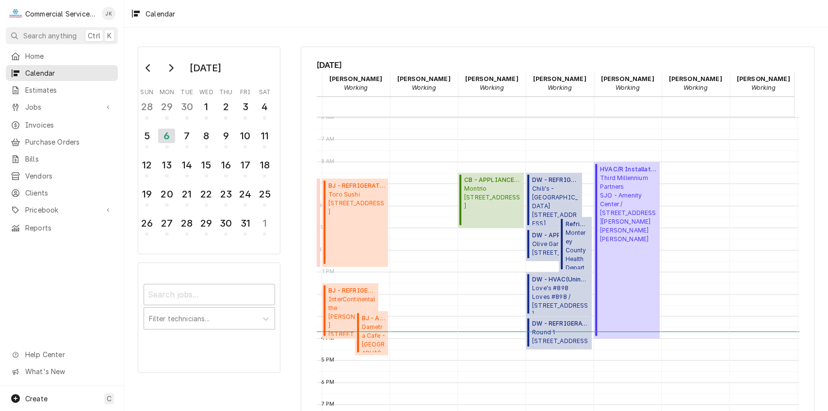
scroll to position [0, 287]
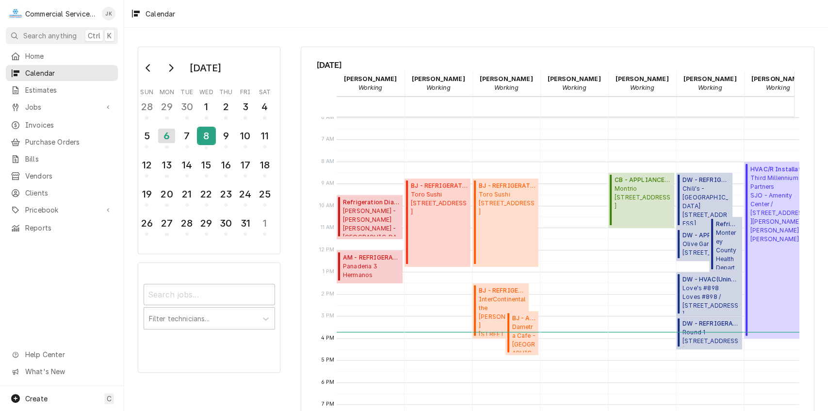
click at [206, 137] on div "8" at bounding box center [206, 136] width 17 height 16
